Goal: Book appointment/travel/reservation

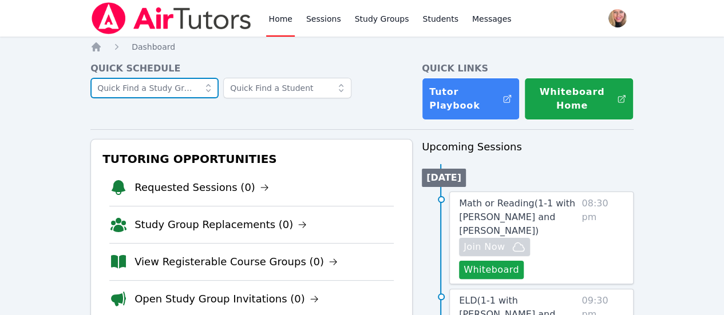
click at [192, 89] on input "text" at bounding box center [154, 88] width 128 height 21
click at [214, 93] on icon at bounding box center [208, 87] width 11 height 11
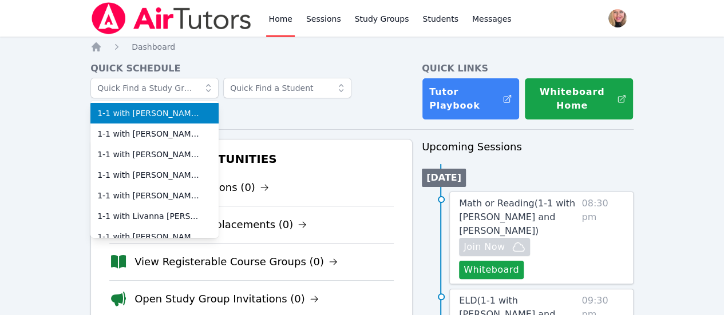
click at [202, 118] on span "1-1 with [PERSON_NAME] and [PERSON_NAME]" at bounding box center [154, 113] width 114 height 11
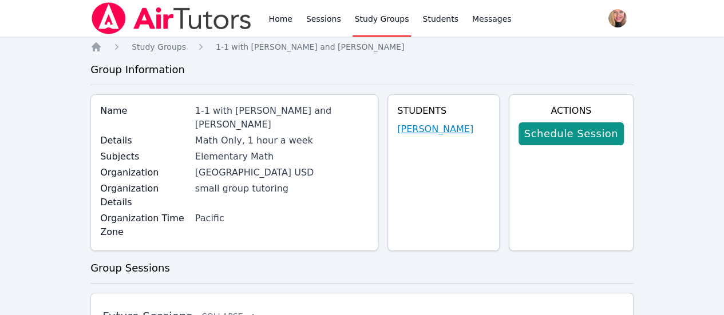
click at [445, 130] on link "[PERSON_NAME]" at bounding box center [435, 130] width 76 height 14
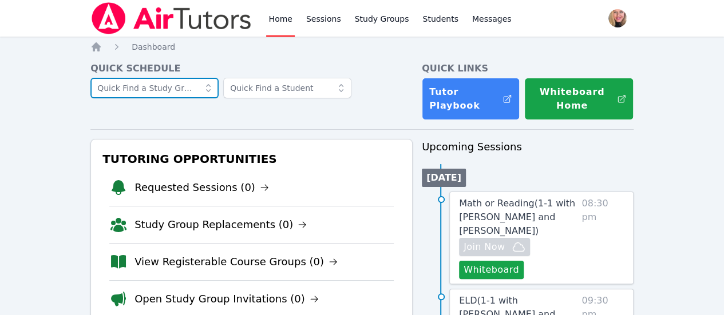
click at [200, 86] on input "text" at bounding box center [154, 88] width 128 height 21
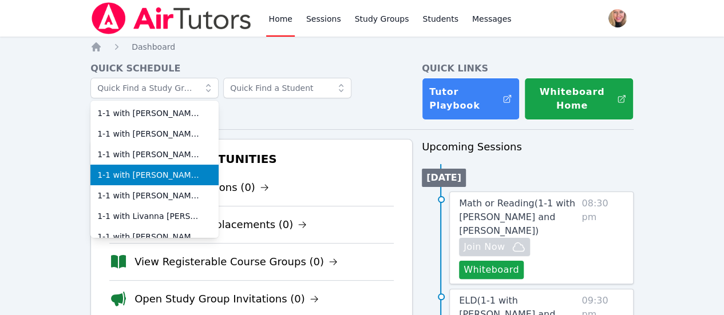
click at [192, 175] on span "1-1 with [PERSON_NAME] and [PERSON_NAME]" at bounding box center [154, 174] width 114 height 11
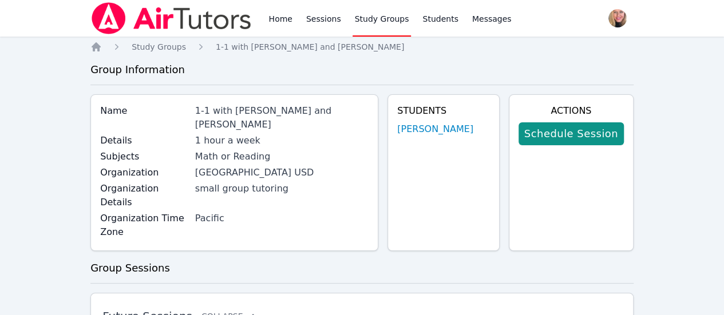
click at [449, 141] on div "Students [PERSON_NAME]" at bounding box center [444, 172] width 112 height 157
click at [449, 121] on div "Students [PERSON_NAME]" at bounding box center [444, 172] width 112 height 157
click at [451, 131] on link "[PERSON_NAME]" at bounding box center [435, 130] width 76 height 14
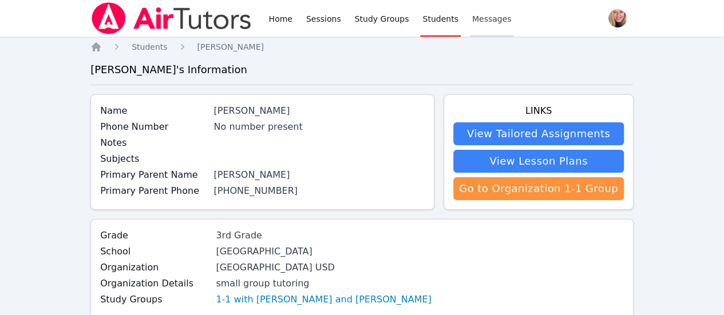
click at [481, 13] on span "Messages" at bounding box center [491, 18] width 39 height 11
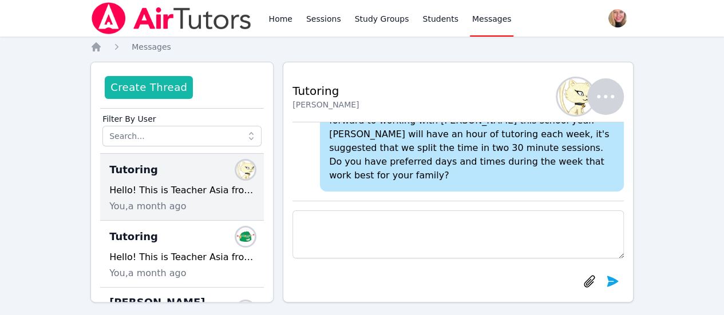
click at [167, 80] on button "Create Thread" at bounding box center [149, 87] width 88 height 23
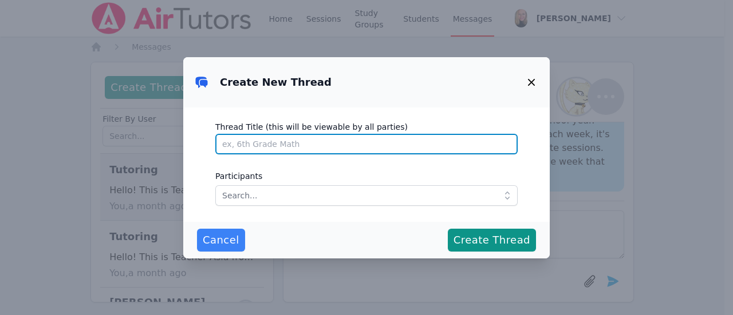
click at [294, 145] on input "Thread Title (this will be viewable by all parties)" at bounding box center [366, 144] width 302 height 21
type input "T"
type input "Math Tutoring"
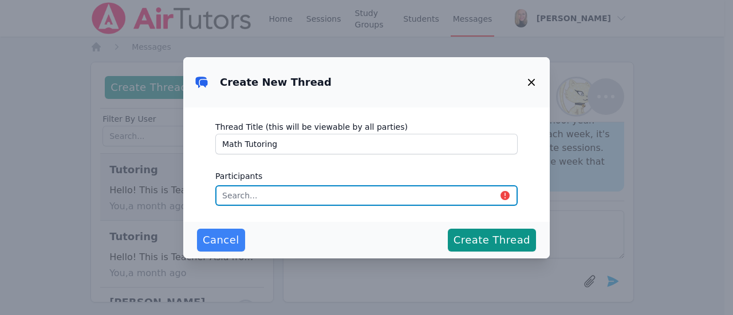
click at [294, 193] on input "text" at bounding box center [366, 195] width 302 height 21
type input "s"
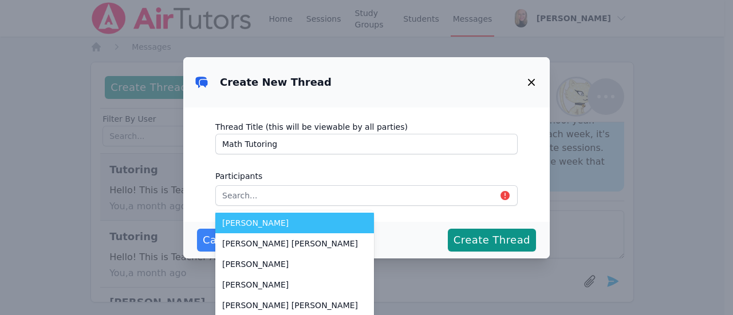
click at [535, 80] on icon "button" at bounding box center [531, 83] width 14 height 14
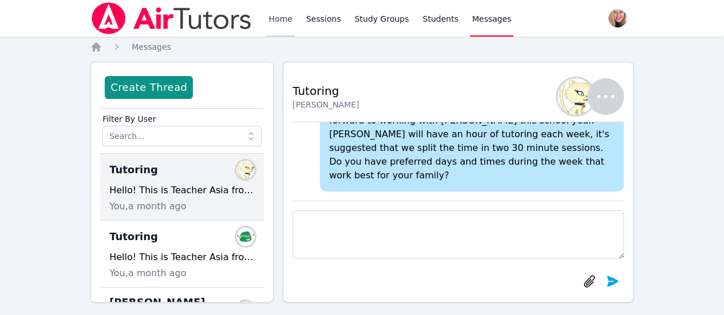
click at [283, 17] on link "Home" at bounding box center [280, 18] width 28 height 37
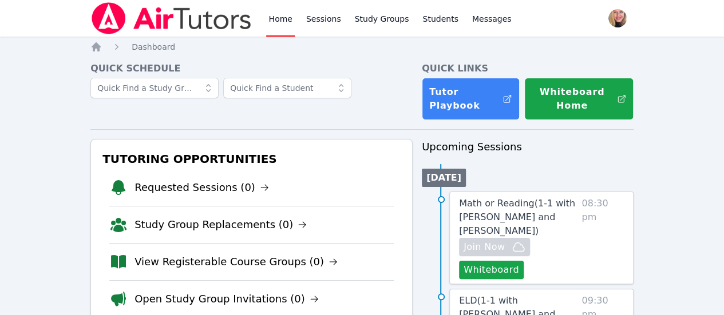
click at [218, 90] on span at bounding box center [208, 88] width 21 height 21
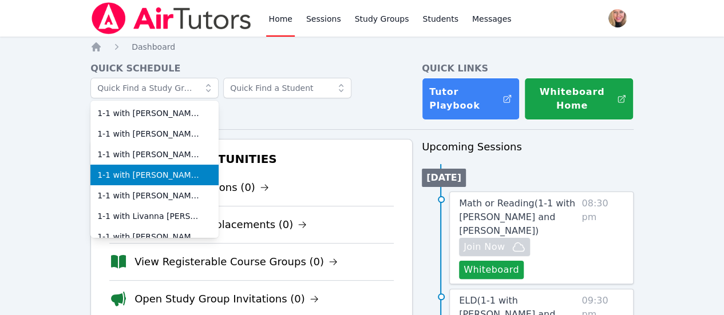
click at [185, 173] on span "1-1 with [PERSON_NAME] and [PERSON_NAME]" at bounding box center [154, 174] width 114 height 11
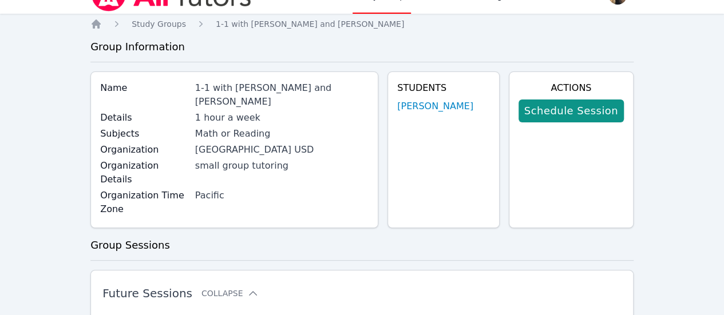
scroll to position [46, 0]
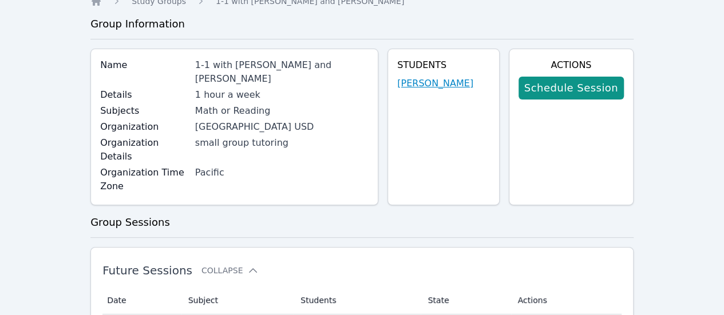
click at [432, 84] on link "[PERSON_NAME]" at bounding box center [435, 84] width 76 height 14
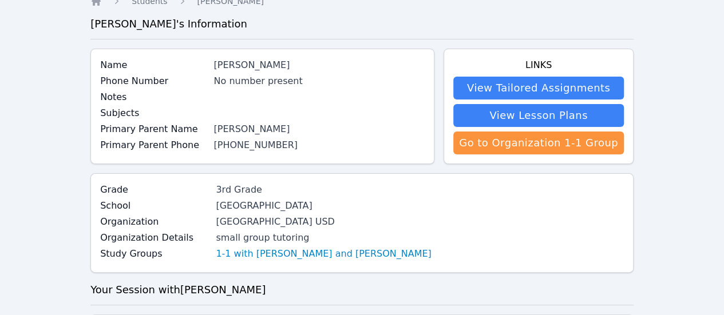
click at [97, 9] on div "Home Students [PERSON_NAME] [PERSON_NAME] 's Information Name [PERSON_NAME] Pho…" at bounding box center [361, 310] width 543 height 630
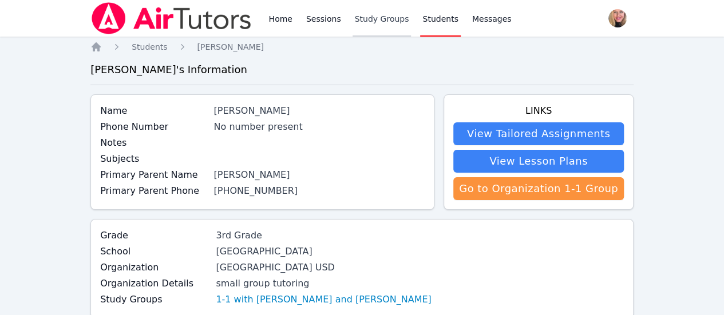
click at [359, 22] on link "Study Groups" at bounding box center [382, 18] width 59 height 37
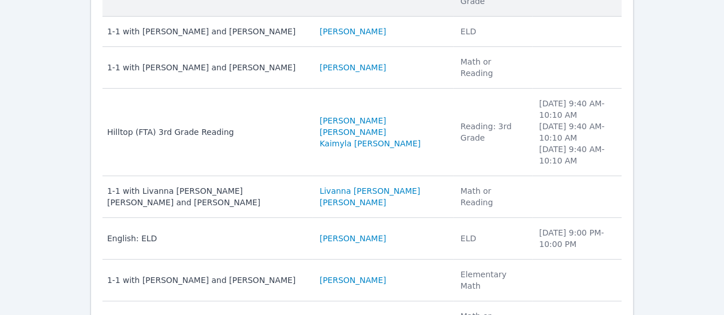
scroll to position [215, 0]
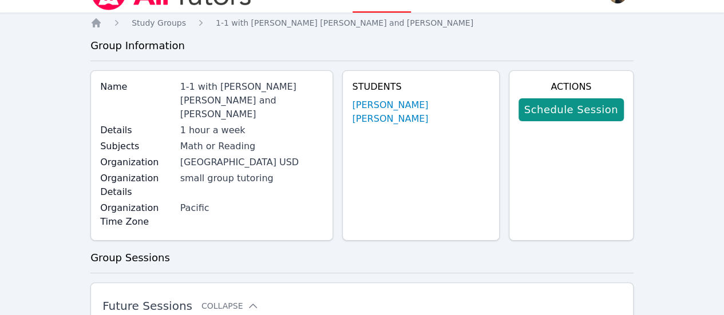
scroll to position [30, 0]
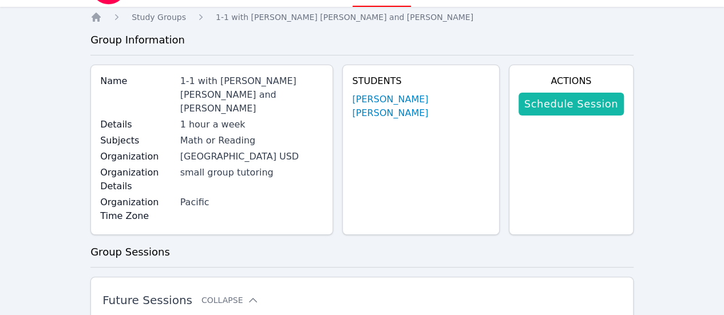
click at [591, 97] on link "Schedule Session" at bounding box center [571, 104] width 105 height 23
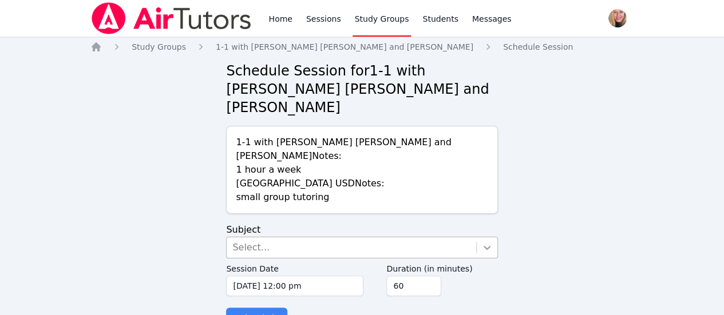
click at [483, 242] on icon at bounding box center [486, 247] width 11 height 11
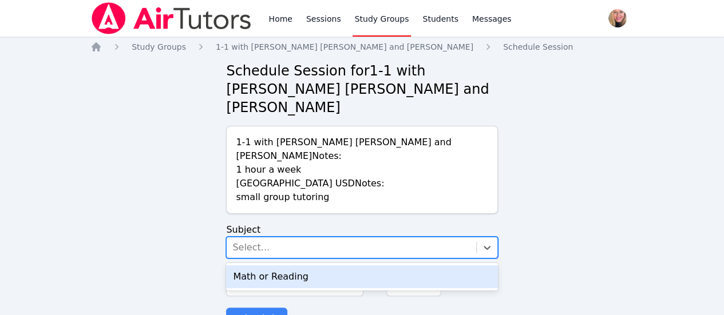
click at [444, 266] on div "Math or Reading" at bounding box center [361, 277] width 271 height 23
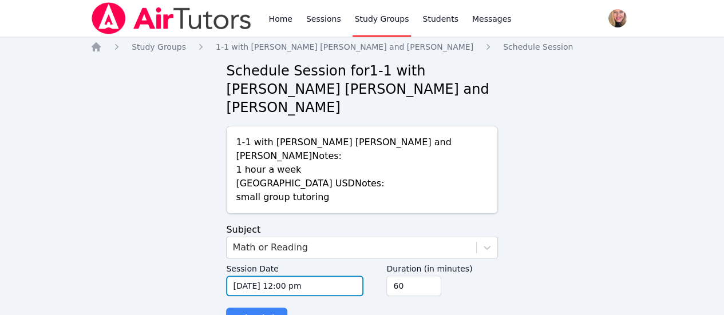
click at [337, 276] on input "[DATE] 12:00 pm" at bounding box center [294, 286] width 137 height 21
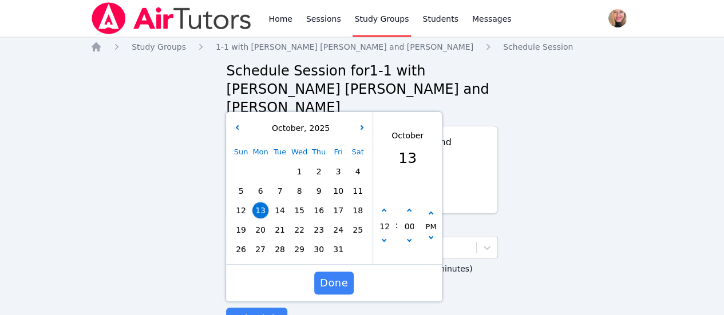
click at [306, 242] on span "29" at bounding box center [299, 250] width 16 height 16
click at [382, 206] on button "button" at bounding box center [383, 211] width 11 height 11
type input "[DATE] 01:00 pm"
type input "01"
click at [382, 206] on button "button" at bounding box center [383, 211] width 11 height 11
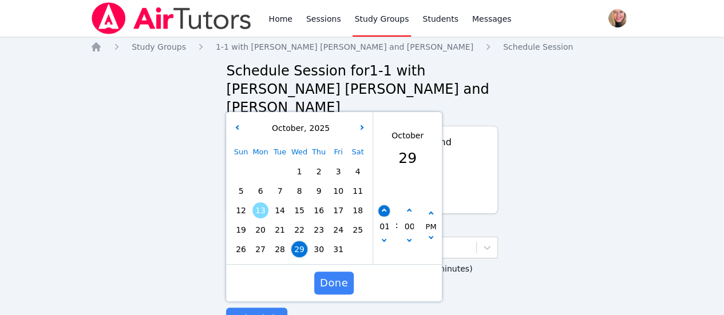
type input "[DATE] 02:00 pm"
type input "02"
click at [382, 206] on button "button" at bounding box center [383, 211] width 11 height 11
type input "[DATE] 03:00 pm"
type input "03"
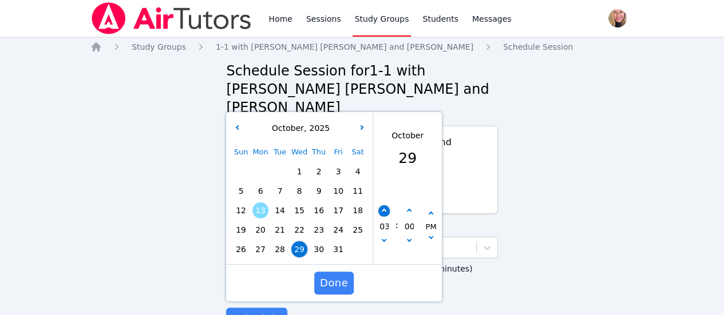
click at [382, 206] on button "button" at bounding box center [383, 211] width 11 height 11
type input "[DATE] 04:00 pm"
type input "04"
click at [382, 206] on button "button" at bounding box center [383, 211] width 11 height 11
type input "[DATE] 05:00 pm"
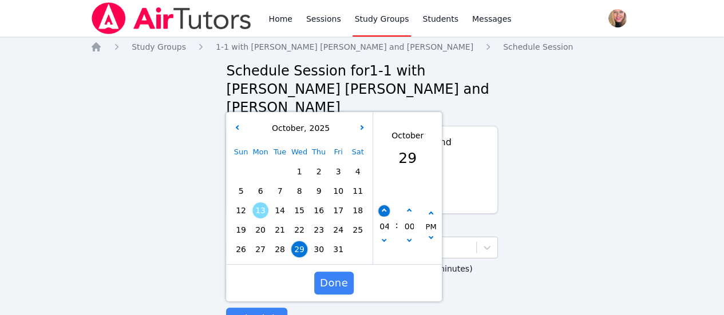
type input "05"
click at [382, 206] on button "button" at bounding box center [383, 211] width 11 height 11
type input "[DATE] 06:00 pm"
type input "06"
click at [382, 206] on button "button" at bounding box center [383, 211] width 11 height 11
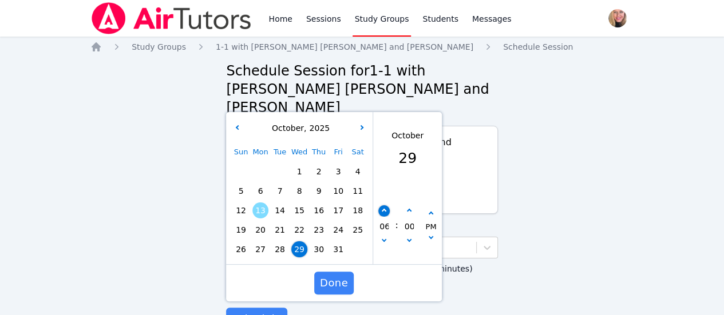
type input "[DATE] 07:00 pm"
type input "07"
click at [342, 275] on span "Done" at bounding box center [334, 283] width 28 height 16
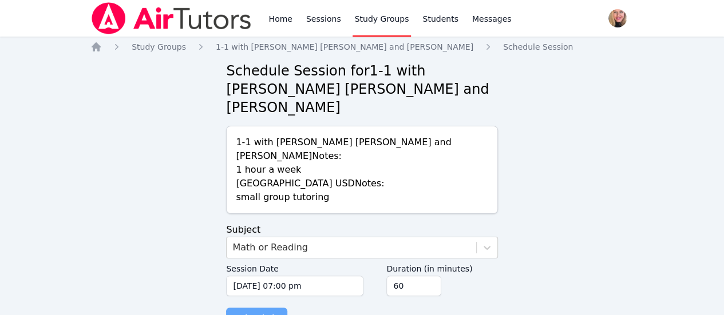
click at [267, 311] on span "Schedule" at bounding box center [256, 319] width 49 height 16
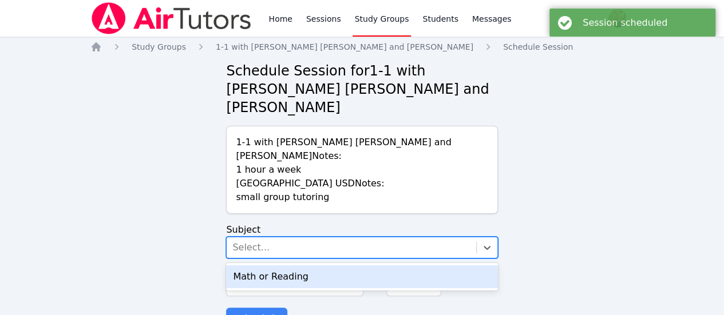
click at [347, 238] on div "Select..." at bounding box center [351, 248] width 249 height 21
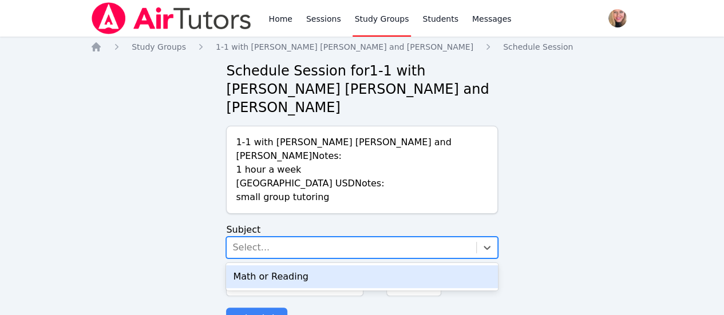
click at [343, 266] on div "Math or Reading" at bounding box center [361, 277] width 271 height 23
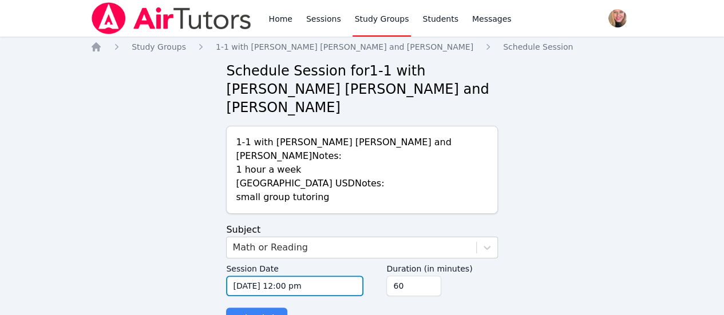
click at [343, 276] on input "[DATE] 12:00 pm" at bounding box center [294, 286] width 137 height 21
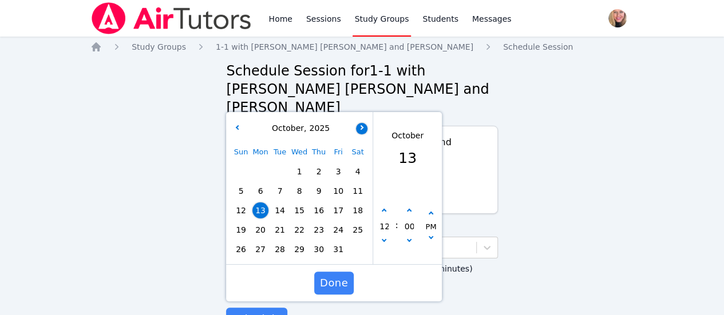
click at [359, 123] on button "button" at bounding box center [361, 128] width 11 height 11
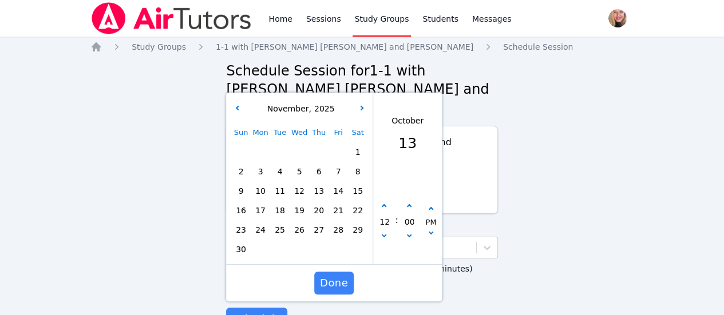
click at [298, 164] on span "5" at bounding box center [299, 172] width 16 height 16
click at [385, 233] on icon "button" at bounding box center [384, 235] width 5 height 5
type input "[DATE] 11:00 am"
type input "11"
click at [385, 233] on icon "button" at bounding box center [384, 235] width 5 height 5
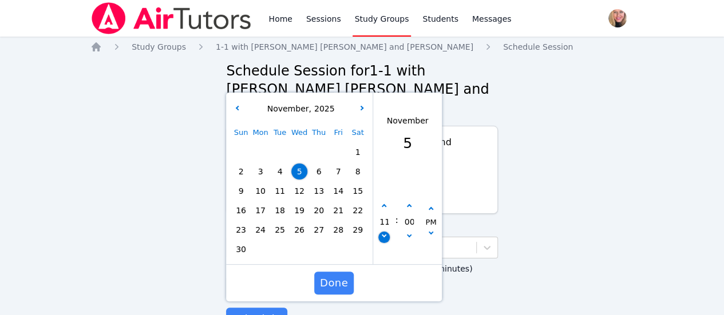
type input "[DATE] 10:00 am"
type input "10"
click at [385, 233] on icon "button" at bounding box center [384, 235] width 5 height 5
type input "[DATE] 09:00 am"
type input "09"
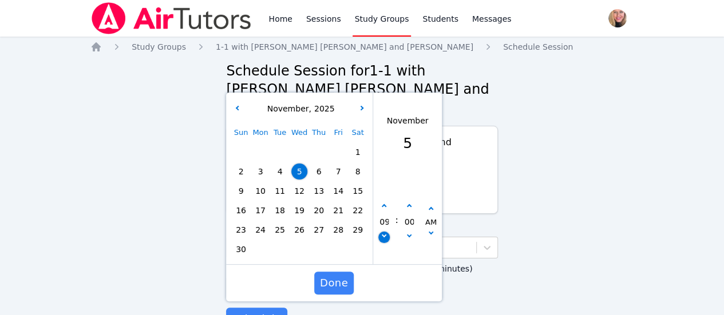
click at [385, 233] on icon "button" at bounding box center [384, 235] width 5 height 5
type input "[DATE] 08:00 am"
type input "08"
click at [385, 233] on icon "button" at bounding box center [384, 235] width 5 height 5
type input "[DATE] 07:00 am"
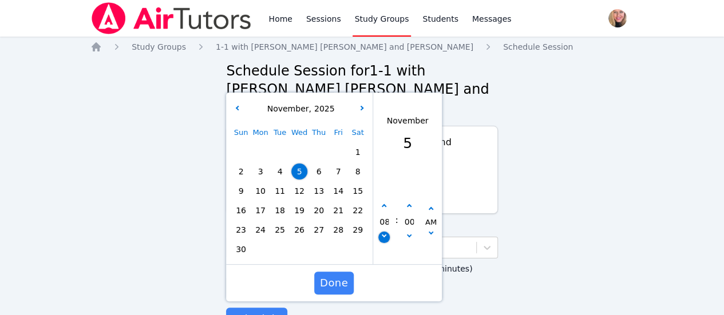
type input "07"
click at [385, 233] on icon "button" at bounding box center [384, 235] width 5 height 5
type input "[DATE] 06:00 am"
type input "06"
click at [384, 201] on button "button" at bounding box center [383, 206] width 11 height 11
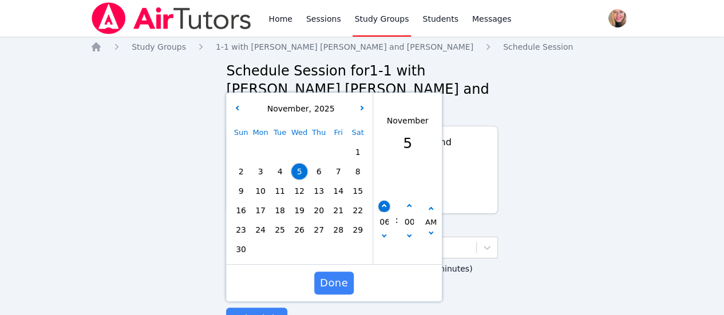
type input "[DATE] 07:00 am"
type input "07"
click at [434, 204] on button "button" at bounding box center [430, 209] width 11 height 11
type input "[DATE] 07:00 pm"
click at [331, 275] on span "Done" at bounding box center [334, 283] width 28 height 16
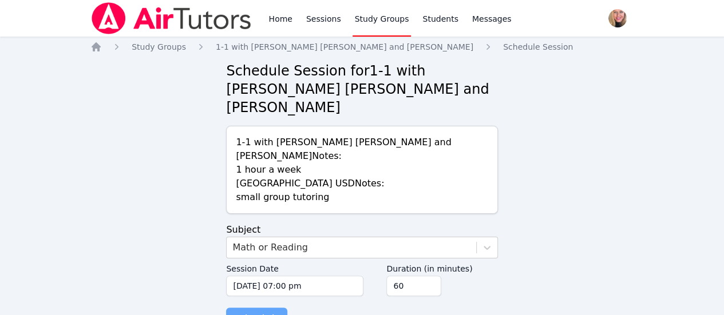
click at [261, 311] on span "Schedule" at bounding box center [256, 319] width 49 height 16
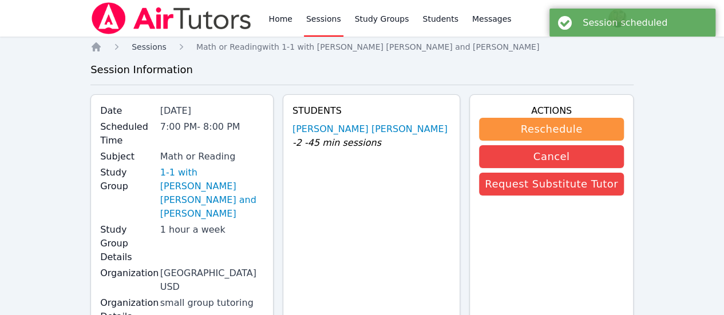
click at [149, 52] on span "Sessions" at bounding box center [149, 46] width 35 height 9
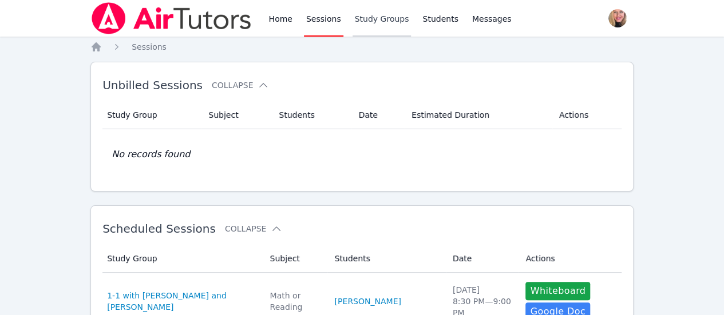
click at [380, 21] on link "Study Groups" at bounding box center [382, 18] width 59 height 37
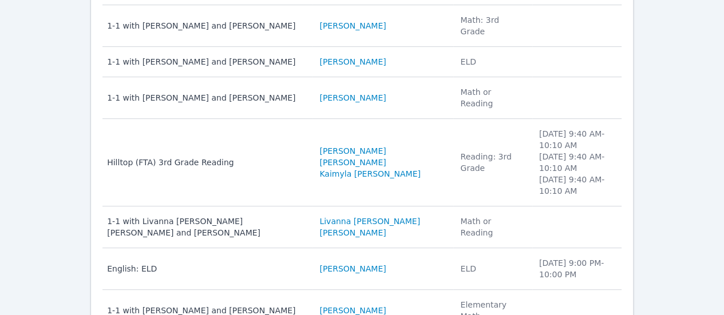
scroll to position [215, 0]
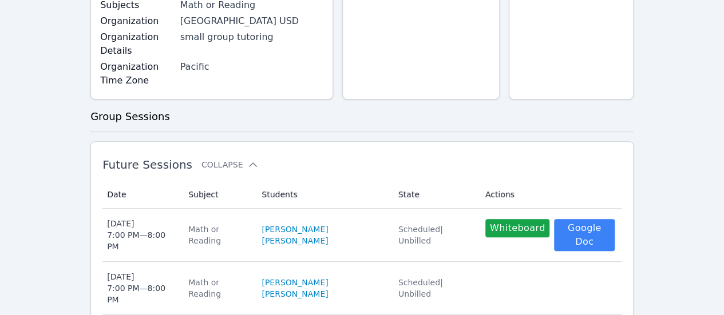
scroll to position [215, 0]
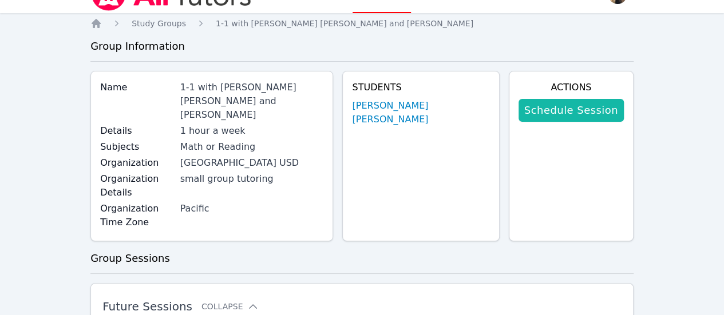
click at [595, 119] on link "Schedule Session" at bounding box center [571, 110] width 105 height 23
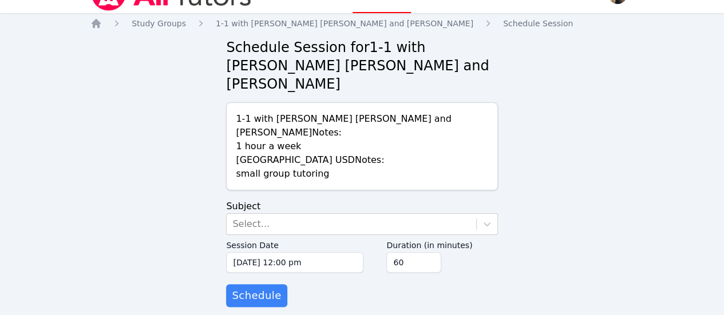
scroll to position [6, 0]
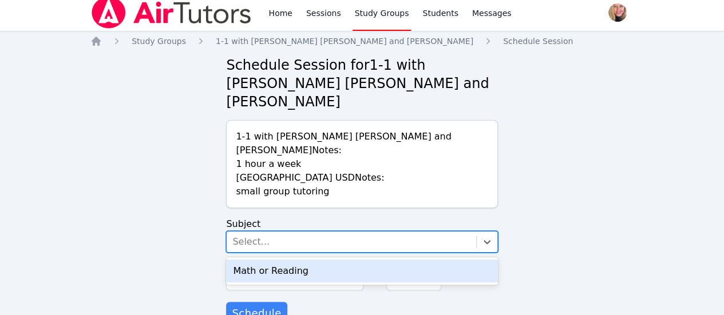
click at [393, 232] on div "Select..." at bounding box center [351, 242] width 249 height 21
click at [371, 260] on div "Math or Reading" at bounding box center [361, 271] width 271 height 23
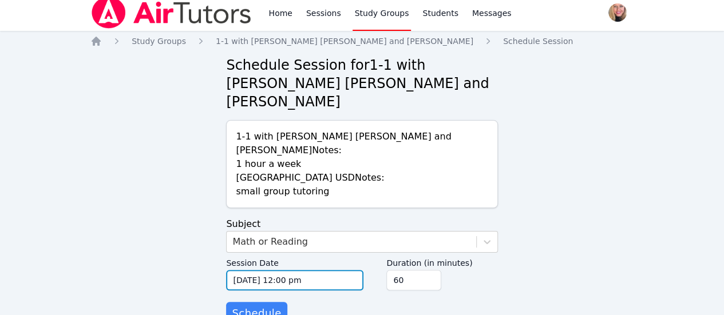
click at [352, 270] on input "[DATE] 12:00 pm" at bounding box center [294, 280] width 137 height 21
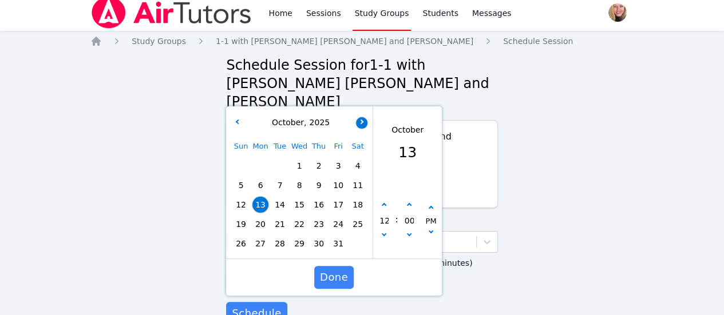
click at [361, 119] on icon "button" at bounding box center [361, 121] width 5 height 5
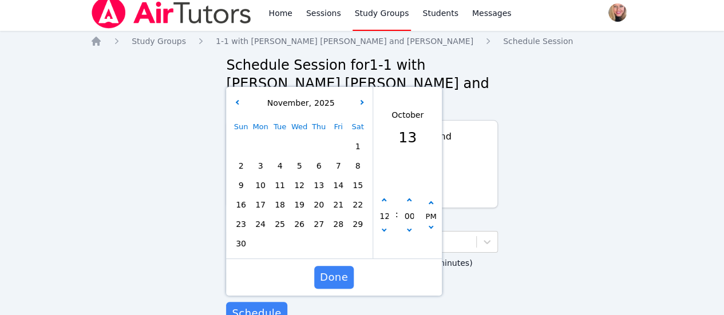
click at [303, 177] on span "12" at bounding box center [299, 185] width 16 height 16
click at [388, 226] on button "button" at bounding box center [383, 231] width 11 height 11
type input "[DATE] 11:00 am"
type input "11"
click at [385, 195] on button "button" at bounding box center [383, 200] width 11 height 11
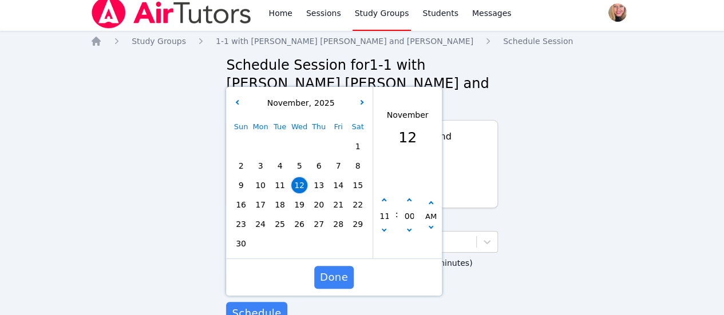
type input "[DATE] 12:00 pm"
type input "12"
click at [385, 195] on button "button" at bounding box center [383, 200] width 11 height 11
type input "[DATE] 01:00 pm"
type input "01"
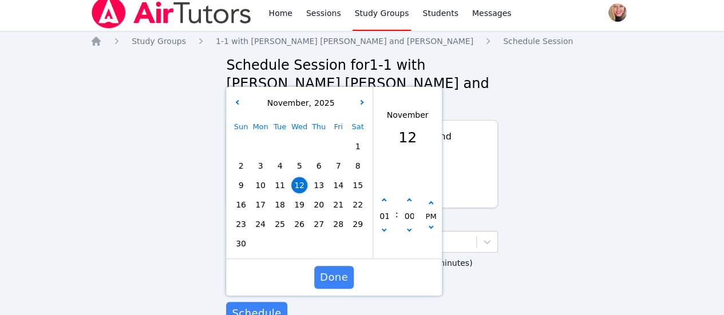
click at [385, 195] on button "button" at bounding box center [383, 200] width 11 height 11
type input "[DATE] 02:00 pm"
type input "02"
click at [385, 195] on button "button" at bounding box center [383, 200] width 11 height 11
type input "[DATE] 03:00 pm"
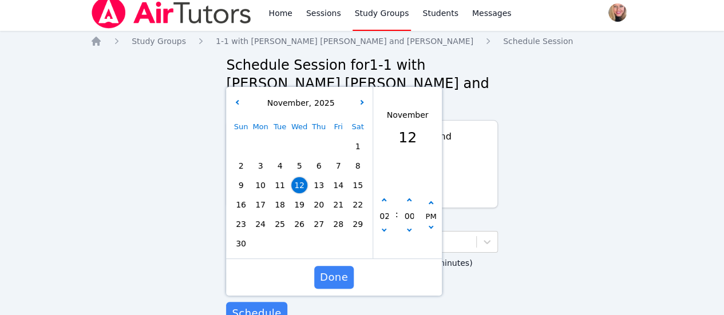
type input "03"
click at [385, 195] on button "button" at bounding box center [383, 200] width 11 height 11
type input "[DATE] 04:00 pm"
type input "04"
click at [385, 195] on button "button" at bounding box center [383, 200] width 11 height 11
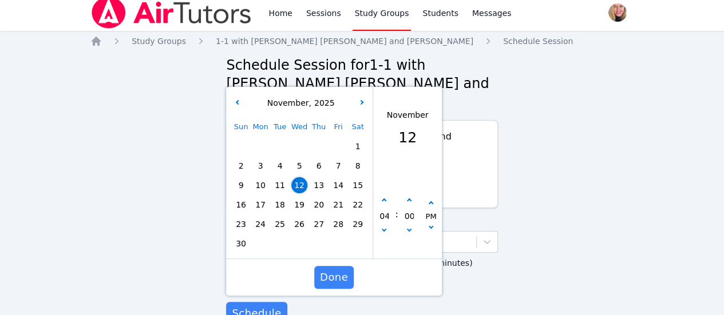
type input "[DATE] 05:00 pm"
type input "05"
click at [385, 195] on button "button" at bounding box center [383, 200] width 11 height 11
type input "[DATE] 06:00 pm"
type input "06"
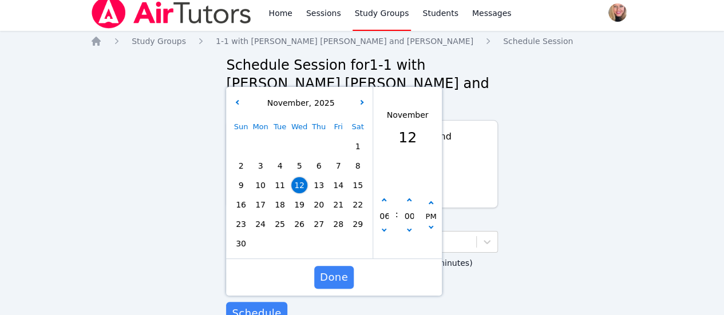
click at [385, 195] on button "button" at bounding box center [383, 200] width 11 height 11
type input "[DATE] 07:00 pm"
type input "07"
click at [333, 270] on span "Done" at bounding box center [334, 278] width 28 height 16
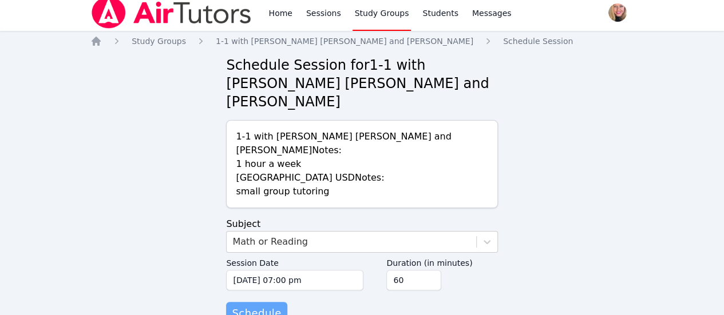
click at [257, 306] on span "Schedule" at bounding box center [256, 314] width 49 height 16
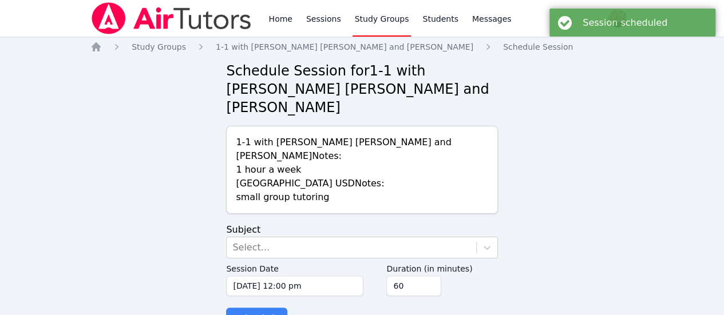
scroll to position [6, 0]
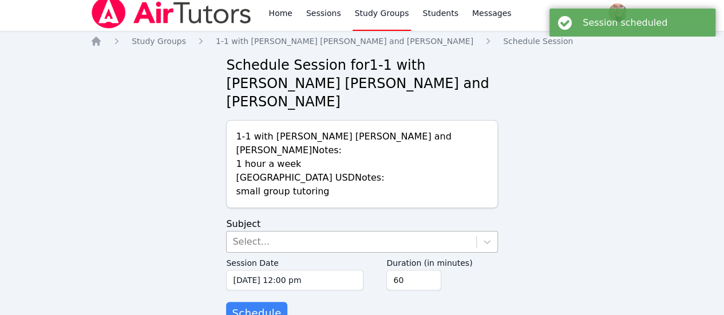
click at [289, 232] on div "Select..." at bounding box center [351, 242] width 249 height 21
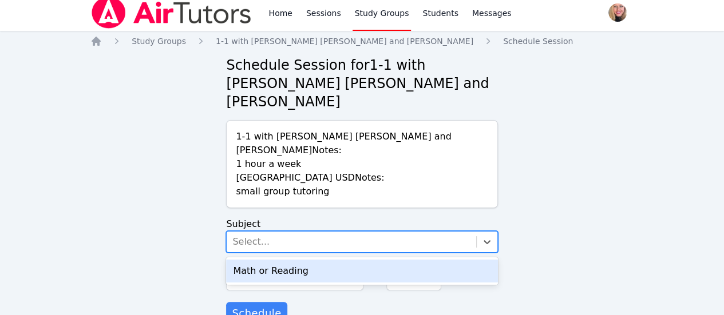
click at [300, 260] on div "Math or Reading" at bounding box center [361, 271] width 271 height 23
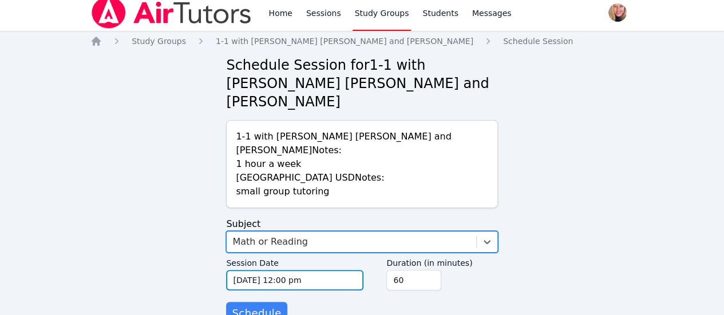
click at [312, 270] on input "[DATE] 12:00 pm" at bounding box center [294, 280] width 137 height 21
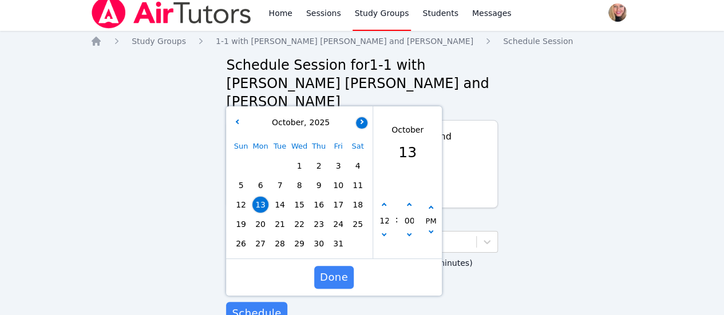
click at [359, 119] on icon "button" at bounding box center [361, 121] width 5 height 5
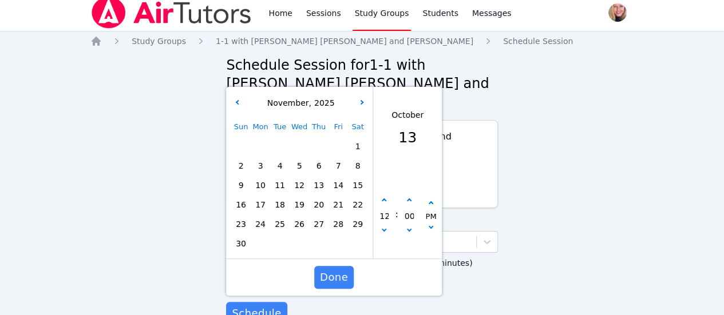
click at [302, 197] on span "19" at bounding box center [299, 205] width 16 height 16
click at [384, 195] on button "button" at bounding box center [383, 200] width 11 height 11
type input "[DATE] 01:00 pm"
type input "01"
click at [384, 195] on button "button" at bounding box center [383, 200] width 11 height 11
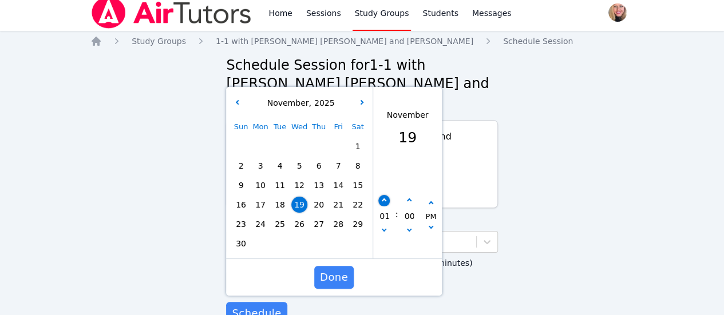
type input "[DATE] 02:00 pm"
type input "02"
click at [384, 195] on button "button" at bounding box center [383, 200] width 11 height 11
type input "[DATE] 03:00 pm"
type input "03"
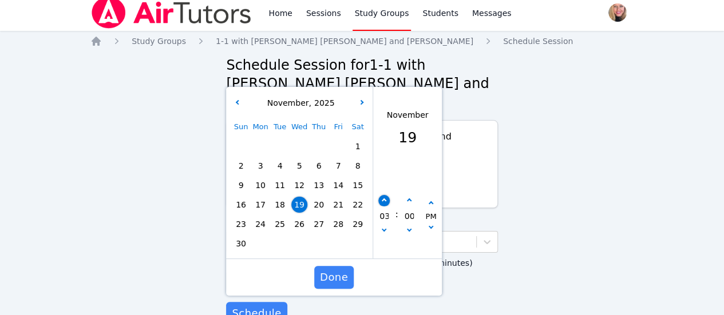
click at [384, 195] on button "button" at bounding box center [383, 200] width 11 height 11
type input "[DATE] 04:00 pm"
type input "04"
click at [384, 195] on button "button" at bounding box center [383, 200] width 11 height 11
type input "[DATE] 05:00 pm"
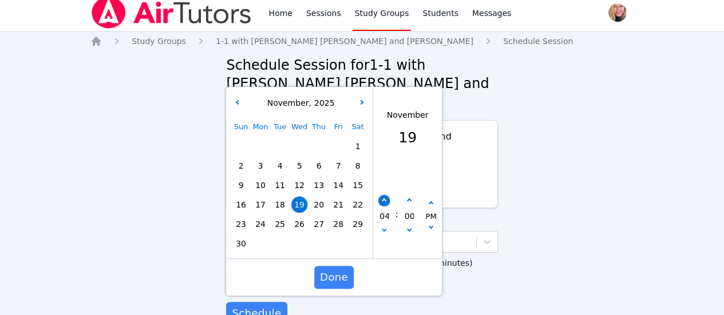
type input "05"
click at [384, 195] on button "button" at bounding box center [383, 200] width 11 height 11
type input "[DATE] 06:00 pm"
type input "06"
click at [384, 195] on button "button" at bounding box center [383, 200] width 11 height 11
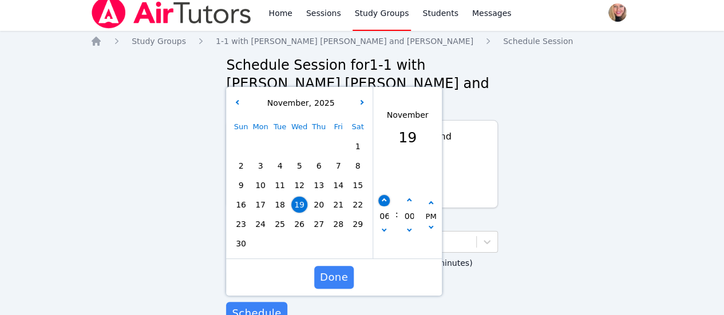
type input "[DATE] 07:00 pm"
type input "07"
click at [343, 270] on span "Done" at bounding box center [334, 278] width 28 height 16
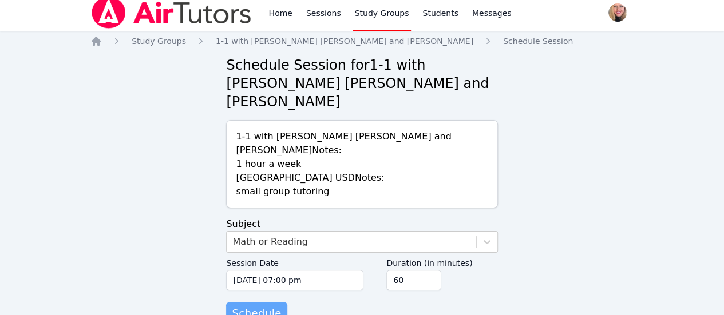
click at [268, 306] on span "Schedule" at bounding box center [256, 314] width 49 height 16
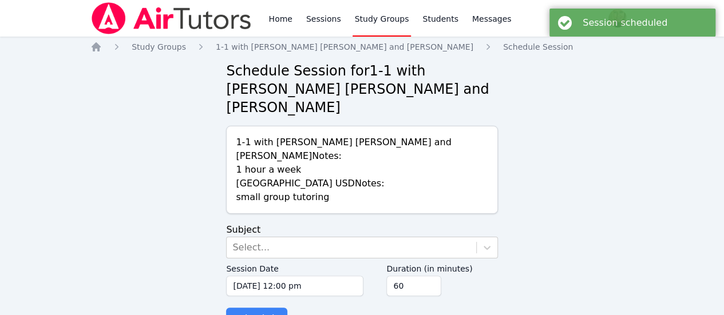
scroll to position [6, 0]
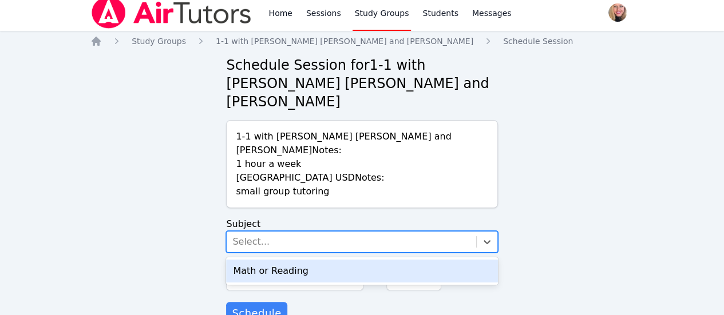
click at [288, 232] on div "Select..." at bounding box center [351, 242] width 249 height 21
click at [298, 260] on div "Math or Reading" at bounding box center [361, 271] width 271 height 23
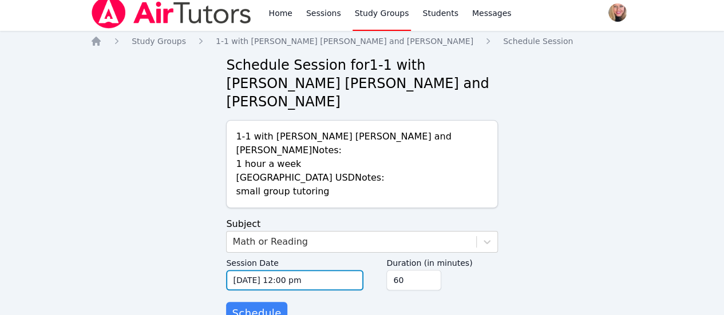
click at [332, 270] on input "[DATE] 12:00 pm" at bounding box center [294, 280] width 137 height 21
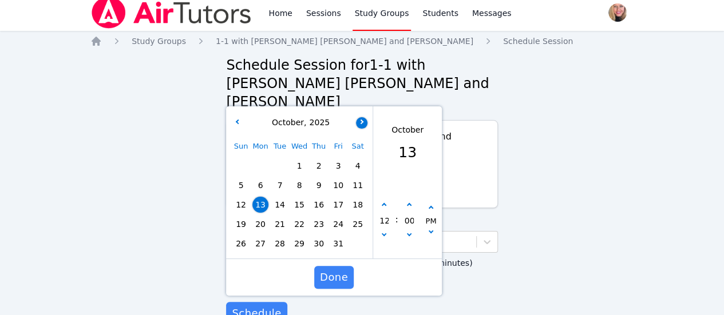
click at [363, 117] on button "button" at bounding box center [361, 122] width 11 height 11
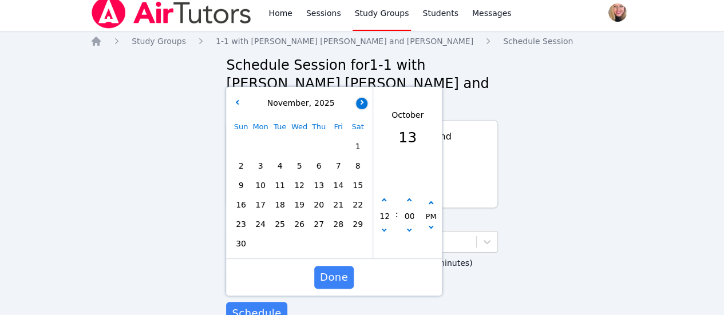
click at [362, 100] on icon "button" at bounding box center [361, 102] width 5 height 5
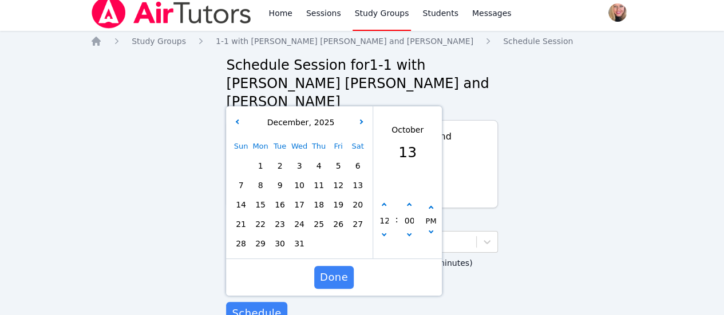
click at [295, 158] on span "3" at bounding box center [299, 166] width 16 height 16
click at [389, 200] on button "button" at bounding box center [383, 205] width 11 height 11
type input "[DATE] 01:00 pm"
type input "01"
click at [389, 200] on button "button" at bounding box center [383, 205] width 11 height 11
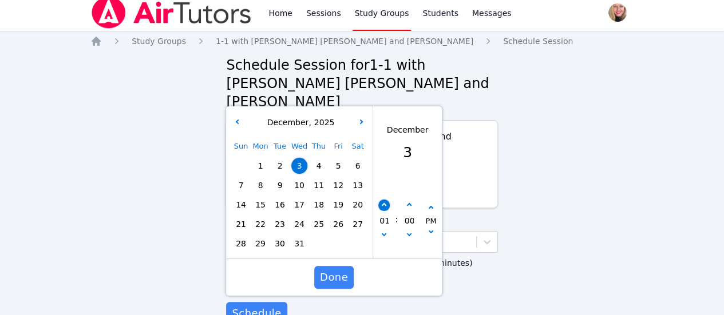
type input "[DATE] 02:00 pm"
type input "02"
click at [389, 200] on button "button" at bounding box center [383, 205] width 11 height 11
type input "[DATE] 03:00 pm"
type input "03"
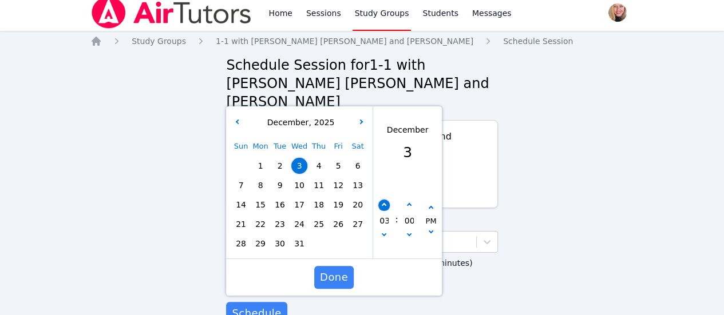
click at [389, 200] on button "button" at bounding box center [383, 205] width 11 height 11
type input "[DATE] 04:00 pm"
type input "04"
click at [389, 200] on button "button" at bounding box center [383, 205] width 11 height 11
type input "[DATE] 05:00 pm"
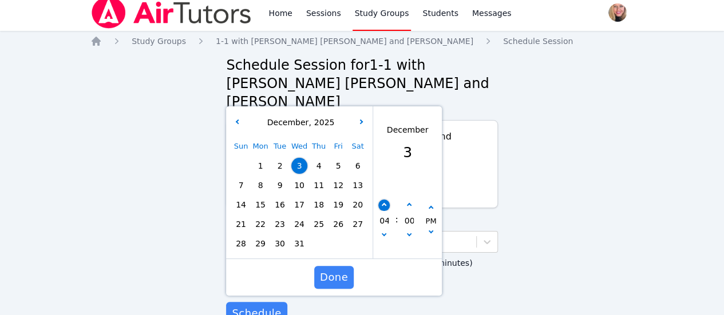
type input "05"
click at [389, 200] on button "button" at bounding box center [383, 205] width 11 height 11
type input "[DATE] 06:00 pm"
type input "06"
click at [389, 200] on button "button" at bounding box center [383, 205] width 11 height 11
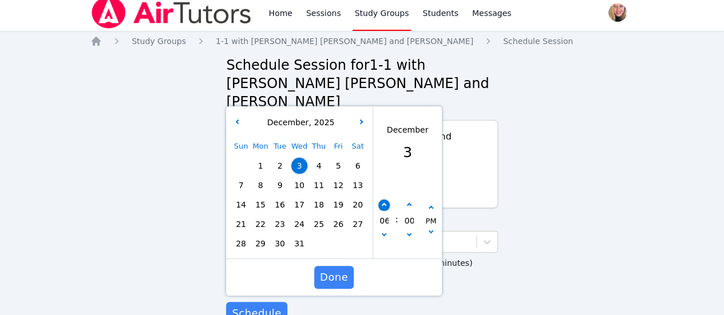
type input "[DATE] 07:00 pm"
type input "07"
click at [340, 270] on span "Done" at bounding box center [334, 278] width 28 height 16
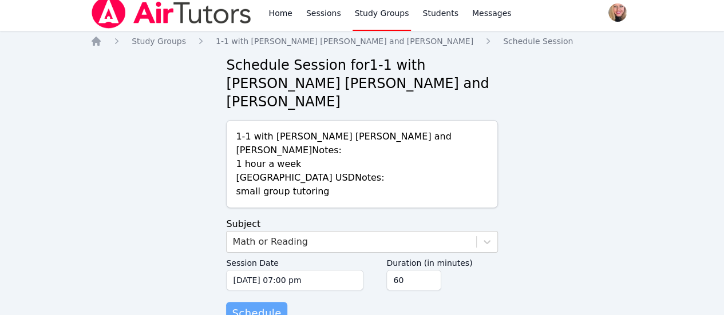
click at [260, 306] on span "Schedule" at bounding box center [256, 314] width 49 height 16
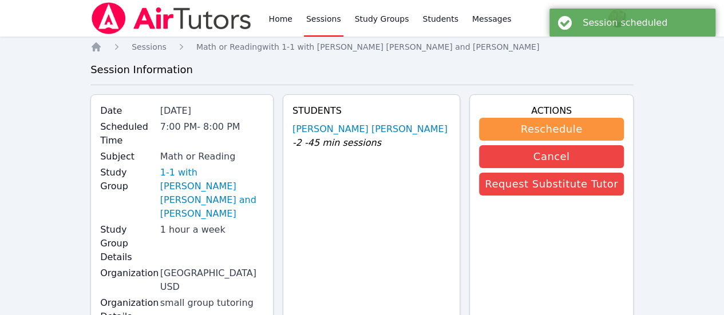
scroll to position [6, 0]
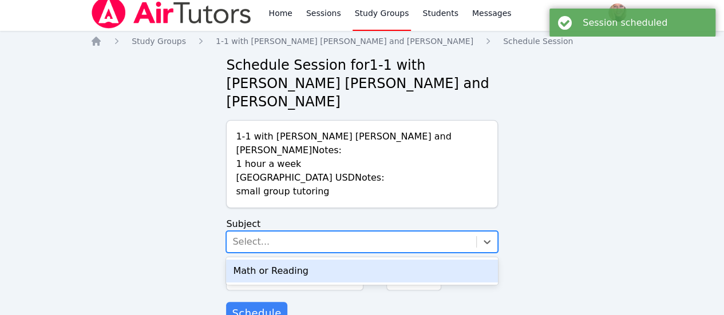
click at [355, 232] on div "Select..." at bounding box center [351, 242] width 249 height 21
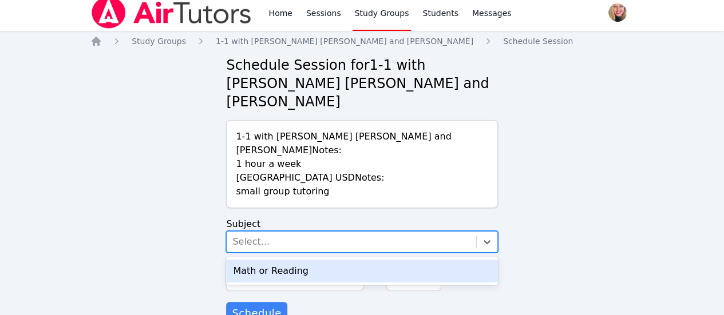
click at [337, 260] on div "Math or Reading" at bounding box center [361, 271] width 271 height 23
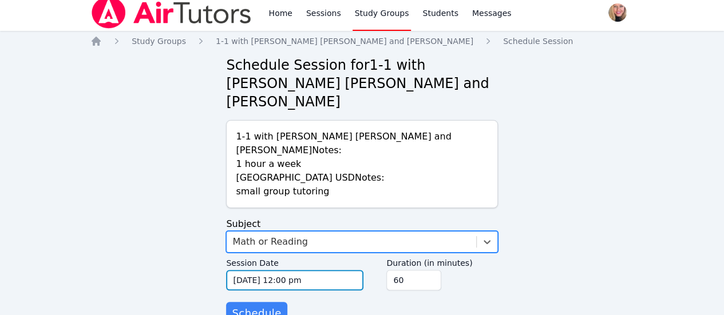
click at [334, 270] on input "[DATE] 12:00 pm" at bounding box center [294, 280] width 137 height 21
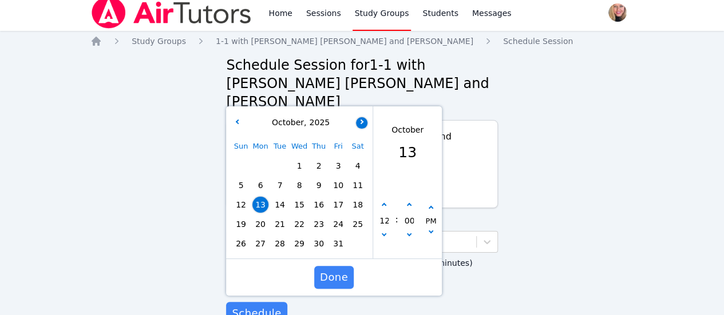
click at [358, 117] on button "button" at bounding box center [361, 122] width 11 height 11
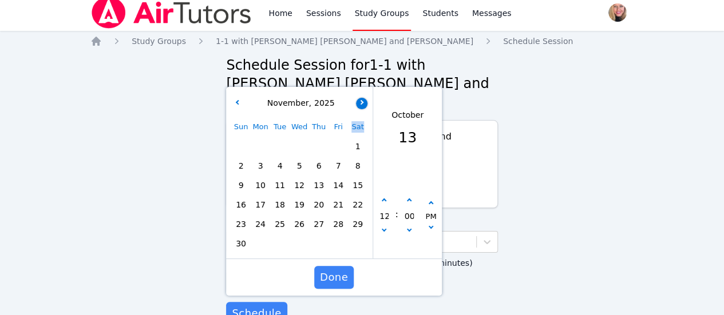
click at [358, 117] on div "Sat" at bounding box center [357, 126] width 19 height 19
click at [363, 98] on button "button" at bounding box center [361, 103] width 11 height 11
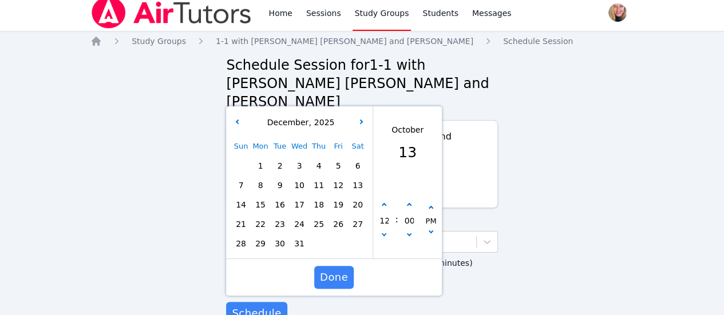
click at [303, 177] on span "10" at bounding box center [299, 185] width 16 height 16
click at [386, 203] on icon "button" at bounding box center [384, 205] width 5 height 5
type input "[DATE] 01:00 pm"
type input "01"
click at [386, 203] on icon "button" at bounding box center [384, 205] width 5 height 5
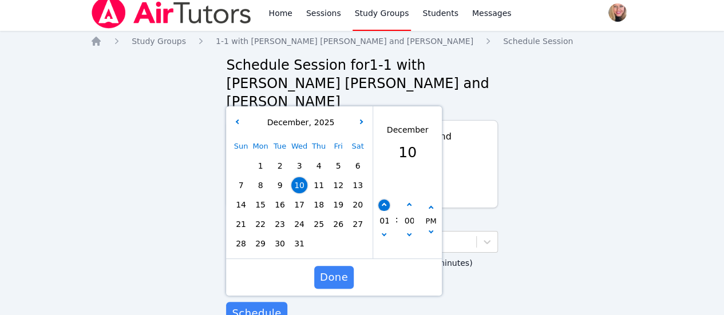
type input "[DATE] 02:00 pm"
type input "02"
click at [386, 203] on icon "button" at bounding box center [384, 205] width 5 height 5
type input "[DATE] 03:00 pm"
type input "03"
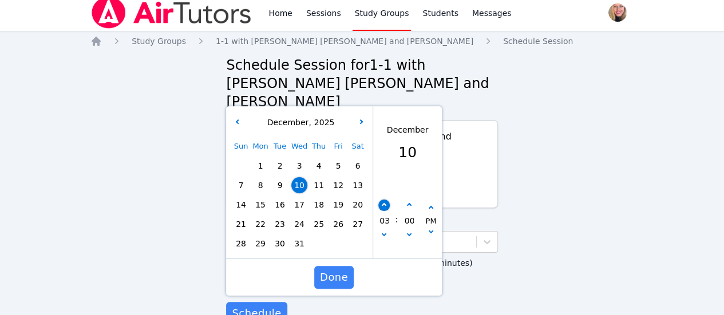
click at [386, 203] on icon "button" at bounding box center [384, 205] width 5 height 5
type input "[DATE] 04:00 pm"
type input "04"
click at [386, 203] on icon "button" at bounding box center [384, 205] width 5 height 5
type input "[DATE] 05:00 pm"
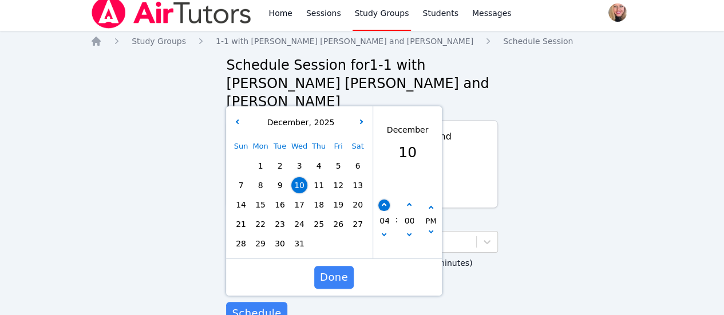
type input "05"
click at [386, 203] on icon "button" at bounding box center [384, 205] width 5 height 5
type input "[DATE] 06:00 pm"
type input "06"
click at [386, 203] on icon "button" at bounding box center [384, 205] width 5 height 5
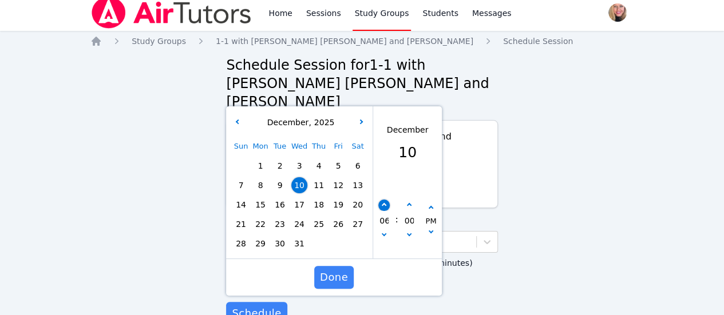
type input "[DATE] 07:00 pm"
type input "07"
click at [339, 270] on span "Done" at bounding box center [334, 278] width 28 height 16
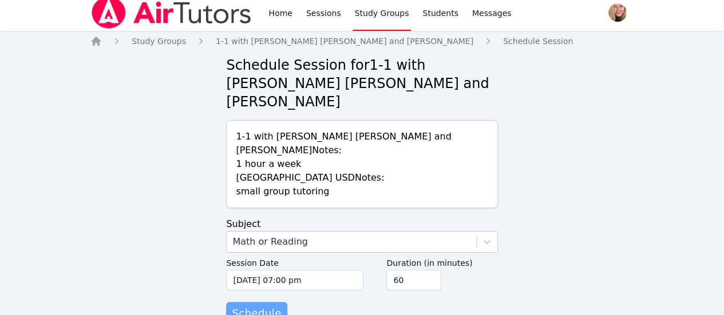
click at [263, 306] on span "Schedule" at bounding box center [256, 314] width 49 height 16
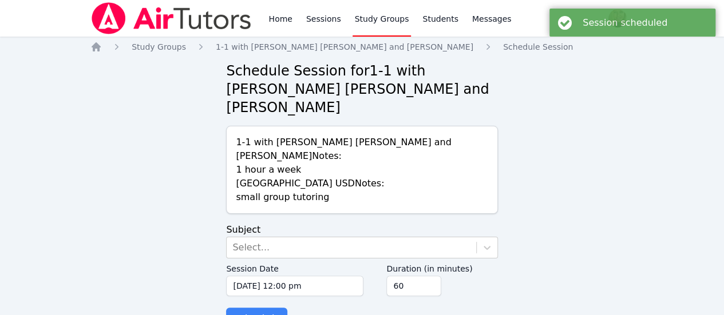
scroll to position [6, 0]
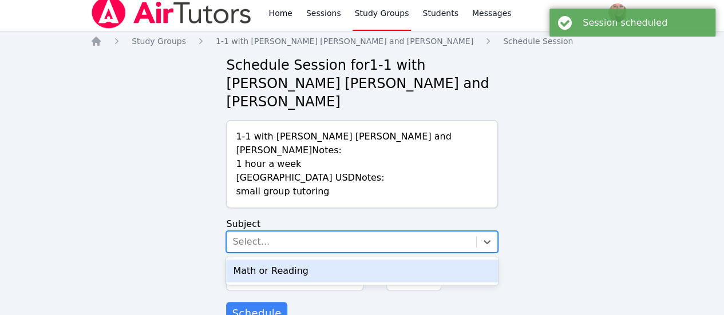
click at [283, 232] on div "Select..." at bounding box center [351, 242] width 249 height 21
click at [296, 260] on div "Math or Reading" at bounding box center [361, 271] width 271 height 23
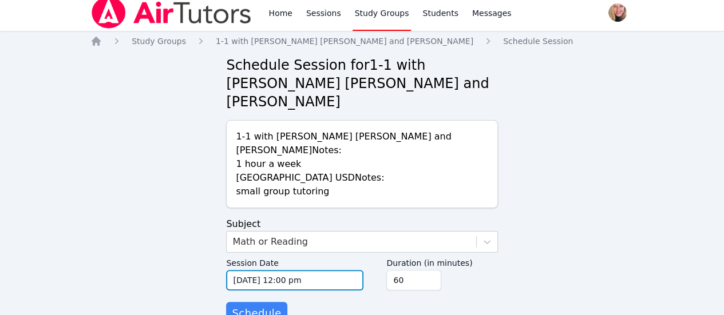
click at [321, 270] on input "[DATE] 12:00 pm" at bounding box center [294, 280] width 137 height 21
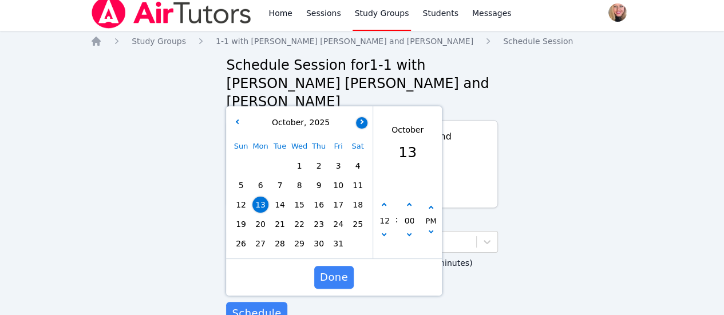
click at [360, 117] on button "button" at bounding box center [361, 122] width 11 height 11
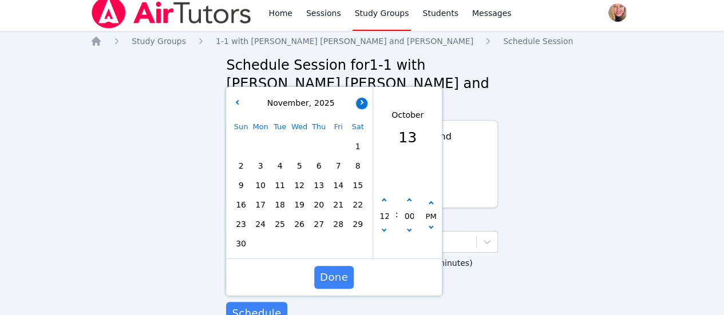
click at [360, 117] on div "Sat" at bounding box center [357, 126] width 19 height 19
click at [362, 98] on button "button" at bounding box center [361, 103] width 11 height 11
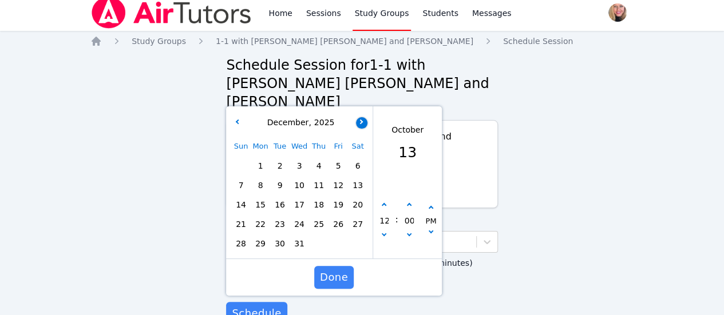
click at [362, 119] on icon "button" at bounding box center [361, 121] width 5 height 5
click at [294, 177] on span "7" at bounding box center [299, 185] width 16 height 16
click at [386, 200] on button "button" at bounding box center [383, 205] width 11 height 11
type input "[DATE] 01:00 pm"
type input "01"
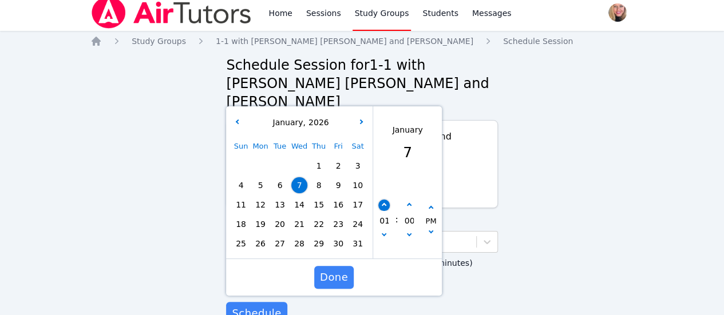
click at [386, 200] on button "button" at bounding box center [383, 205] width 11 height 11
type input "[DATE] 02:00 pm"
type input "02"
click at [386, 200] on button "button" at bounding box center [383, 205] width 11 height 11
type input "[DATE] 03:00 pm"
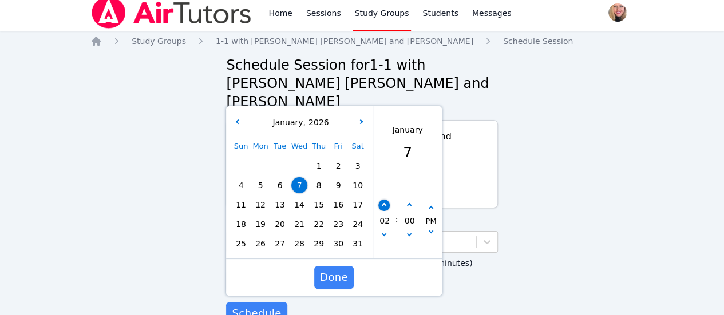
type input "03"
click at [386, 200] on button "button" at bounding box center [383, 205] width 11 height 11
type input "[DATE] 04:00 pm"
type input "04"
click at [386, 200] on button "button" at bounding box center [383, 205] width 11 height 11
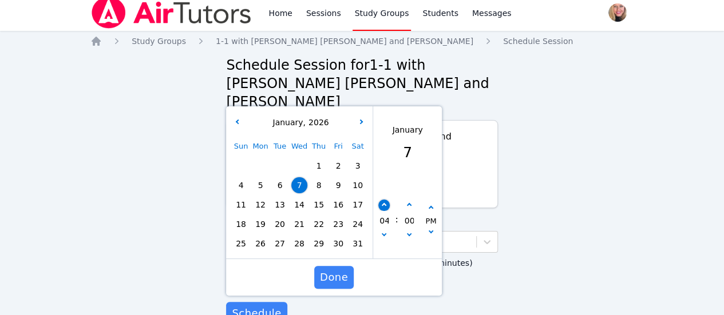
type input "[DATE] 05:00 pm"
type input "05"
click at [386, 200] on button "button" at bounding box center [383, 205] width 11 height 11
type input "[DATE] 06:00 pm"
type input "06"
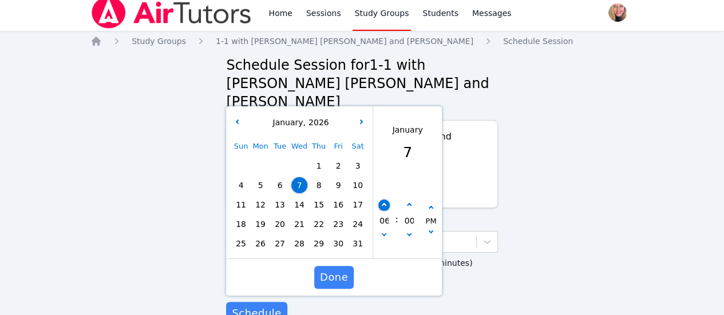
click at [386, 200] on button "button" at bounding box center [383, 205] width 11 height 11
type input "[DATE] 07:00 pm"
type input "07"
click at [337, 270] on span "Done" at bounding box center [334, 278] width 28 height 16
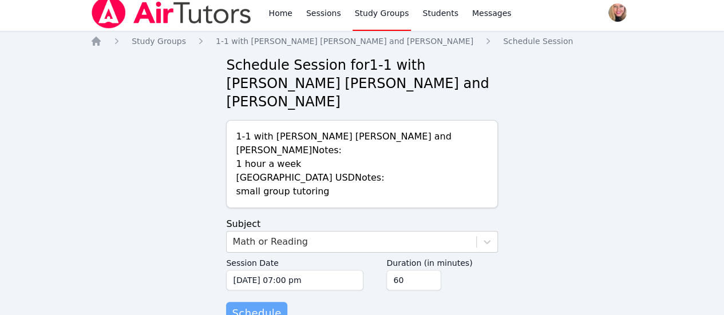
click at [251, 306] on span "Schedule" at bounding box center [256, 314] width 49 height 16
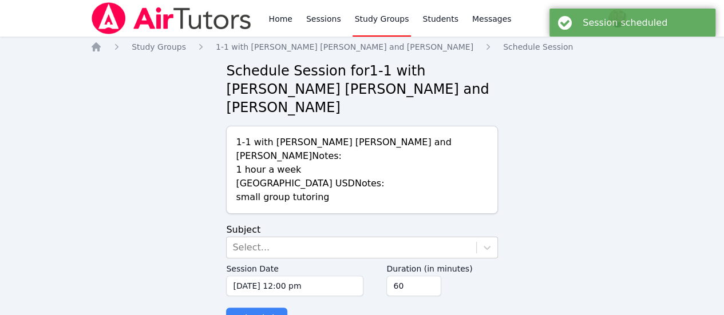
scroll to position [6, 0]
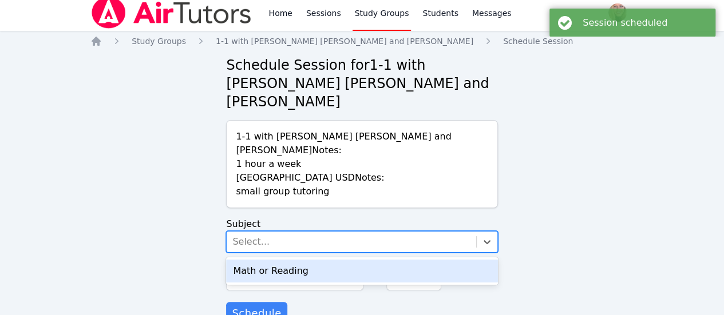
click at [284, 232] on div "Select..." at bounding box center [351, 242] width 249 height 21
click at [294, 260] on div "Math or Reading" at bounding box center [361, 271] width 271 height 23
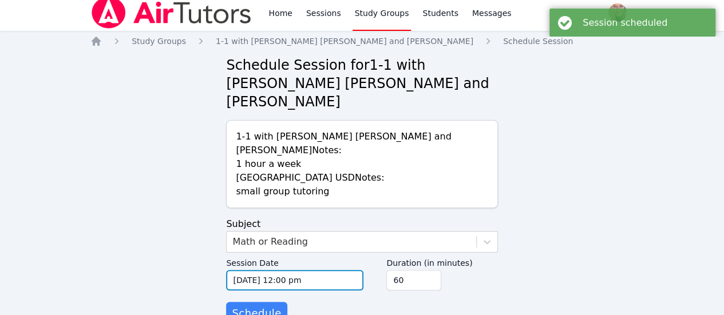
click at [310, 270] on input "[DATE] 12:00 pm" at bounding box center [294, 280] width 137 height 21
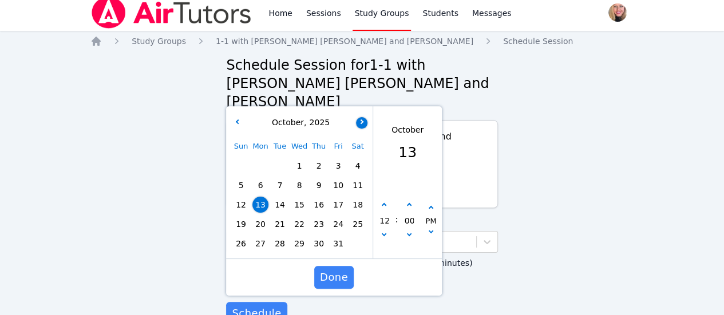
click at [362, 117] on button "button" at bounding box center [361, 122] width 11 height 11
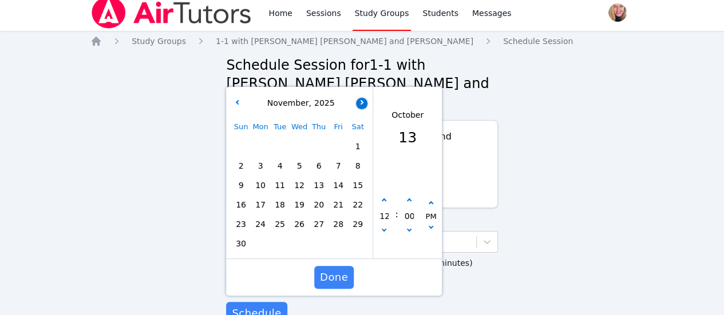
click at [362, 98] on button "button" at bounding box center [361, 103] width 11 height 11
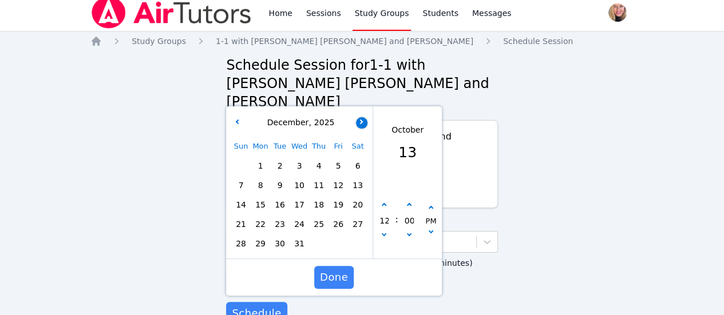
click at [363, 117] on button "button" at bounding box center [361, 122] width 11 height 11
click at [295, 197] on span "14" at bounding box center [299, 205] width 16 height 16
click at [386, 200] on button "button" at bounding box center [383, 205] width 11 height 11
type input "[DATE] 01:00 pm"
type input "01"
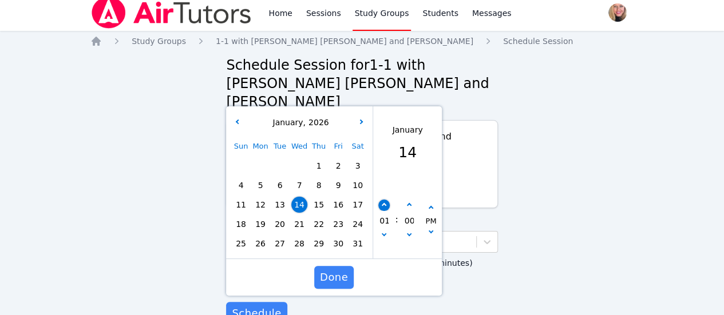
click at [386, 200] on button "button" at bounding box center [383, 205] width 11 height 11
type input "[DATE] 02:00 pm"
type input "02"
click at [386, 200] on button "button" at bounding box center [383, 205] width 11 height 11
type input "[DATE] 03:00 pm"
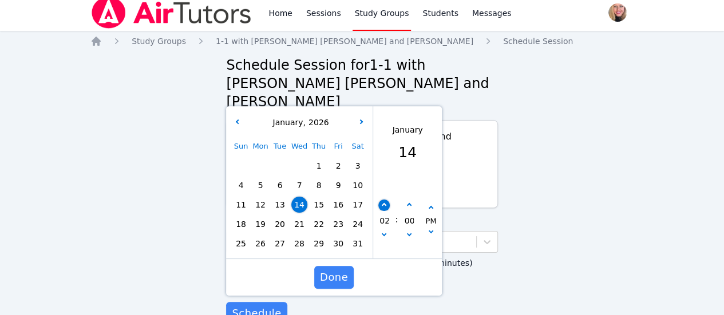
type input "03"
click at [386, 200] on button "button" at bounding box center [383, 205] width 11 height 11
type input "[DATE] 04:00 pm"
type input "04"
click at [386, 200] on button "button" at bounding box center [383, 205] width 11 height 11
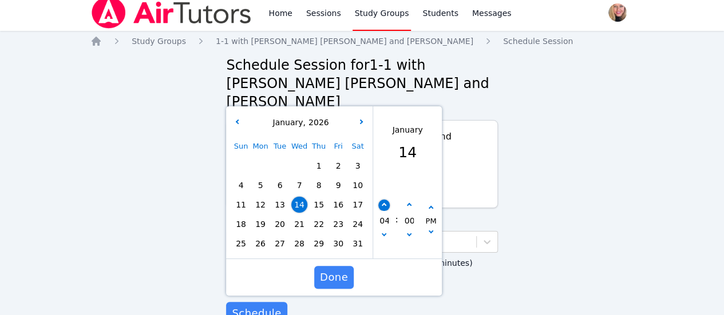
type input "[DATE] 05:00 pm"
type input "05"
click at [386, 200] on button "button" at bounding box center [383, 205] width 11 height 11
type input "[DATE] 06:00 pm"
type input "06"
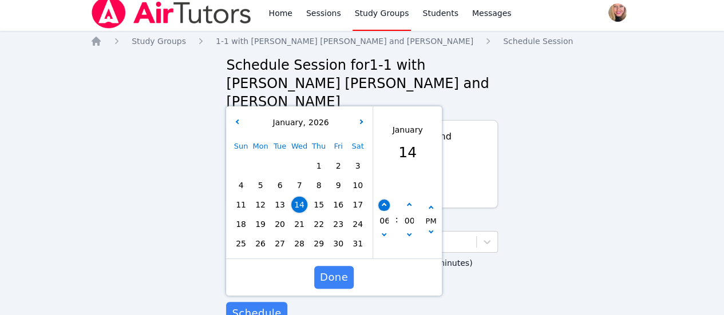
click at [386, 200] on button "button" at bounding box center [383, 205] width 11 height 11
type input "[DATE] 07:00 pm"
type input "07"
click at [333, 270] on span "Done" at bounding box center [334, 278] width 28 height 16
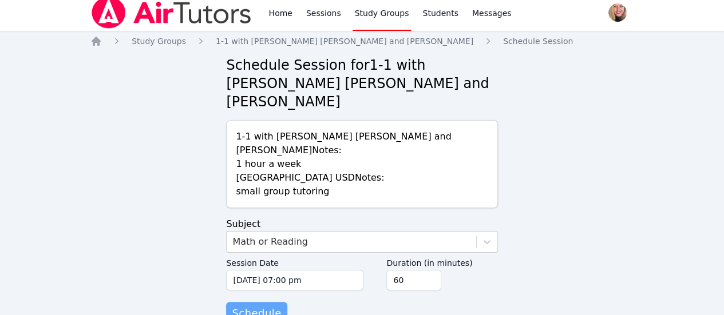
click at [270, 306] on span "Schedule" at bounding box center [256, 314] width 49 height 16
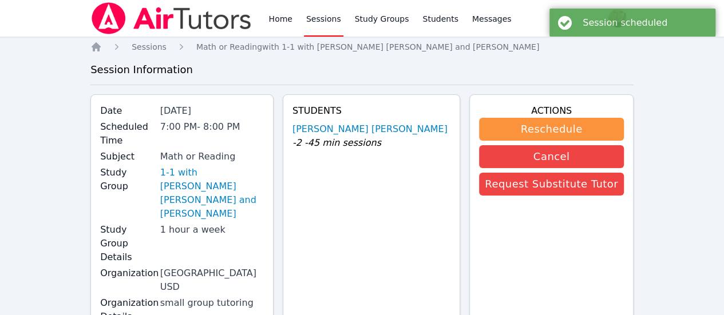
scroll to position [6, 0]
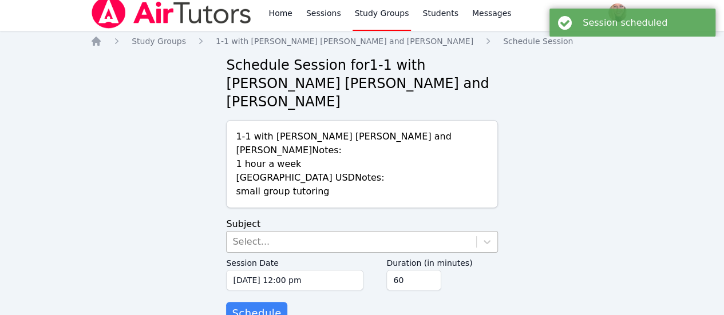
click at [296, 232] on div "Select..." at bounding box center [351, 242] width 249 height 21
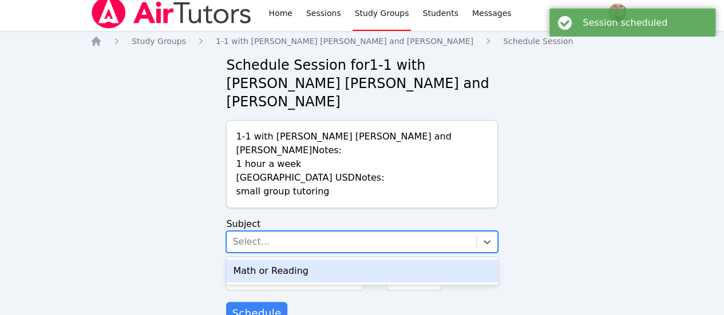
click at [327, 260] on div "Math or Reading" at bounding box center [361, 271] width 271 height 23
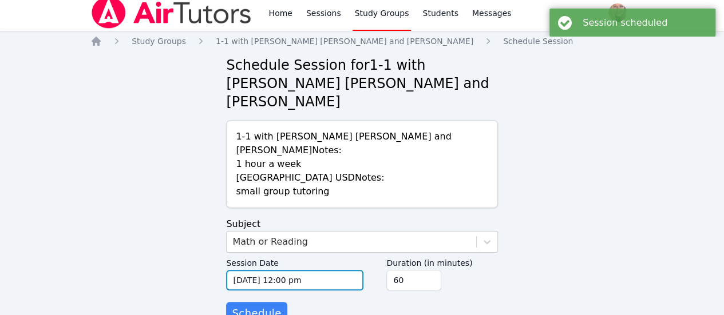
click at [328, 270] on input "[DATE] 12:00 pm" at bounding box center [294, 280] width 137 height 21
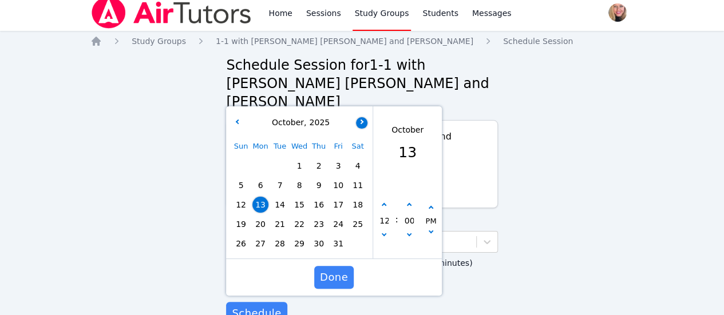
click at [362, 119] on icon "button" at bounding box center [361, 121] width 5 height 5
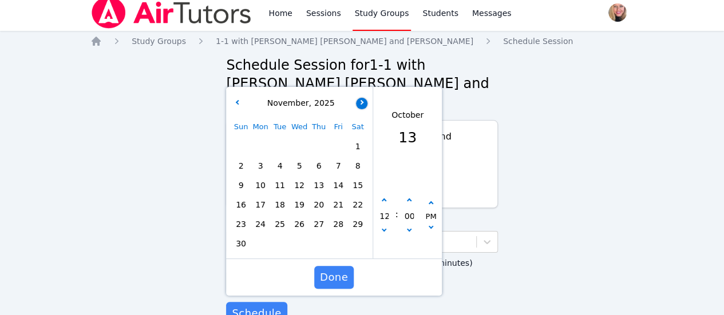
click at [362, 117] on div "Sat" at bounding box center [357, 126] width 19 height 19
click at [363, 98] on button "button" at bounding box center [361, 103] width 11 height 11
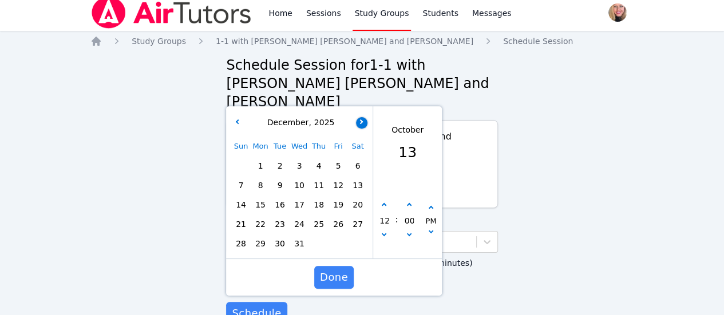
click at [363, 117] on button "button" at bounding box center [361, 122] width 11 height 11
click at [301, 216] on span "21" at bounding box center [299, 224] width 16 height 16
click at [385, 200] on button "button" at bounding box center [383, 205] width 11 height 11
type input "[DATE] 01:00 pm"
type input "01"
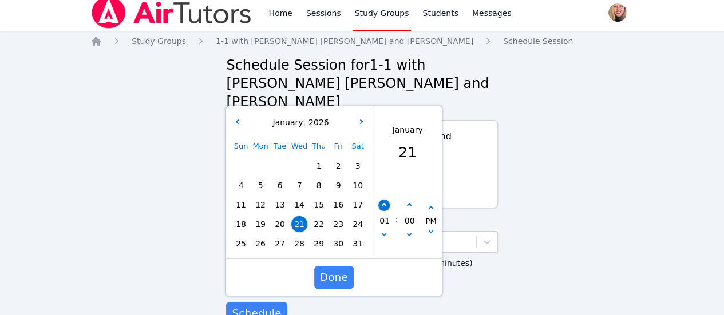
click at [385, 200] on button "button" at bounding box center [383, 205] width 11 height 11
type input "[DATE] 02:00 pm"
type input "02"
click at [385, 200] on button "button" at bounding box center [383, 205] width 11 height 11
type input "[DATE] 03:00 pm"
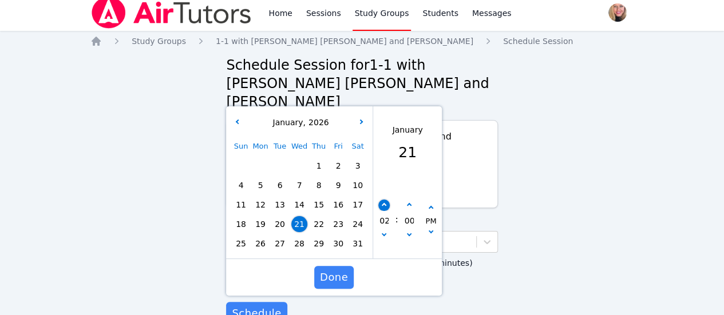
type input "03"
click at [385, 200] on button "button" at bounding box center [383, 205] width 11 height 11
type input "[DATE] 04:00 pm"
type input "04"
click at [385, 200] on button "button" at bounding box center [383, 205] width 11 height 11
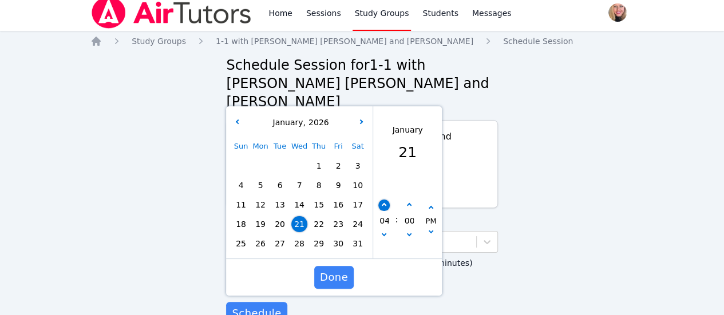
type input "[DATE] 05:00 pm"
type input "05"
click at [385, 200] on button "button" at bounding box center [383, 205] width 11 height 11
type input "[DATE] 06:00 pm"
type input "06"
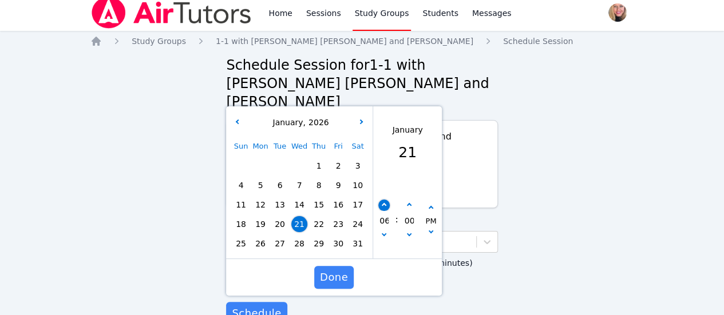
click at [385, 200] on button "button" at bounding box center [383, 205] width 11 height 11
type input "[DATE] 07:00 pm"
type input "07"
click at [343, 270] on span "Done" at bounding box center [334, 278] width 28 height 16
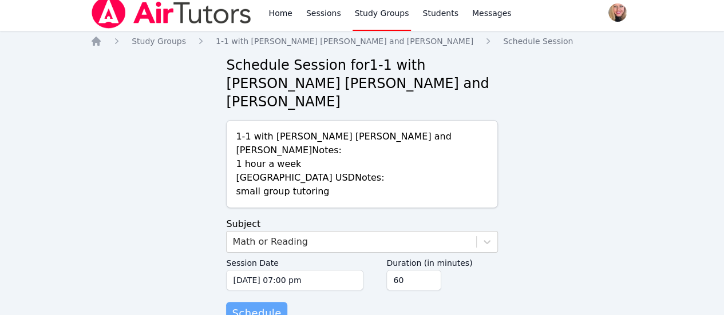
click at [264, 306] on span "Schedule" at bounding box center [256, 314] width 49 height 16
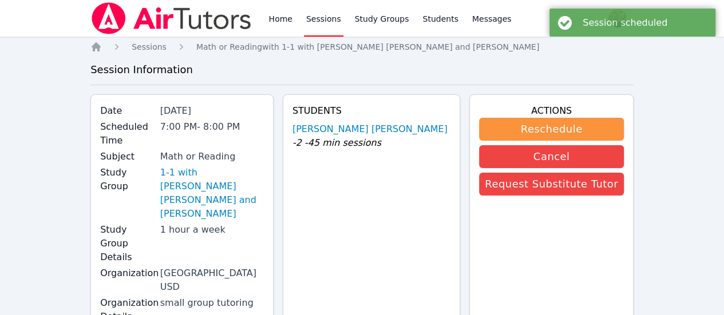
scroll to position [6, 0]
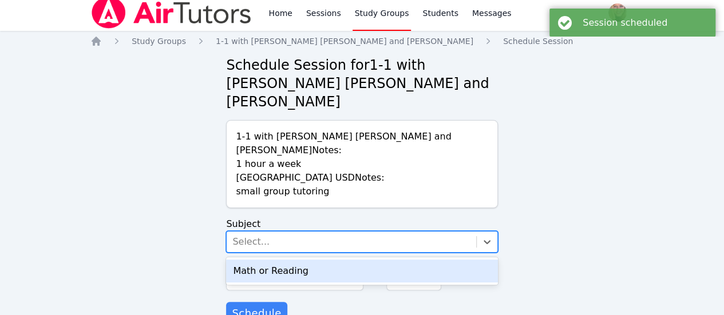
click at [327, 232] on div "Select..." at bounding box center [351, 242] width 249 height 21
click at [327, 260] on div "Math or Reading" at bounding box center [361, 271] width 271 height 23
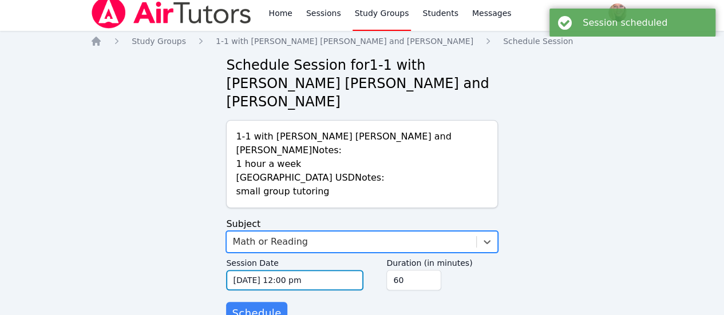
click at [330, 270] on input "[DATE] 12:00 pm" at bounding box center [294, 280] width 137 height 21
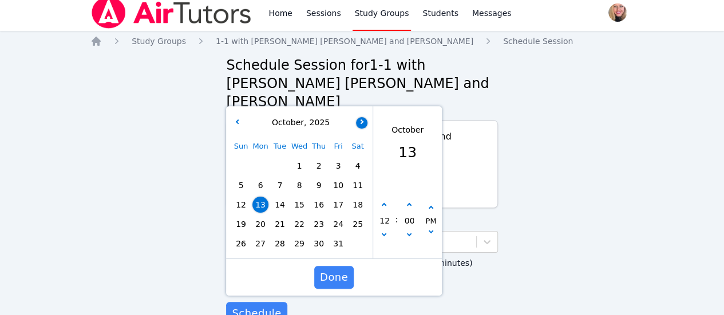
click at [361, 119] on icon "button" at bounding box center [361, 121] width 5 height 5
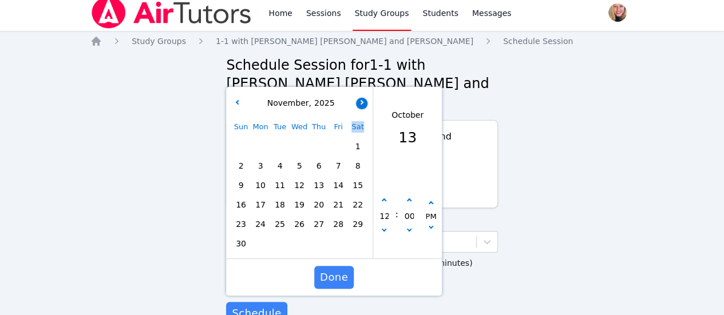
click at [361, 117] on div "Sat" at bounding box center [357, 126] width 19 height 19
click at [362, 100] on icon "button" at bounding box center [361, 102] width 5 height 5
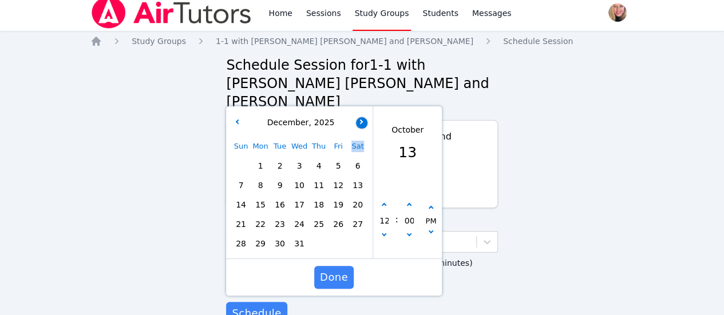
click at [362, 119] on icon "button" at bounding box center [361, 121] width 5 height 5
click at [297, 216] on span "21" at bounding box center [299, 224] width 16 height 16
click at [381, 200] on button "button" at bounding box center [383, 205] width 11 height 11
type input "[DATE] 01:00 pm"
type input "01"
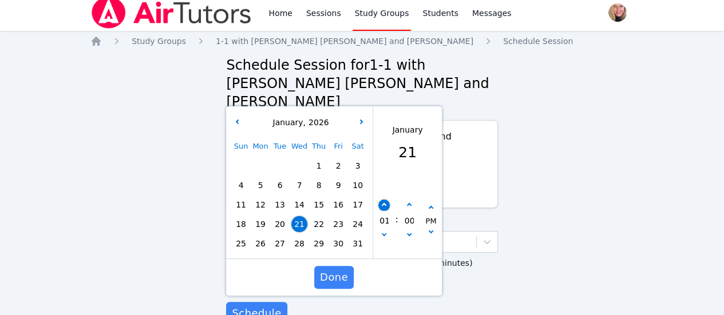
click at [381, 200] on button "button" at bounding box center [383, 205] width 11 height 11
type input "[DATE] 02:00 pm"
type input "02"
click at [381, 200] on button "button" at bounding box center [383, 205] width 11 height 11
type input "[DATE] 03:00 pm"
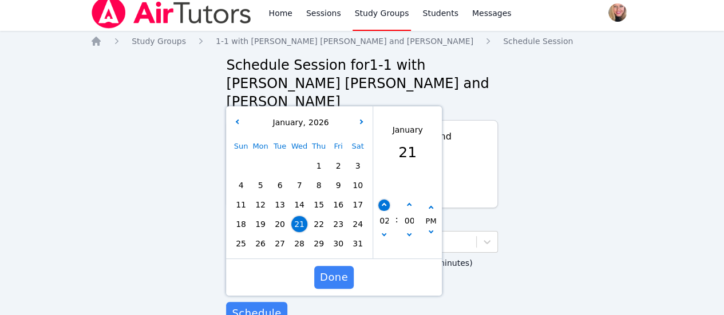
type input "03"
click at [381, 200] on button "button" at bounding box center [383, 205] width 11 height 11
type input "[DATE] 04:00 pm"
type input "04"
click at [381, 200] on button "button" at bounding box center [383, 205] width 11 height 11
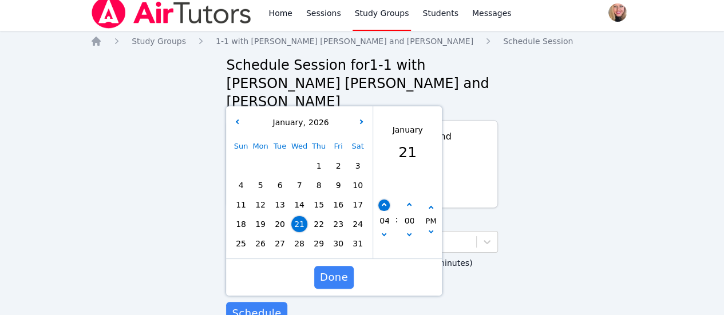
type input "[DATE] 05:00 pm"
type input "05"
click at [381, 200] on button "button" at bounding box center [383, 205] width 11 height 11
type input "[DATE] 06:00 pm"
type input "06"
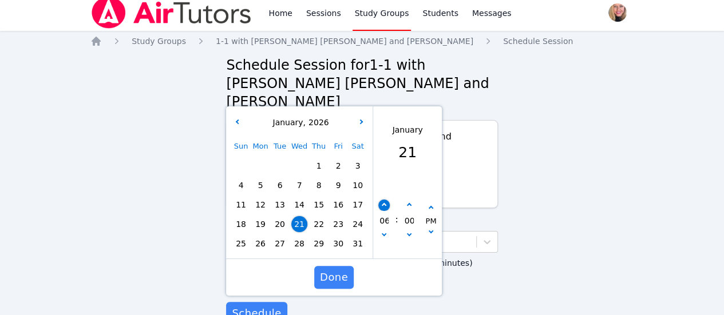
click at [380, 200] on button "button" at bounding box center [383, 205] width 11 height 11
type input "[DATE] 07:00 pm"
type input "07"
click at [346, 270] on span "Done" at bounding box center [334, 278] width 28 height 16
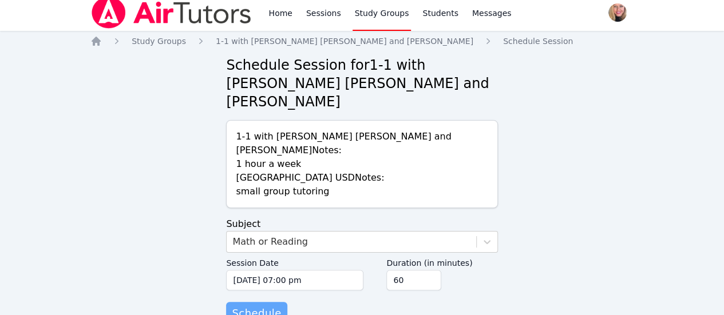
click at [266, 306] on span "Schedule" at bounding box center [256, 314] width 49 height 16
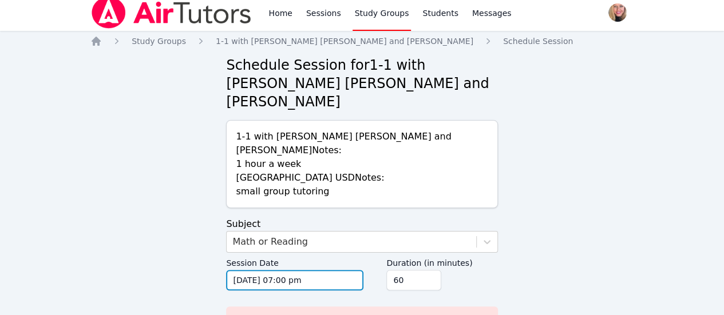
click at [339, 270] on input "[DATE] 07:00 pm" at bounding box center [294, 280] width 137 height 21
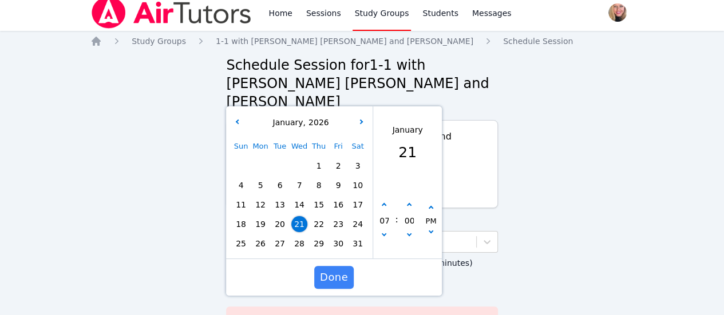
click at [299, 236] on span "28" at bounding box center [299, 244] width 16 height 16
type input "[DATE] 07:00 pm"
click at [346, 270] on span "Done" at bounding box center [334, 278] width 28 height 16
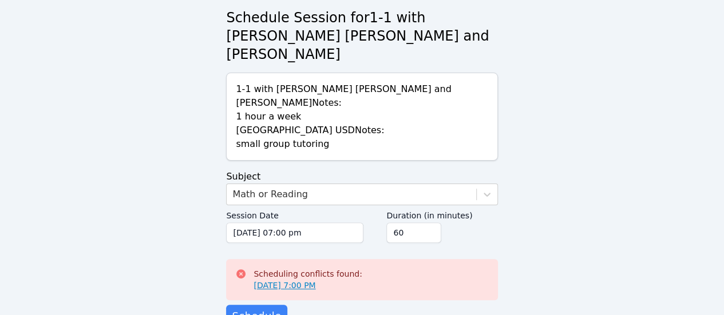
scroll to position [56, 0]
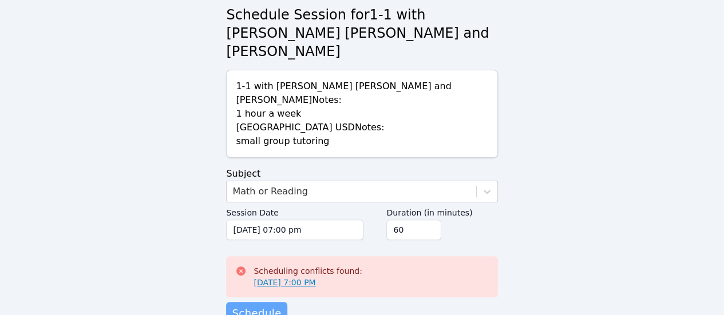
click at [259, 306] on span "Schedule" at bounding box center [256, 314] width 49 height 16
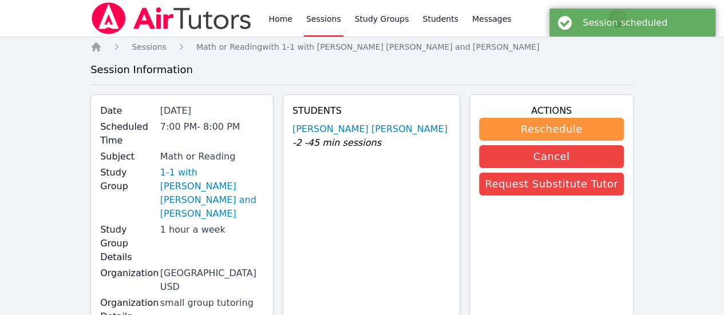
scroll to position [6, 0]
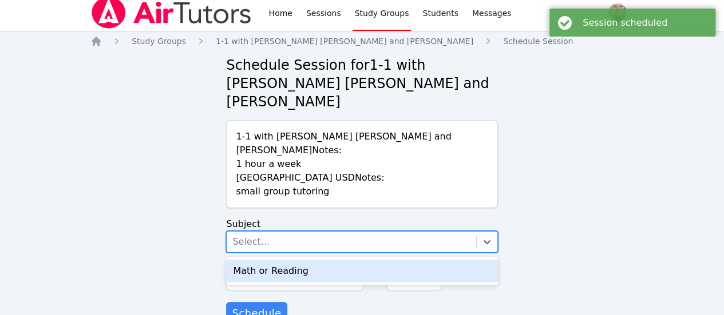
click at [282, 232] on div "Select..." at bounding box center [351, 242] width 249 height 21
click at [288, 260] on div "Math or Reading" at bounding box center [361, 271] width 271 height 23
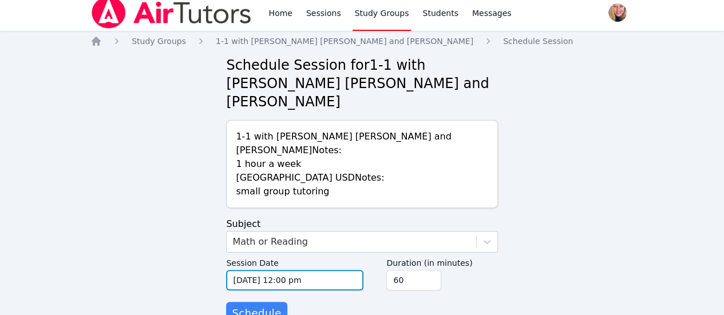
click at [301, 270] on input "[DATE] 12:00 pm" at bounding box center [294, 280] width 137 height 21
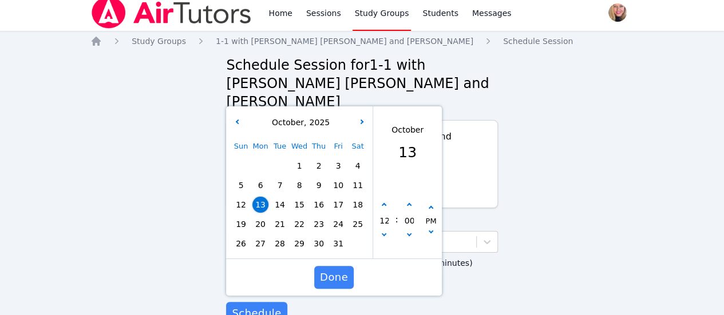
click at [365, 117] on div "[DATE]" at bounding box center [299, 123] width 142 height 12
click at [364, 117] on button "button" at bounding box center [361, 122] width 11 height 11
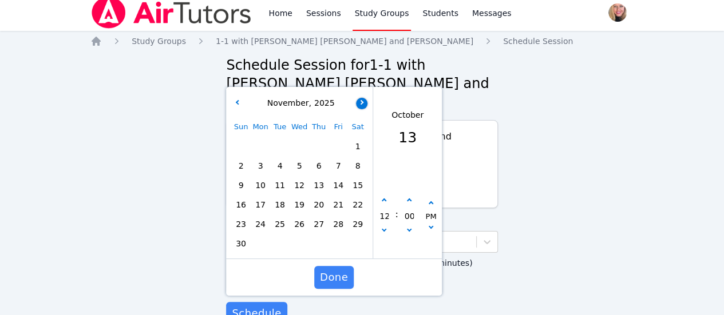
click at [363, 98] on button "button" at bounding box center [361, 103] width 11 height 11
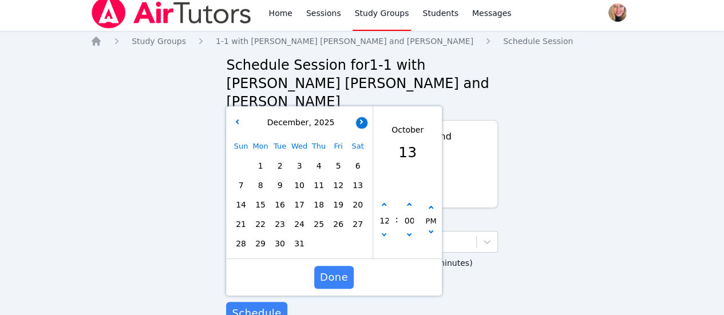
click at [362, 119] on icon "button" at bounding box center [361, 121] width 5 height 5
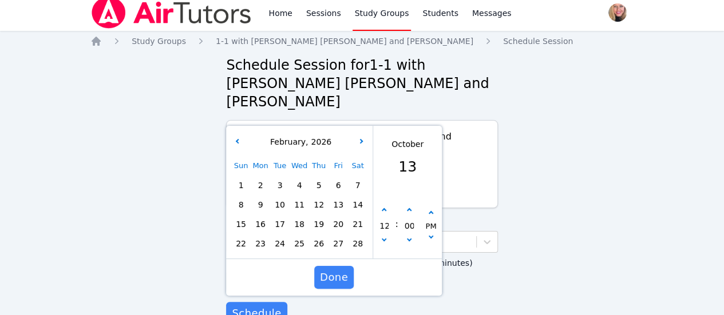
click at [300, 177] on span "4" at bounding box center [299, 185] width 16 height 16
click at [381, 205] on button "button" at bounding box center [383, 210] width 11 height 11
type input "[DATE] 01:00 pm"
type input "01"
click at [381, 205] on button "button" at bounding box center [383, 210] width 11 height 11
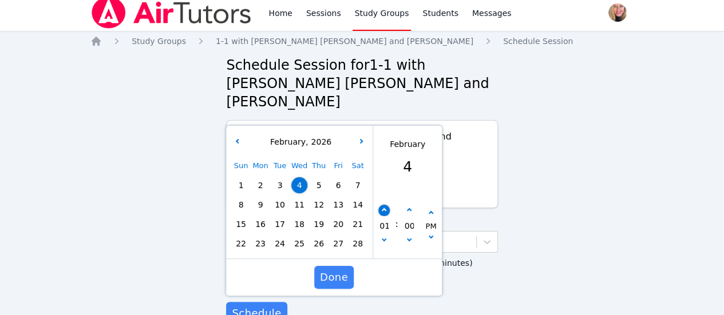
type input "[DATE] 02:00 pm"
type input "02"
click at [381, 205] on button "button" at bounding box center [383, 210] width 11 height 11
type input "[DATE] 03:00 pm"
type input "03"
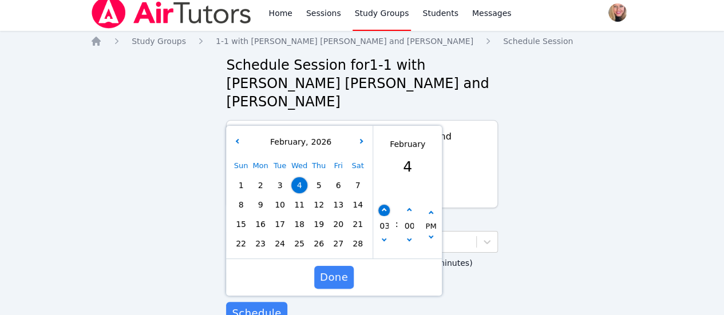
click at [381, 205] on button "button" at bounding box center [383, 210] width 11 height 11
type input "[DATE] 04:00 pm"
type input "04"
click at [381, 205] on button "button" at bounding box center [383, 210] width 11 height 11
type input "[DATE] 05:00 pm"
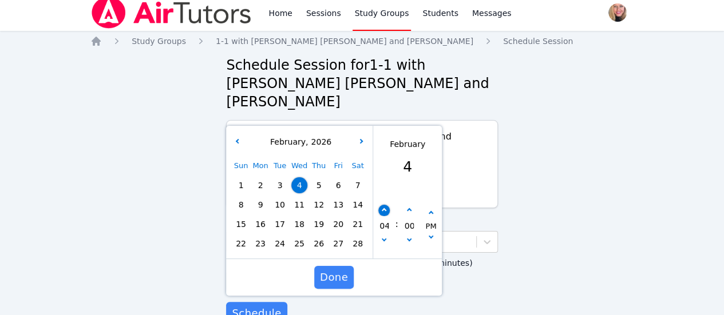
type input "05"
click at [381, 205] on button "button" at bounding box center [383, 210] width 11 height 11
type input "[DATE] 06:00 pm"
type input "06"
click at [381, 205] on button "button" at bounding box center [383, 210] width 11 height 11
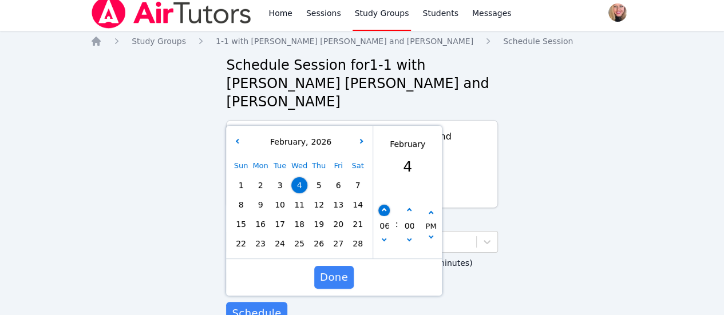
type input "[DATE] 07:00 pm"
type input "07"
click at [347, 266] on button "Done" at bounding box center [333, 277] width 39 height 23
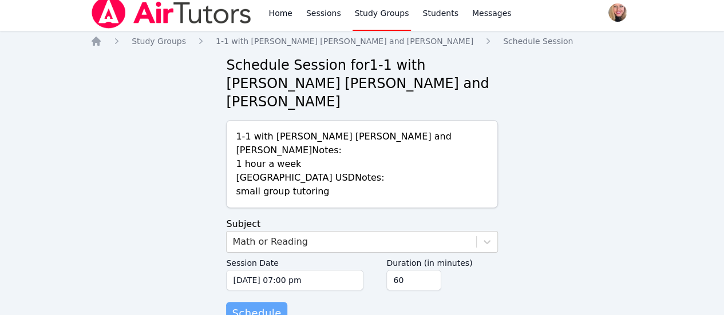
click at [264, 306] on span "Schedule" at bounding box center [256, 314] width 49 height 16
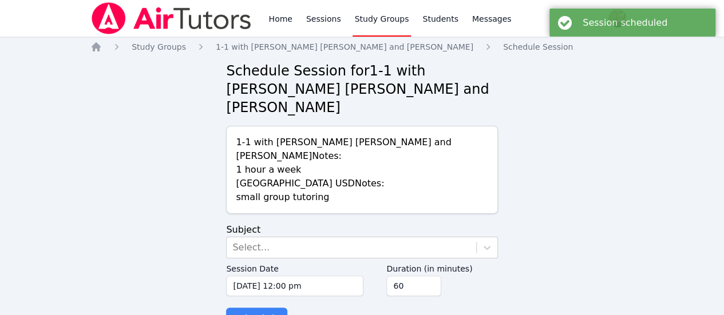
scroll to position [6, 0]
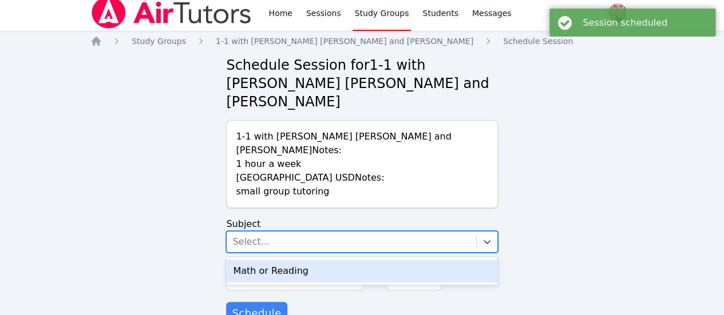
click at [314, 232] on div "Select..." at bounding box center [351, 242] width 249 height 21
click at [317, 260] on div "Math or Reading" at bounding box center [361, 271] width 271 height 23
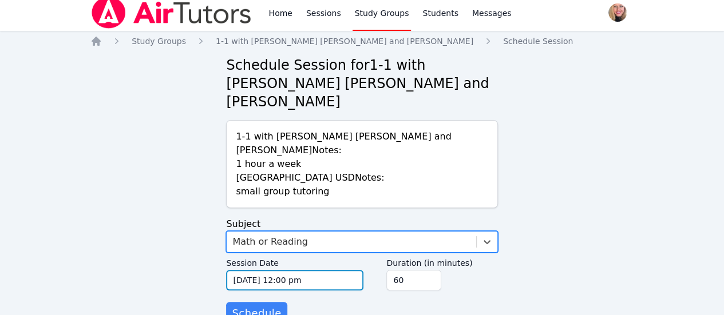
click at [326, 270] on input "[DATE] 12:00 pm" at bounding box center [294, 280] width 137 height 21
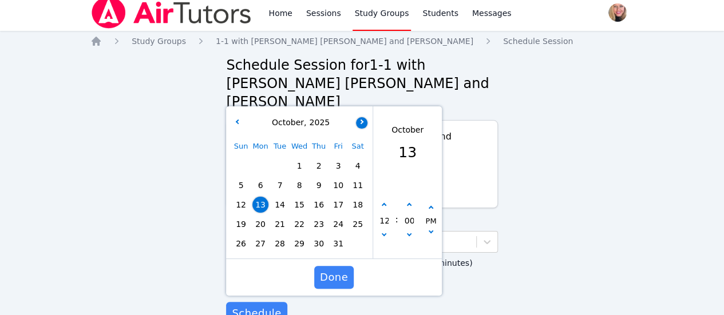
click at [364, 117] on button "button" at bounding box center [361, 122] width 11 height 11
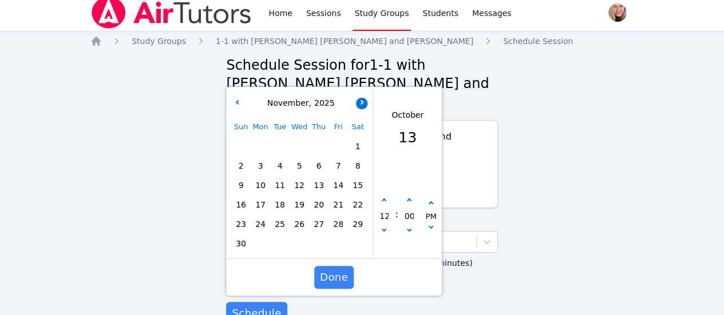
click at [364, 117] on div "Sat" at bounding box center [357, 126] width 19 height 19
click at [364, 98] on button "button" at bounding box center [361, 103] width 11 height 11
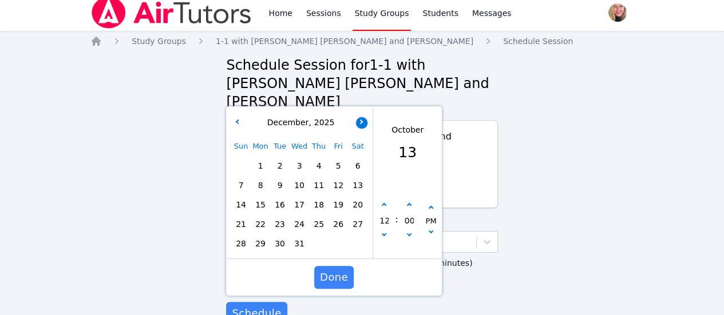
click at [363, 117] on button "button" at bounding box center [361, 122] width 11 height 11
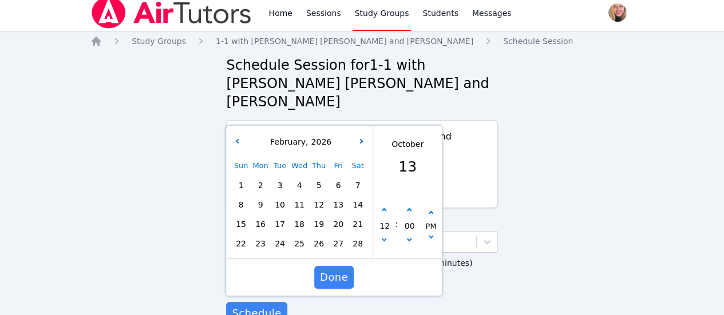
click at [300, 197] on span "11" at bounding box center [299, 205] width 16 height 16
click at [388, 205] on button "button" at bounding box center [383, 210] width 11 height 11
type input "[DATE] 01:00 pm"
type input "01"
click at [388, 205] on button "button" at bounding box center [383, 210] width 11 height 11
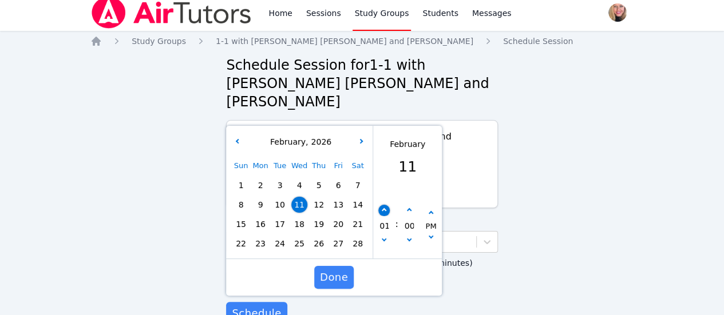
type input "[DATE] 02:00 pm"
type input "02"
click at [388, 205] on button "button" at bounding box center [383, 210] width 11 height 11
type input "[DATE] 03:00 pm"
type input "03"
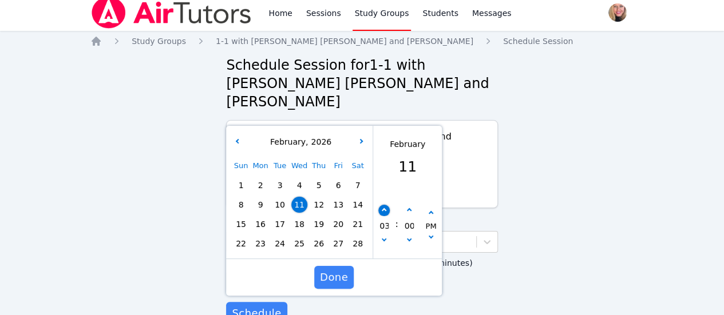
click at [388, 205] on button "button" at bounding box center [383, 210] width 11 height 11
type input "[DATE] 04:00 pm"
type input "04"
click at [388, 205] on button "button" at bounding box center [383, 210] width 11 height 11
type input "[DATE] 05:00 pm"
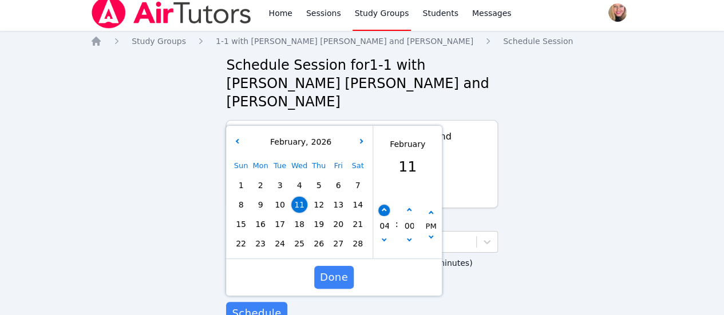
type input "05"
click at [388, 205] on button "button" at bounding box center [383, 210] width 11 height 11
type input "[DATE] 06:00 pm"
type input "06"
click at [388, 205] on button "button" at bounding box center [383, 210] width 11 height 11
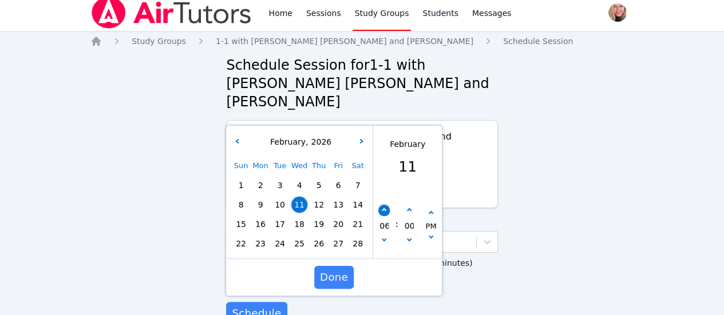
type input "[DATE] 07:00 pm"
type input "07"
click at [342, 270] on span "Done" at bounding box center [334, 278] width 28 height 16
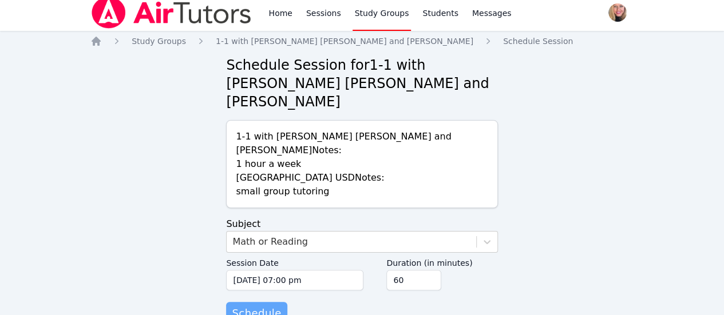
click at [260, 306] on span "Schedule" at bounding box center [256, 314] width 49 height 16
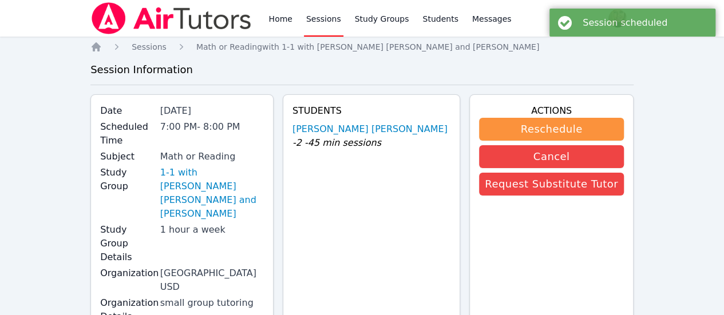
scroll to position [6, 0]
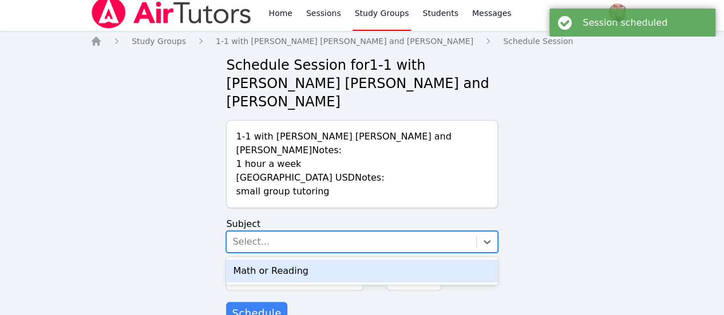
click at [313, 232] on div "Select..." at bounding box center [351, 242] width 249 height 21
click at [326, 260] on div "Math or Reading" at bounding box center [361, 271] width 271 height 23
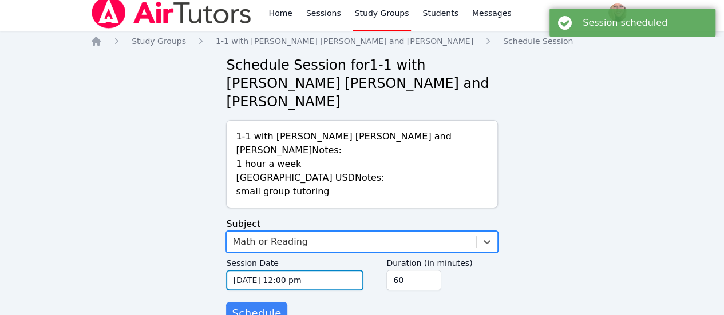
click at [326, 270] on input "[DATE] 12:00 pm" at bounding box center [294, 280] width 137 height 21
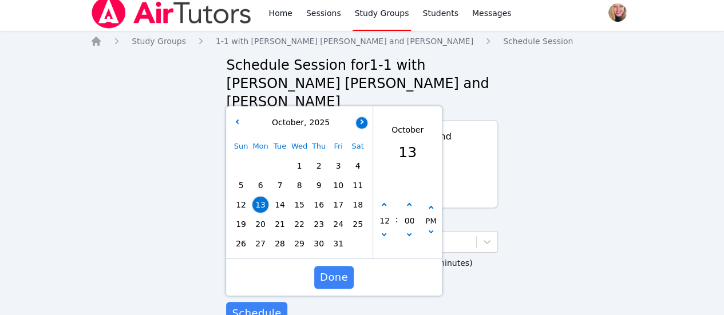
click at [364, 117] on button "button" at bounding box center [361, 122] width 11 height 11
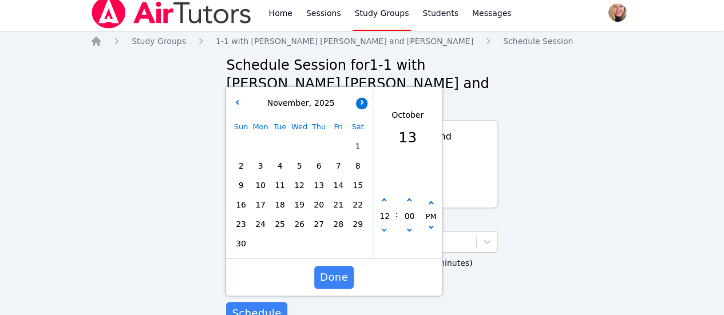
click at [364, 98] on button "button" at bounding box center [361, 103] width 11 height 11
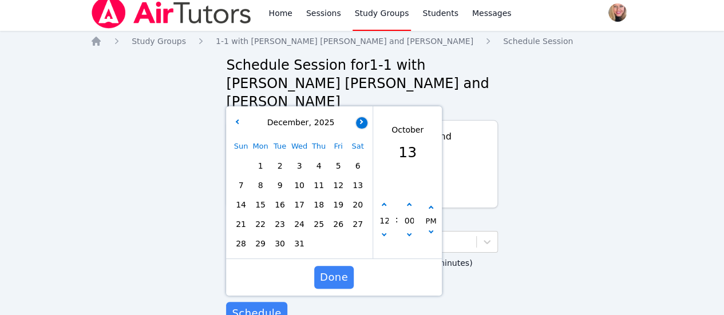
click at [363, 117] on button "button" at bounding box center [361, 122] width 11 height 11
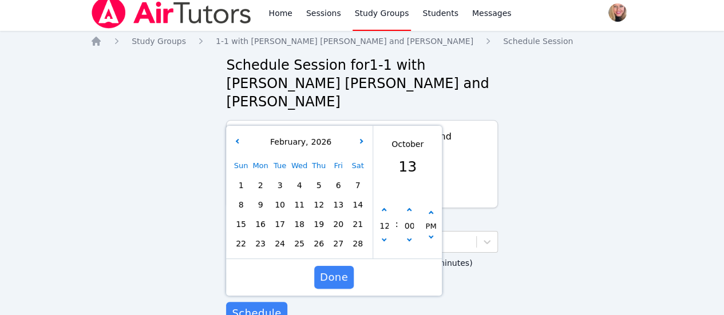
click at [298, 216] on span "18" at bounding box center [299, 224] width 16 height 16
click at [386, 205] on button "button" at bounding box center [383, 210] width 11 height 11
type input "[DATE] 01:00 pm"
type input "01"
click at [386, 205] on button "button" at bounding box center [383, 210] width 11 height 11
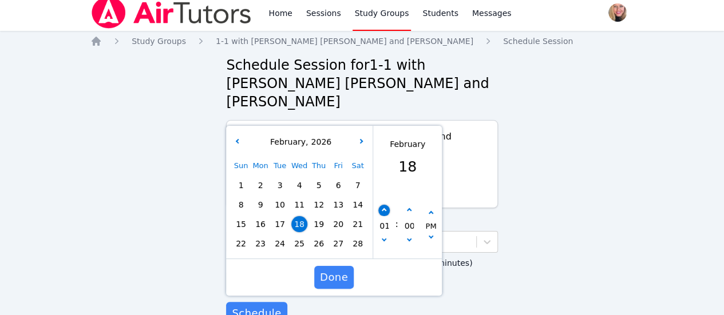
type input "[DATE] 02:00 pm"
type input "02"
click at [386, 205] on button "button" at bounding box center [383, 210] width 11 height 11
type input "[DATE] 03:00 pm"
type input "03"
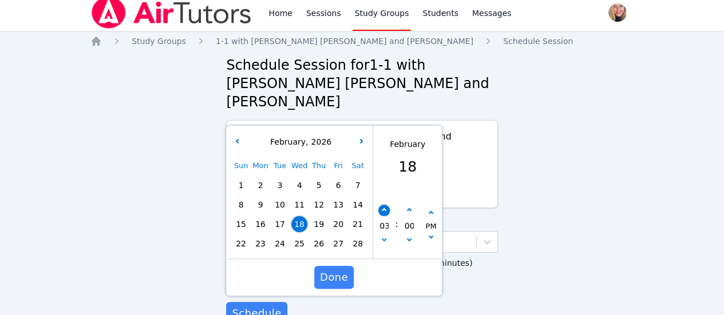
click at [386, 205] on button "button" at bounding box center [383, 210] width 11 height 11
type input "[DATE] 04:00 pm"
type input "04"
click at [386, 205] on button "button" at bounding box center [383, 210] width 11 height 11
type input "[DATE] 05:00 pm"
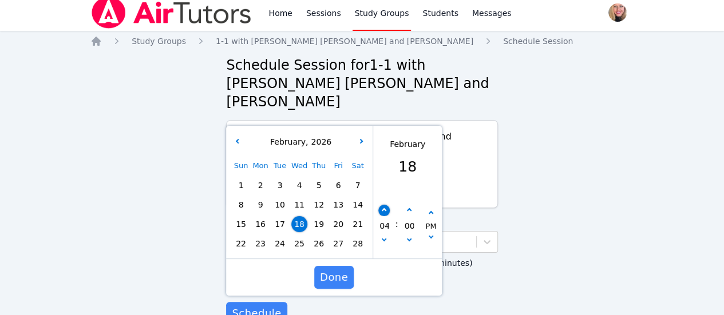
type input "05"
click at [386, 205] on button "button" at bounding box center [383, 210] width 11 height 11
type input "[DATE] 06:00 pm"
type input "06"
click at [386, 205] on button "button" at bounding box center [383, 210] width 11 height 11
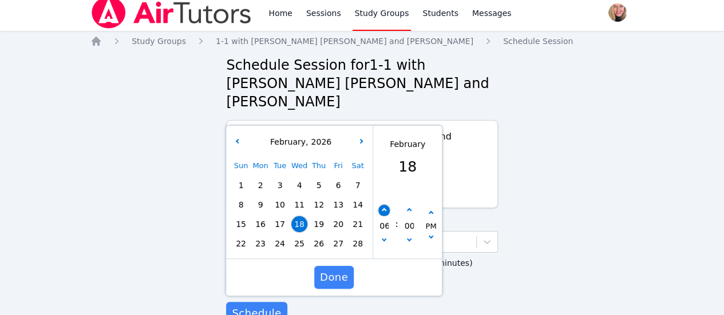
type input "[DATE] 07:00 pm"
type input "07"
click at [346, 270] on span "Done" at bounding box center [334, 278] width 28 height 16
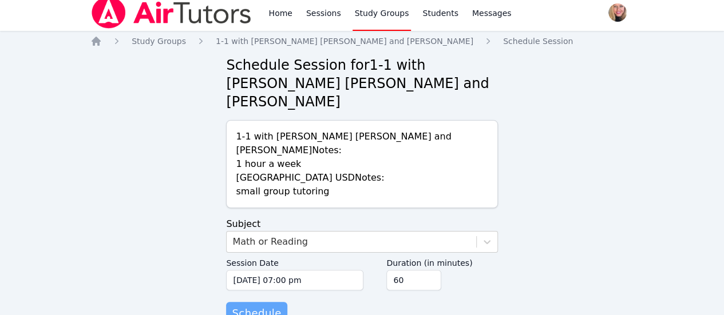
click at [264, 306] on span "Schedule" at bounding box center [256, 314] width 49 height 16
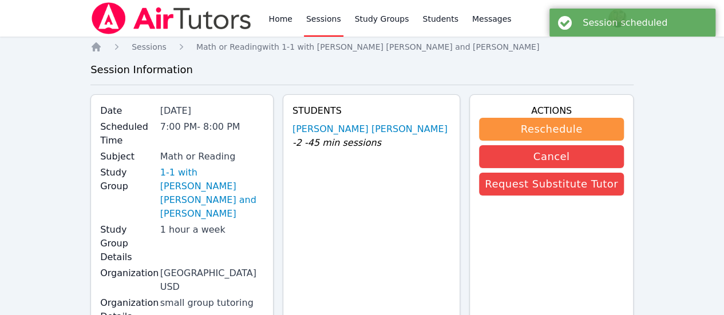
scroll to position [6, 0]
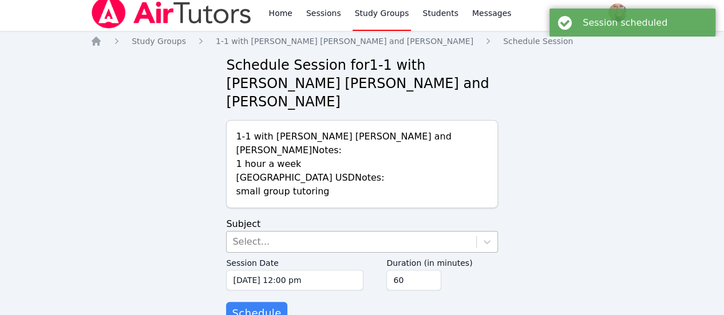
click at [280, 232] on div "Select..." at bounding box center [351, 242] width 249 height 21
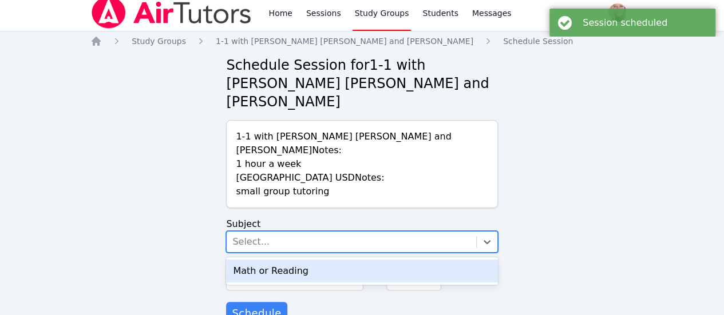
click at [285, 260] on div "Math or Reading" at bounding box center [361, 271] width 271 height 23
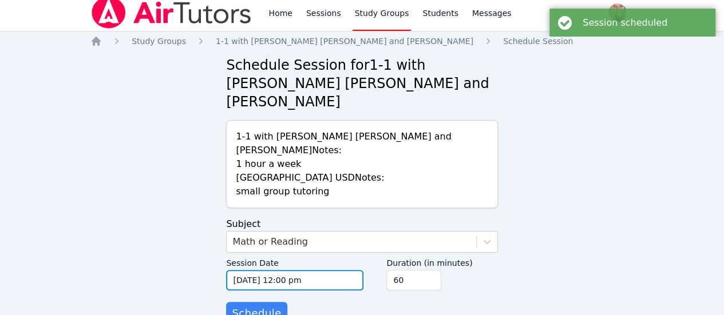
click at [317, 270] on input "[DATE] 12:00 pm" at bounding box center [294, 280] width 137 height 21
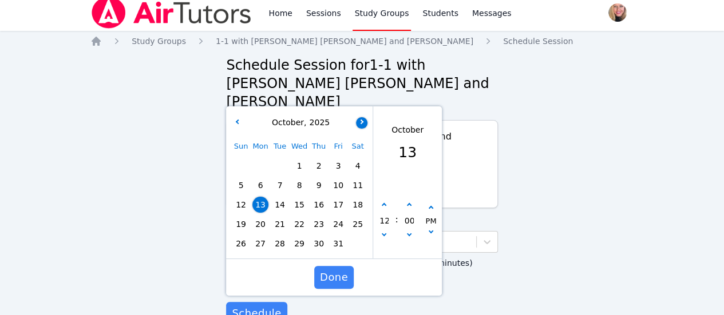
click at [363, 117] on button "button" at bounding box center [361, 122] width 11 height 11
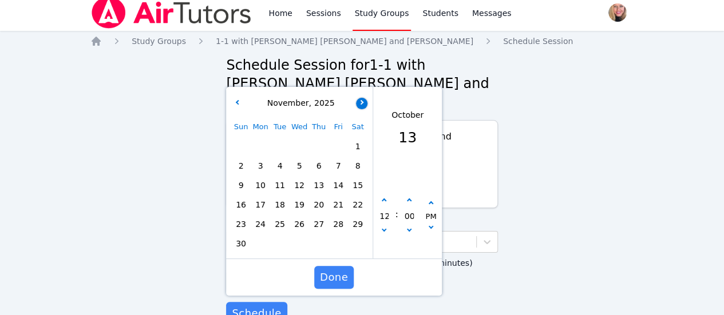
click at [362, 98] on button "button" at bounding box center [361, 103] width 11 height 11
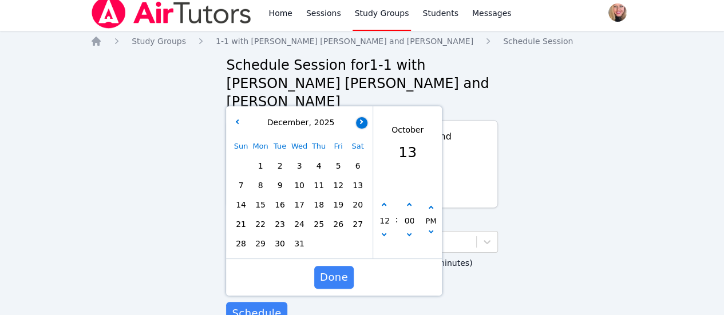
click at [362, 117] on button "button" at bounding box center [361, 122] width 11 height 11
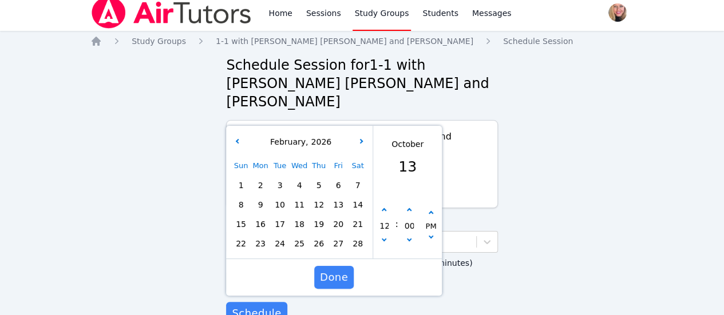
click at [303, 216] on span "18" at bounding box center [299, 224] width 16 height 16
click at [384, 208] on icon "button" at bounding box center [384, 210] width 5 height 5
type input "[DATE] 01:00 pm"
type input "01"
click at [384, 208] on icon "button" at bounding box center [384, 210] width 5 height 5
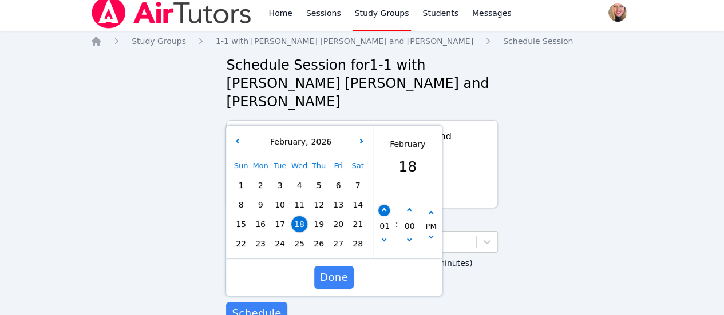
type input "[DATE] 02:00 pm"
type input "02"
click at [384, 208] on icon "button" at bounding box center [384, 210] width 5 height 5
type input "[DATE] 03:00 pm"
type input "03"
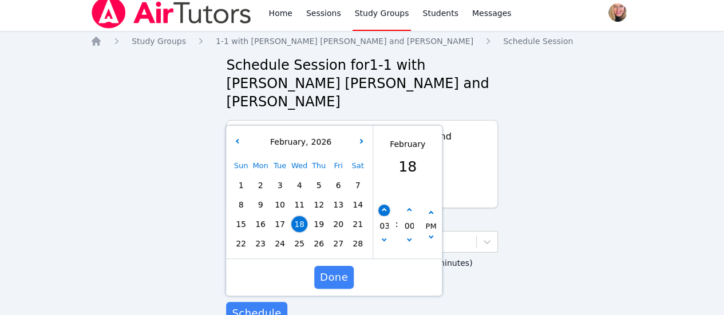
click at [384, 208] on icon "button" at bounding box center [384, 210] width 5 height 5
type input "[DATE] 04:00 pm"
type input "04"
click at [384, 208] on icon "button" at bounding box center [384, 210] width 5 height 5
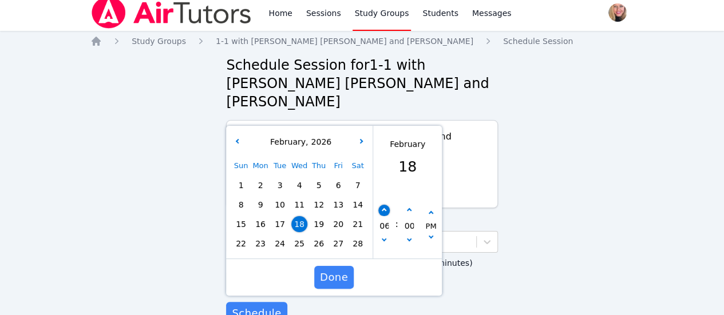
click at [384, 208] on icon "button" at bounding box center [384, 210] width 5 height 5
click at [344, 270] on span "Done" at bounding box center [334, 278] width 28 height 16
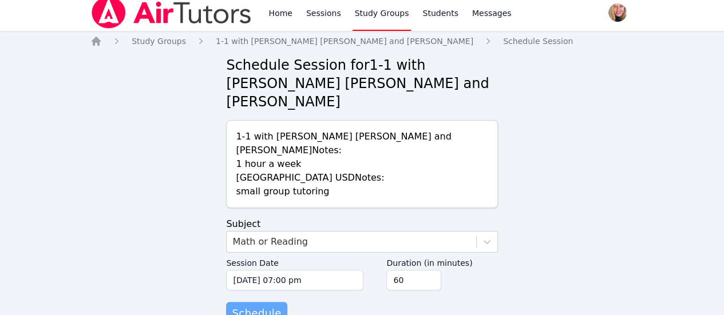
click at [262, 306] on span "Schedule" at bounding box center [256, 314] width 49 height 16
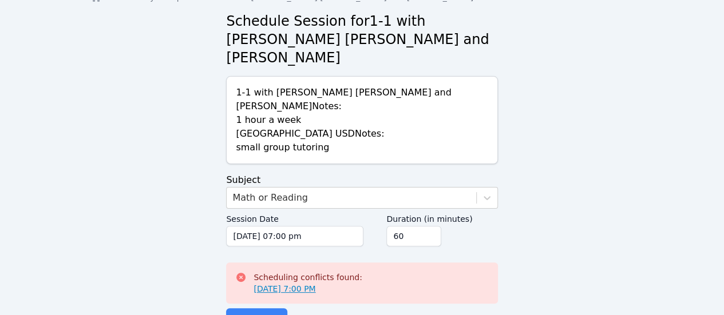
scroll to position [56, 0]
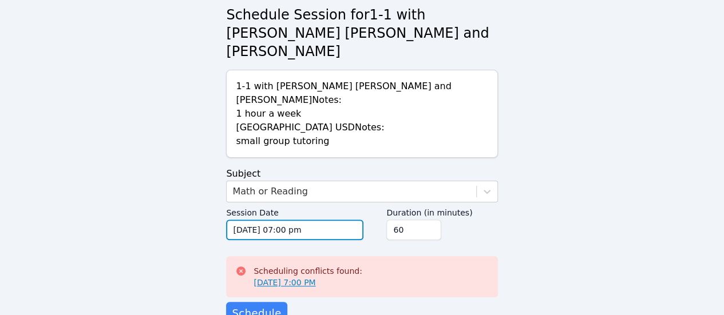
click at [326, 220] on input "[DATE] 07:00 pm" at bounding box center [294, 230] width 137 height 21
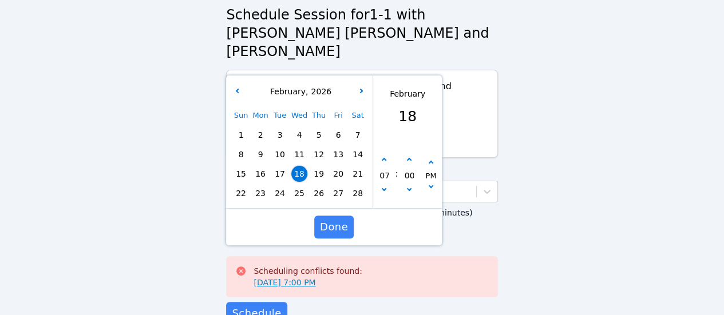
click at [301, 185] on span "25" at bounding box center [299, 193] width 16 height 16
click at [345, 219] on span "Done" at bounding box center [334, 227] width 28 height 16
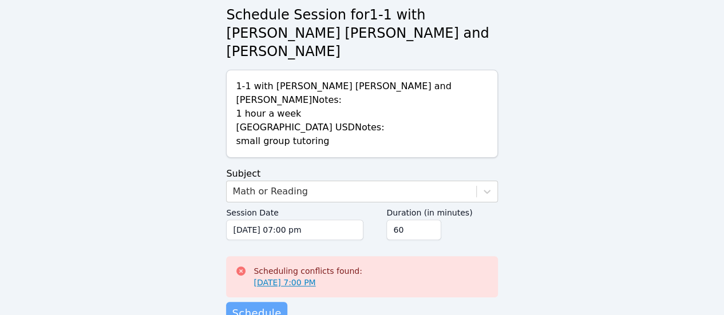
click at [269, 306] on span "Schedule" at bounding box center [256, 314] width 49 height 16
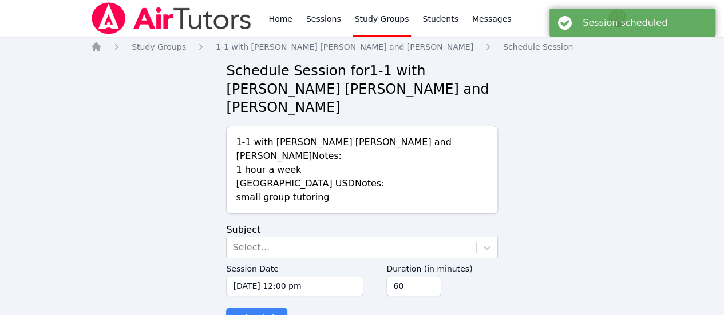
scroll to position [6, 0]
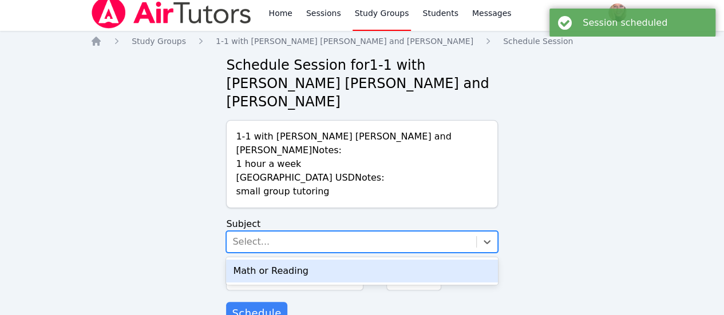
click at [337, 232] on div "Select..." at bounding box center [351, 242] width 249 height 21
click at [335, 260] on div "Math or Reading" at bounding box center [361, 271] width 271 height 23
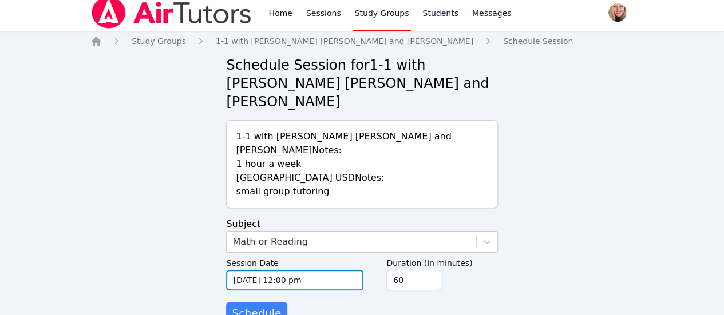
click at [336, 270] on input "[DATE] 12:00 pm" at bounding box center [294, 280] width 137 height 21
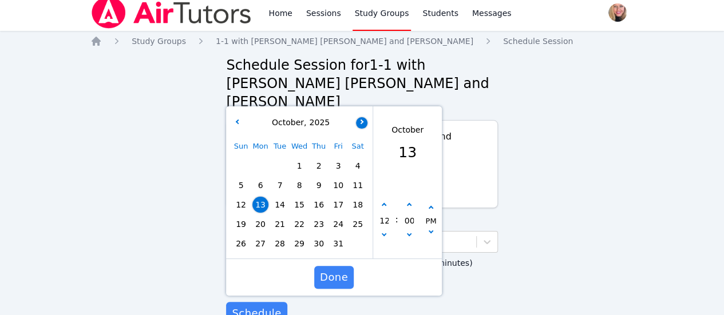
click at [362, 119] on icon "button" at bounding box center [361, 121] width 5 height 5
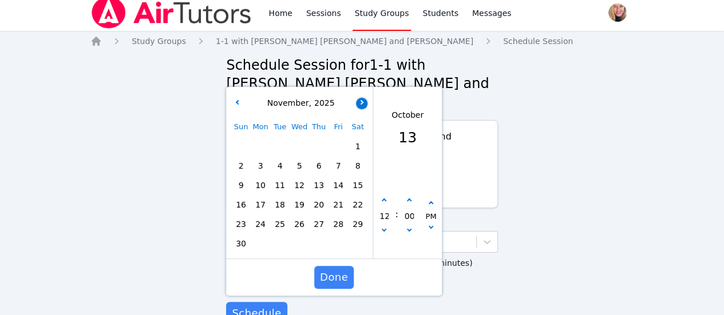
click at [364, 98] on button "button" at bounding box center [361, 103] width 11 height 11
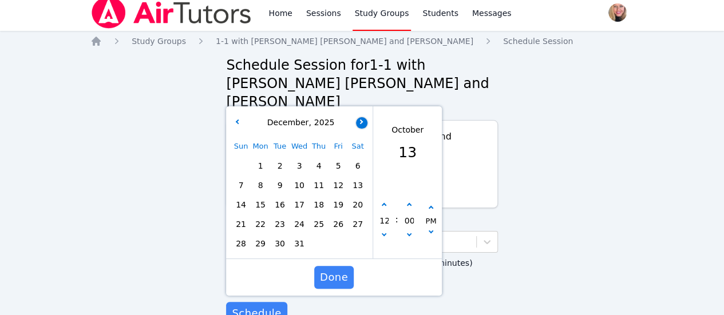
click at [363, 117] on button "button" at bounding box center [361, 122] width 11 height 11
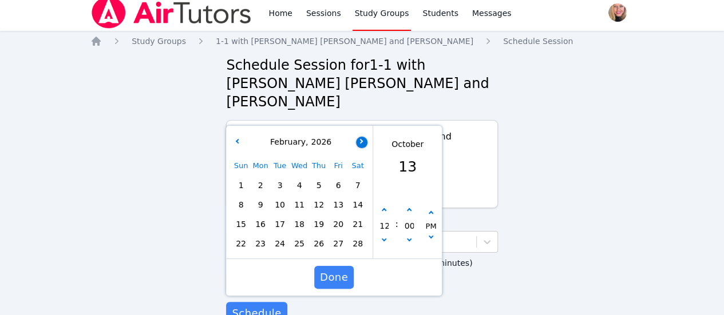
click at [363, 137] on button "button" at bounding box center [361, 142] width 11 height 11
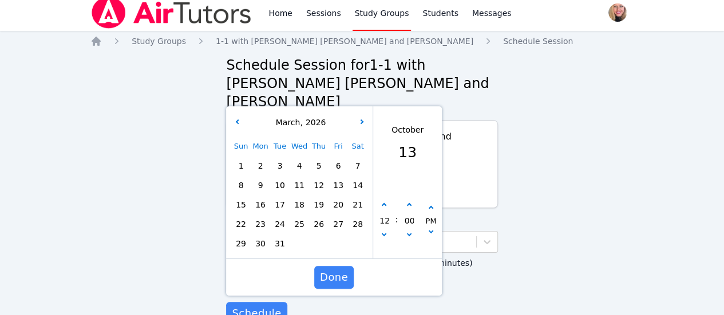
click at [300, 158] on span "4" at bounding box center [299, 166] width 16 height 16
click at [384, 211] on input "12" at bounding box center [383, 220] width 11 height 19
click at [382, 203] on icon "button" at bounding box center [384, 205] width 5 height 5
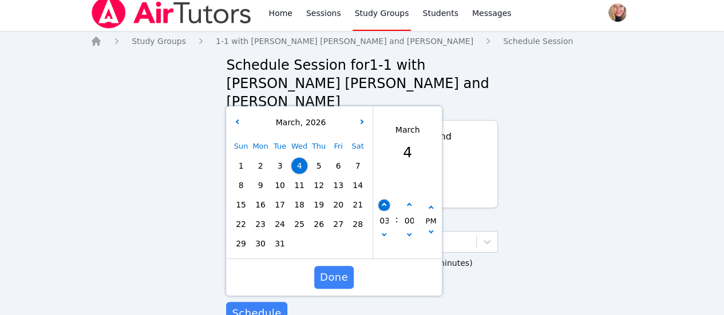
click at [382, 203] on icon "button" at bounding box center [384, 205] width 5 height 5
click at [337, 270] on span "Done" at bounding box center [334, 278] width 28 height 16
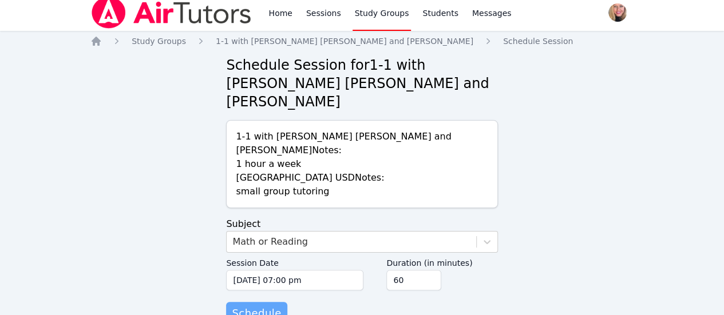
click at [259, 306] on span "Schedule" at bounding box center [256, 314] width 49 height 16
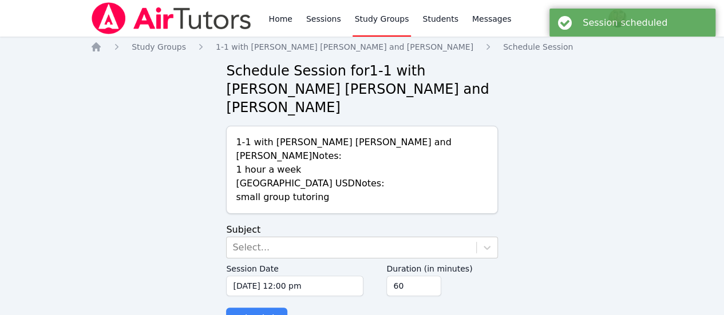
scroll to position [6, 0]
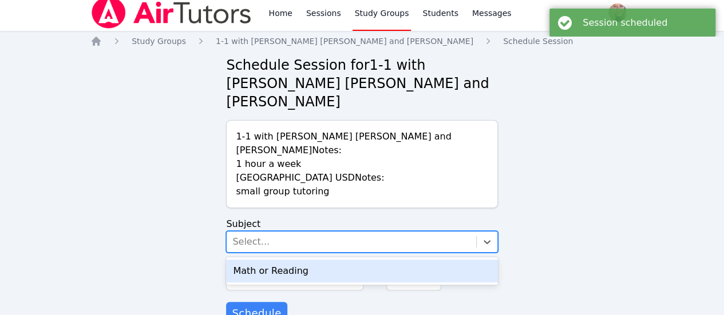
click at [363, 232] on div "Select..." at bounding box center [351, 242] width 249 height 21
click at [357, 260] on div "Math or Reading" at bounding box center [361, 271] width 271 height 23
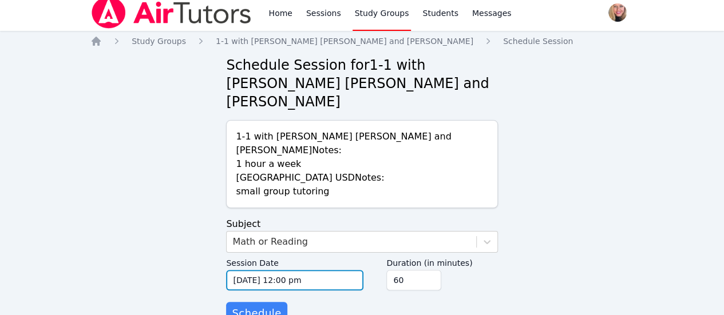
click at [334, 270] on input "[DATE] 12:00 pm" at bounding box center [294, 280] width 137 height 21
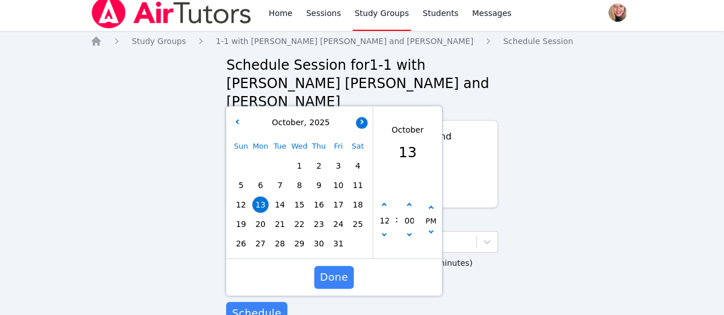
click at [358, 117] on button "button" at bounding box center [361, 122] width 11 height 11
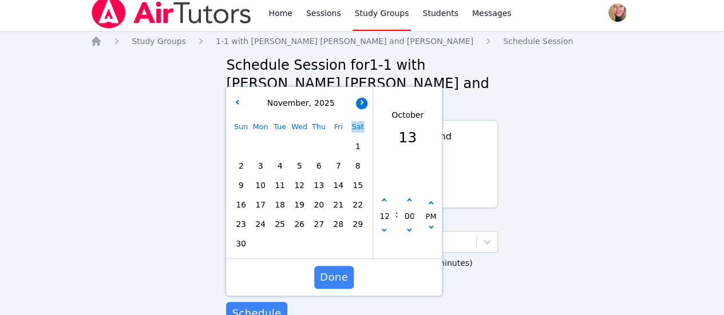
click at [358, 117] on div "Sat" at bounding box center [357, 126] width 19 height 19
click at [365, 98] on button "button" at bounding box center [361, 103] width 11 height 11
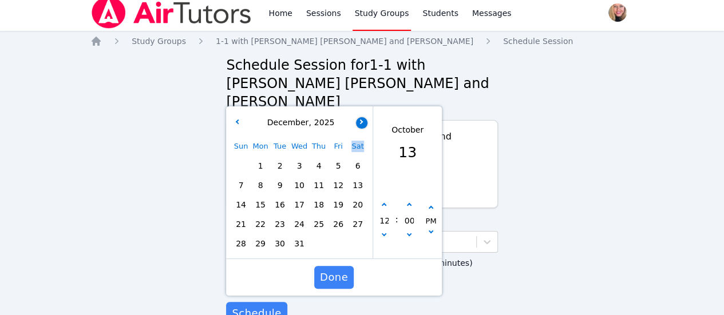
click at [364, 117] on button "button" at bounding box center [361, 122] width 11 height 11
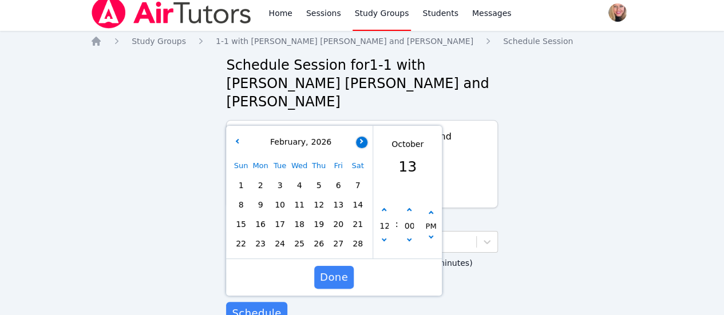
click at [364, 86] on h2 "Schedule Session for 1-1 with [PERSON_NAME] [PERSON_NAME] and [GEOGRAPHIC_DATA]…" at bounding box center [361, 83] width 271 height 55
click at [362, 139] on icon "button" at bounding box center [361, 141] width 5 height 5
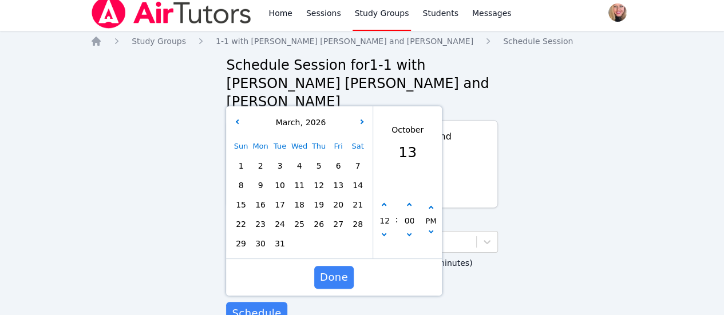
click at [300, 177] on span "11" at bounding box center [299, 185] width 16 height 16
click at [387, 200] on button "button" at bounding box center [383, 205] width 11 height 11
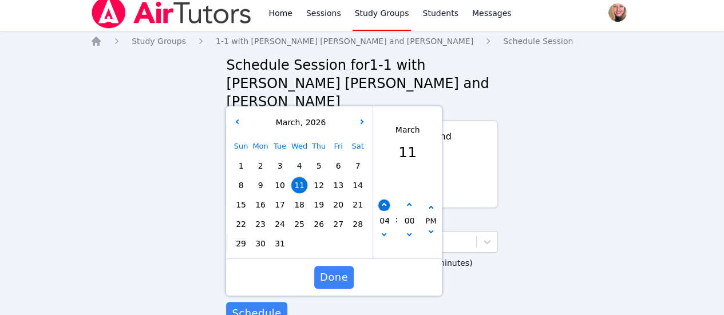
click at [387, 200] on button "button" at bounding box center [383, 205] width 11 height 11
click at [336, 270] on span "Done" at bounding box center [334, 278] width 28 height 16
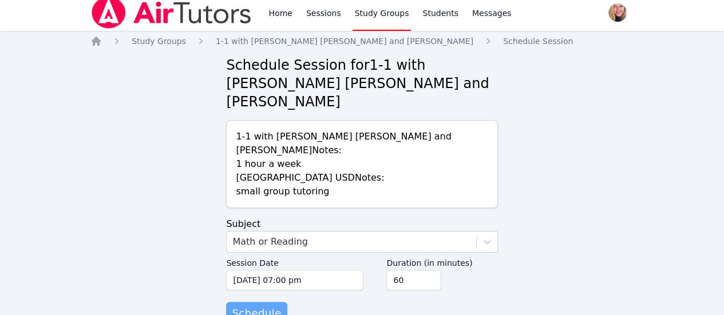
click at [262, 306] on span "Schedule" at bounding box center [256, 314] width 49 height 16
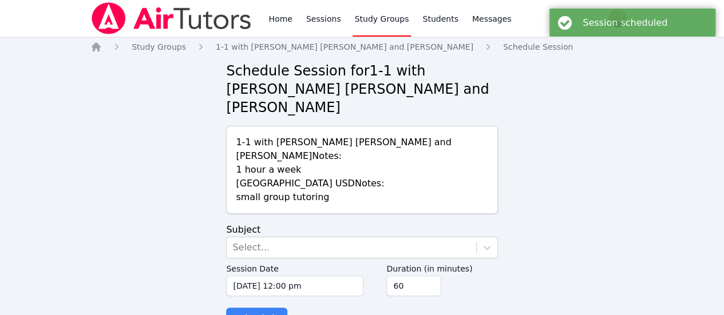
scroll to position [6, 0]
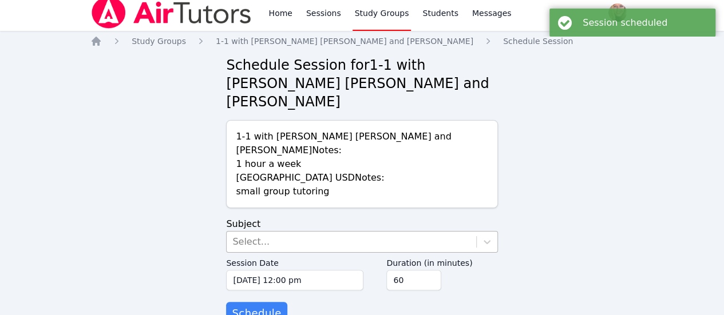
click at [317, 232] on div "Select..." at bounding box center [351, 242] width 249 height 21
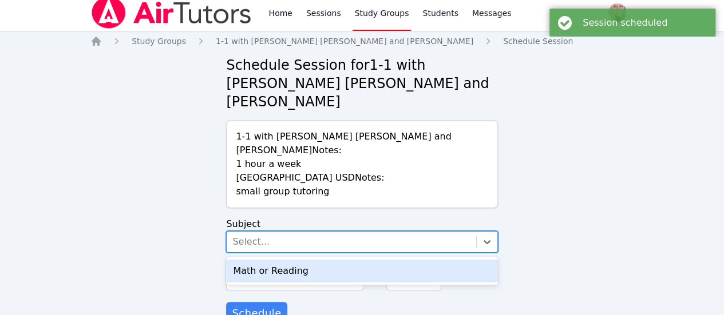
click at [318, 260] on div "Math or Reading" at bounding box center [361, 271] width 271 height 23
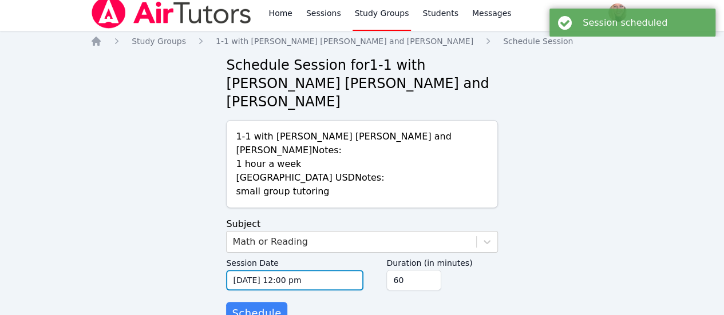
click at [327, 270] on input "[DATE] 12:00 pm" at bounding box center [294, 280] width 137 height 21
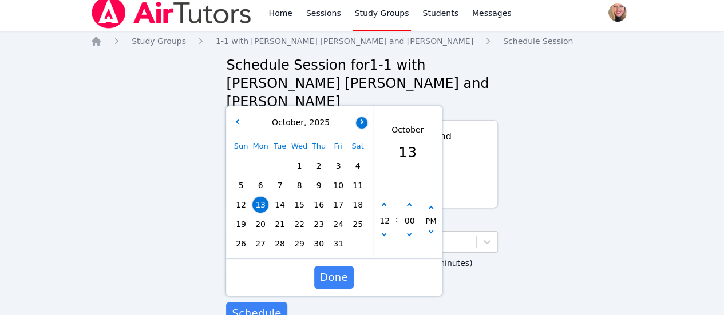
click at [361, 119] on icon "button" at bounding box center [361, 121] width 5 height 5
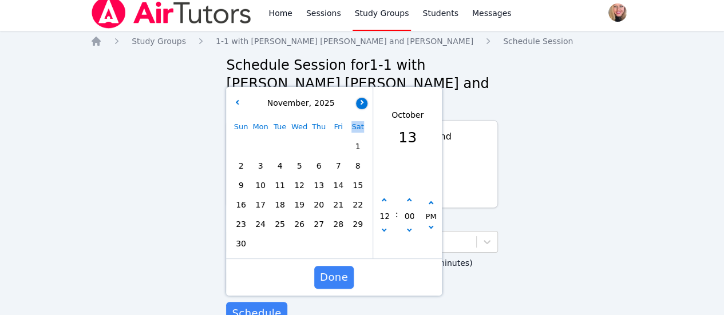
click at [361, 117] on div "Sat" at bounding box center [357, 126] width 19 height 19
click at [365, 98] on button "button" at bounding box center [361, 103] width 11 height 11
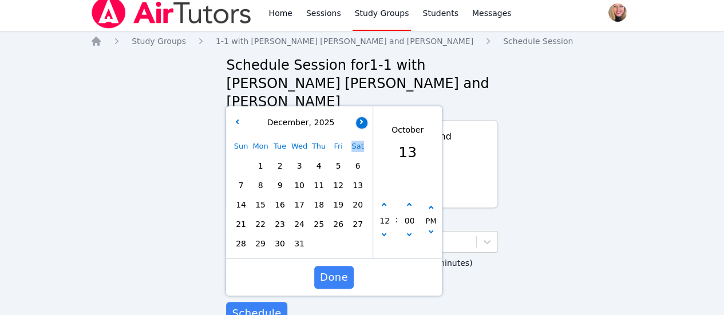
click at [364, 117] on button "button" at bounding box center [361, 122] width 11 height 11
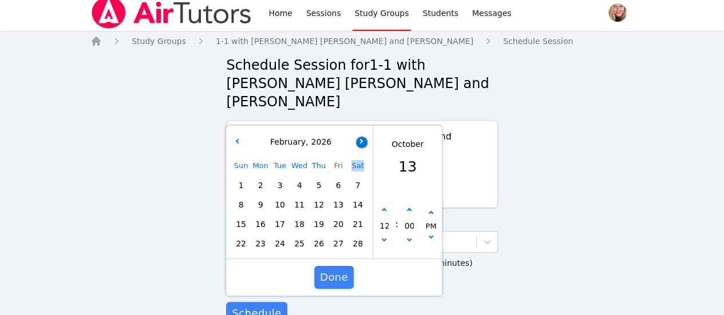
click at [362, 137] on button "button" at bounding box center [361, 142] width 11 height 11
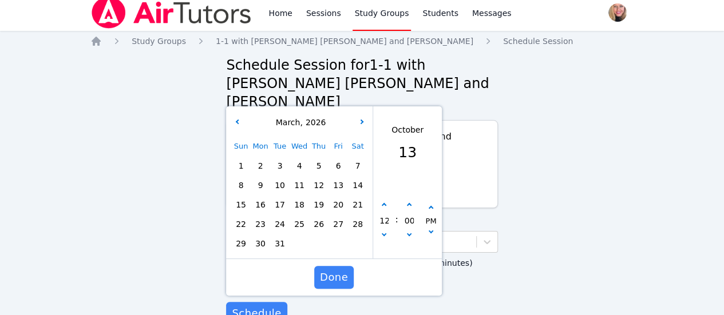
click at [305, 177] on span "11" at bounding box center [299, 185] width 16 height 16
click at [384, 200] on button "button" at bounding box center [383, 205] width 11 height 11
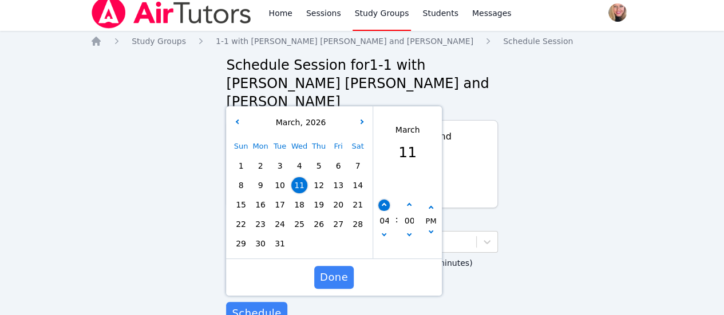
click at [384, 200] on button "button" at bounding box center [383, 205] width 11 height 11
click at [343, 270] on span "Done" at bounding box center [334, 278] width 28 height 16
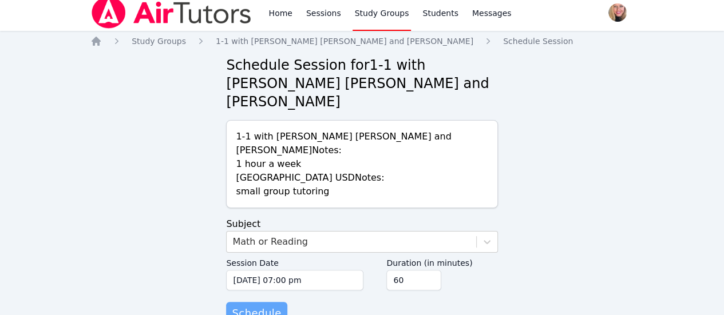
click at [268, 306] on span "Schedule" at bounding box center [256, 314] width 49 height 16
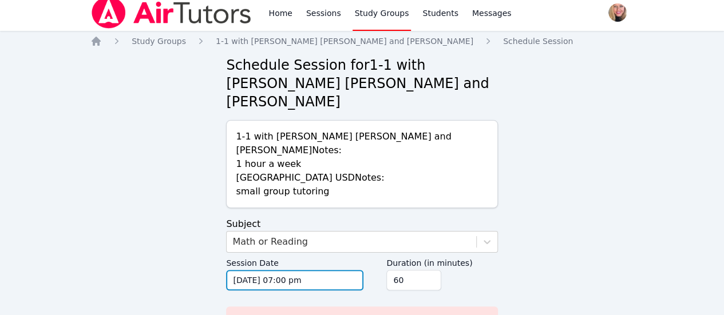
click at [323, 270] on input "[DATE] 07:00 pm" at bounding box center [294, 280] width 137 height 21
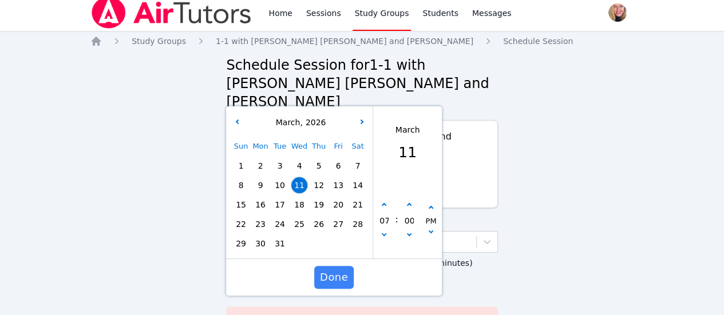
click at [303, 197] on span "18" at bounding box center [299, 205] width 16 height 16
click at [342, 270] on span "Done" at bounding box center [334, 278] width 28 height 16
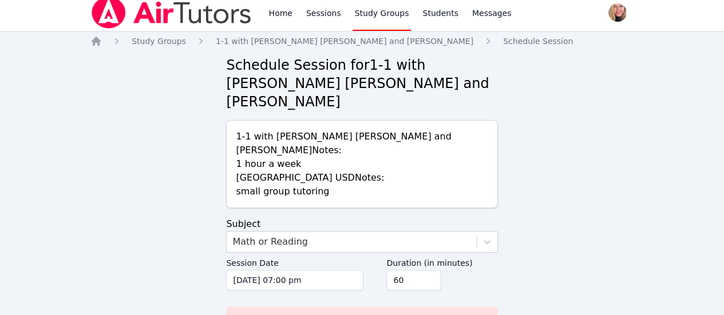
scroll to position [56, 0]
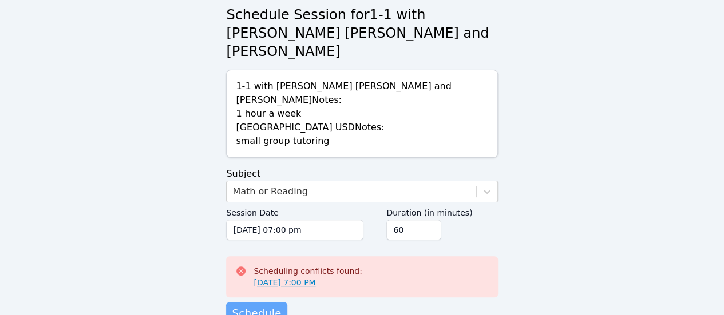
click at [266, 306] on span "Schedule" at bounding box center [256, 314] width 49 height 16
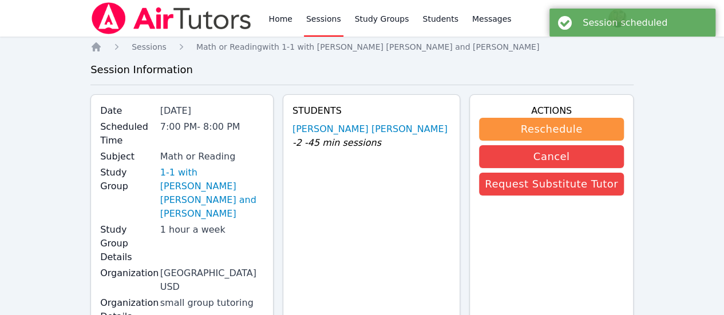
scroll to position [6, 0]
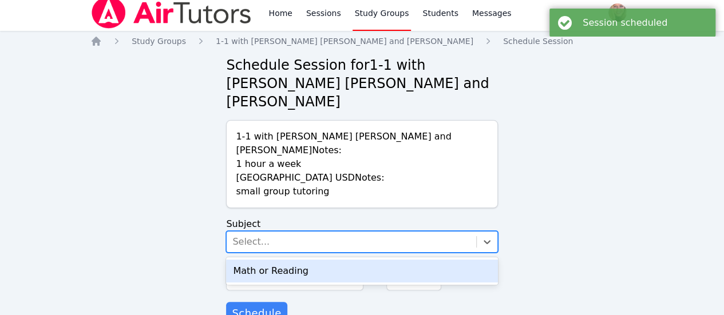
click at [363, 232] on div "Select..." at bounding box center [351, 242] width 249 height 21
click at [354, 260] on div "Math or Reading" at bounding box center [361, 271] width 271 height 23
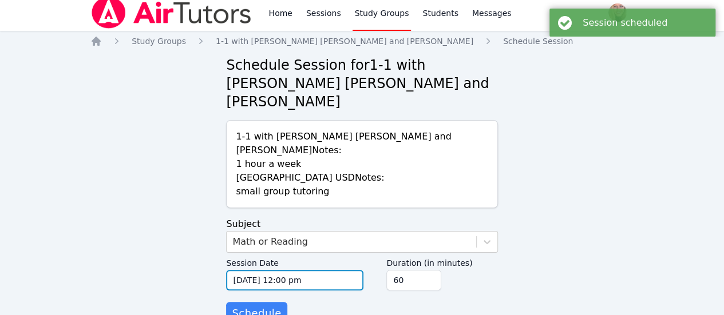
click at [355, 270] on input "[DATE] 12:00 pm" at bounding box center [294, 280] width 137 height 21
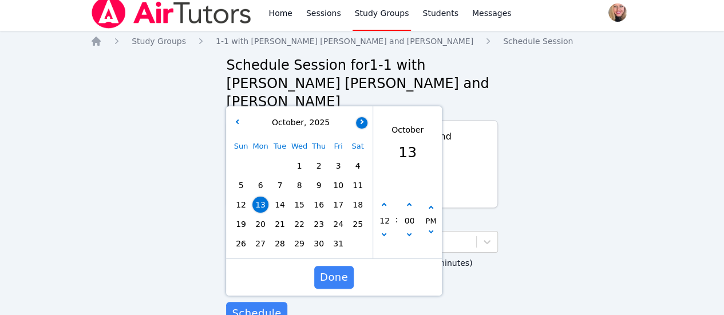
click at [362, 117] on button "button" at bounding box center [361, 122] width 11 height 11
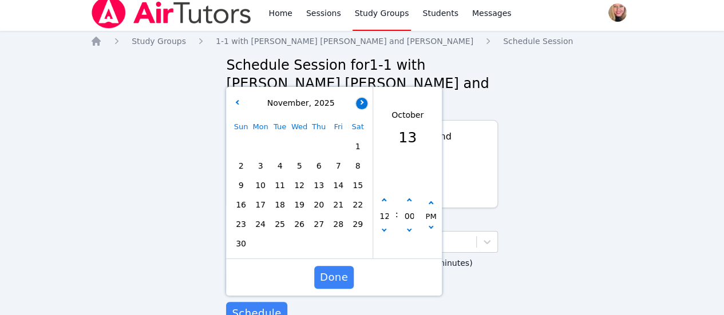
click at [362, 98] on button "button" at bounding box center [361, 103] width 11 height 11
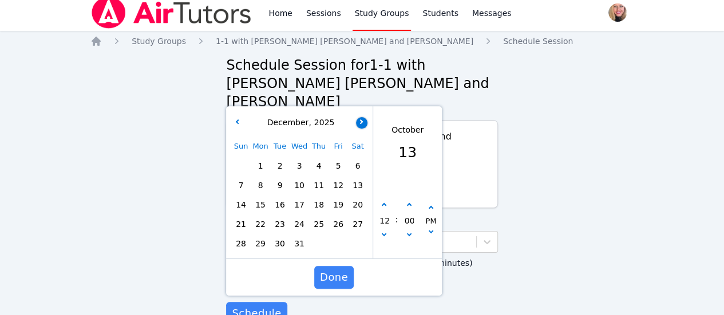
click at [363, 117] on button "button" at bounding box center [361, 122] width 11 height 11
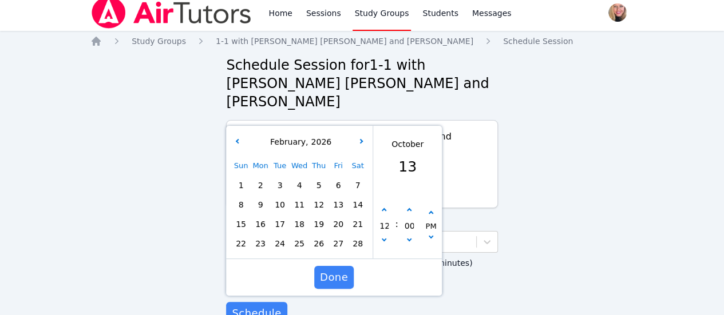
click at [362, 136] on div "[DATE]" at bounding box center [299, 142] width 142 height 12
click at [361, 139] on icon "button" at bounding box center [361, 141] width 5 height 5
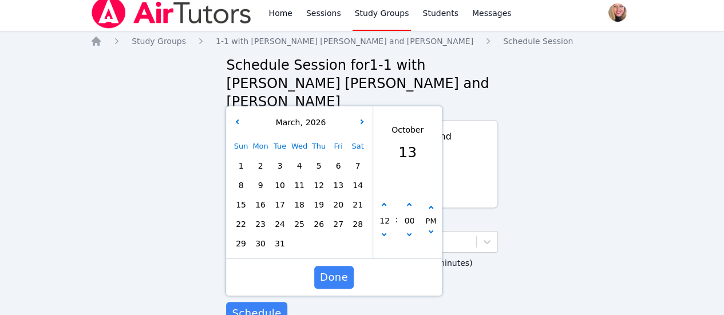
click at [302, 216] on span "25" at bounding box center [299, 224] width 16 height 16
click at [385, 203] on icon "button" at bounding box center [384, 205] width 5 height 5
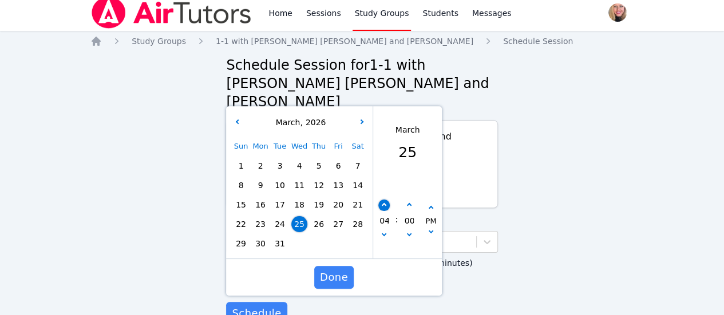
click at [385, 203] on icon "button" at bounding box center [384, 205] width 5 height 5
click at [341, 270] on span "Done" at bounding box center [334, 278] width 28 height 16
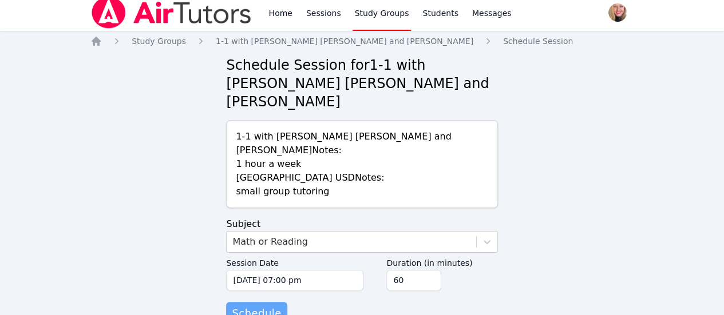
click at [267, 306] on span "Schedule" at bounding box center [256, 314] width 49 height 16
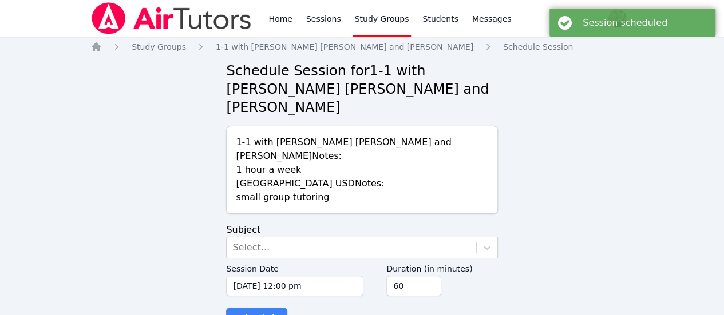
scroll to position [6, 0]
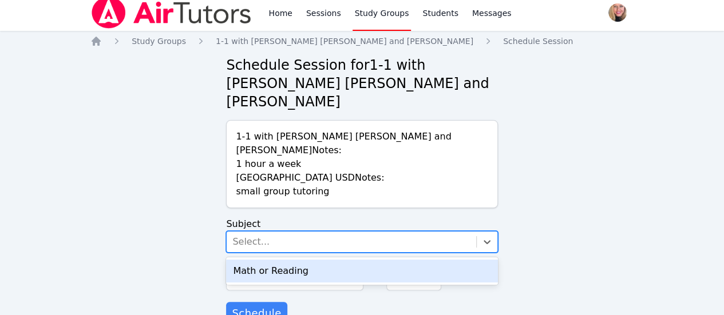
click at [379, 232] on div "Select..." at bounding box center [351, 242] width 249 height 21
click at [378, 260] on div "Math or Reading" at bounding box center [361, 271] width 271 height 23
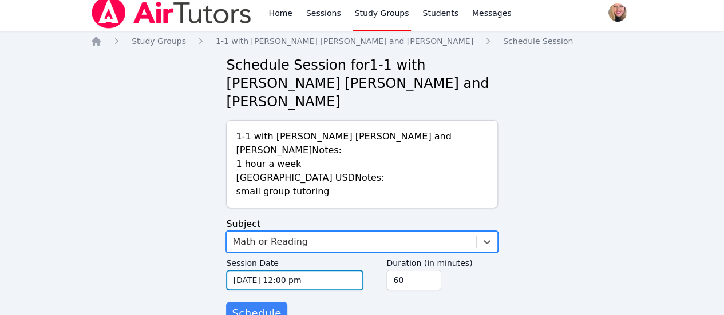
click at [347, 270] on input "[DATE] 12:00 pm" at bounding box center [294, 280] width 137 height 21
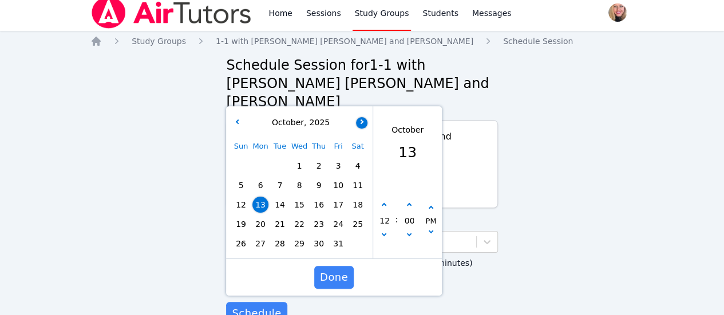
click at [361, 119] on icon "button" at bounding box center [361, 121] width 5 height 5
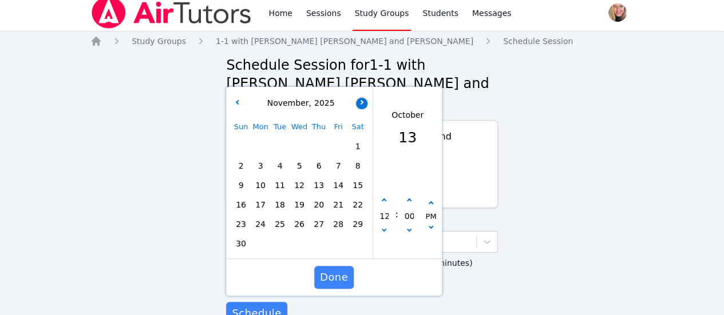
click at [362, 100] on icon "button" at bounding box center [361, 102] width 5 height 5
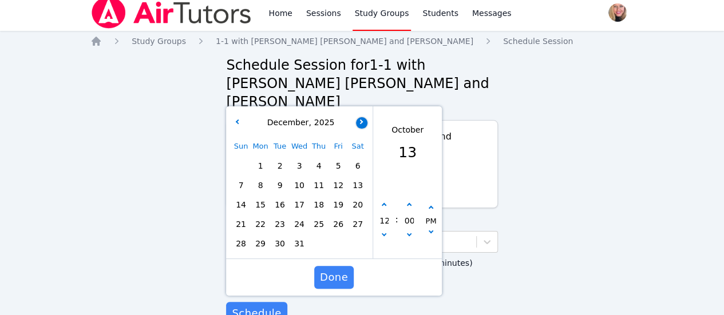
click at [361, 119] on icon "button" at bounding box center [361, 121] width 5 height 5
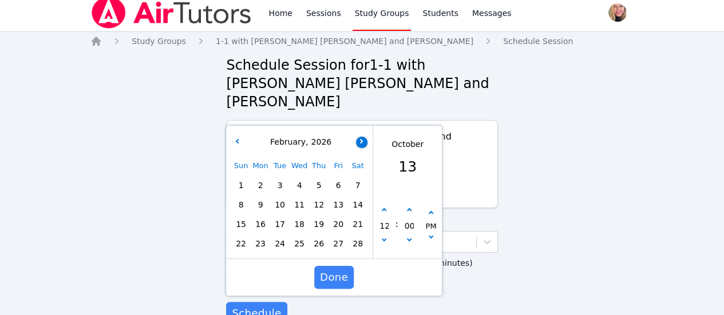
click at [363, 137] on button "button" at bounding box center [361, 142] width 11 height 11
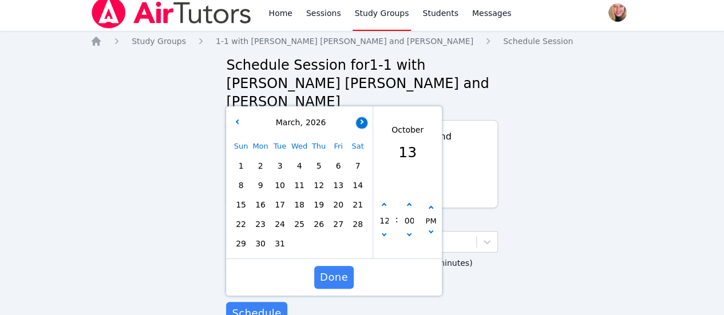
click at [363, 117] on button "button" at bounding box center [361, 122] width 11 height 11
click at [301, 177] on span "8" at bounding box center [299, 185] width 16 height 16
click at [381, 200] on button "button" at bounding box center [383, 205] width 11 height 11
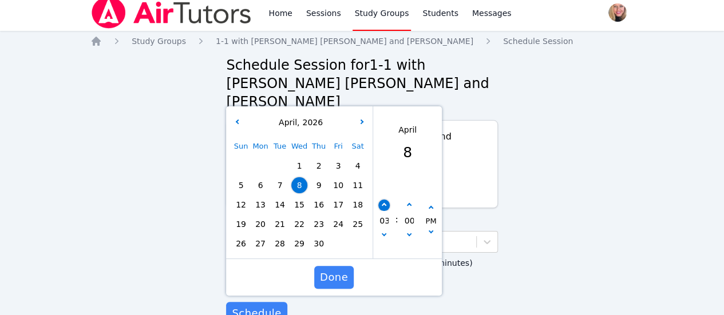
click at [381, 200] on button "button" at bounding box center [383, 205] width 11 height 11
click at [335, 270] on span "Done" at bounding box center [334, 278] width 28 height 16
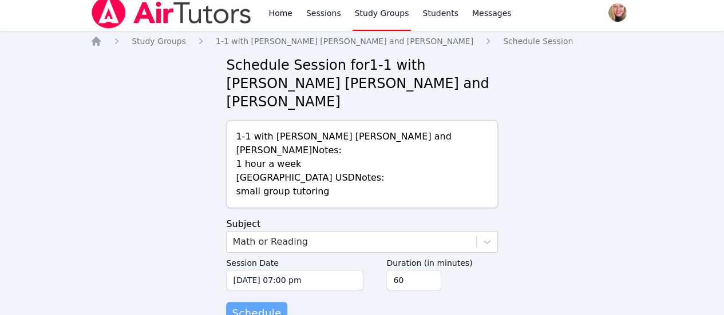
click at [262, 306] on span "Schedule" at bounding box center [256, 314] width 49 height 16
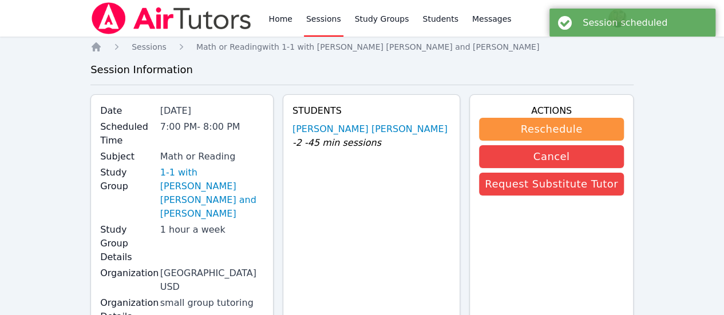
scroll to position [6, 0]
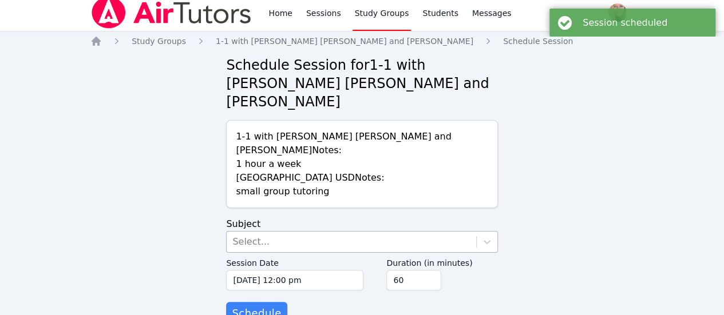
click at [297, 232] on div "Select..." at bounding box center [351, 242] width 249 height 21
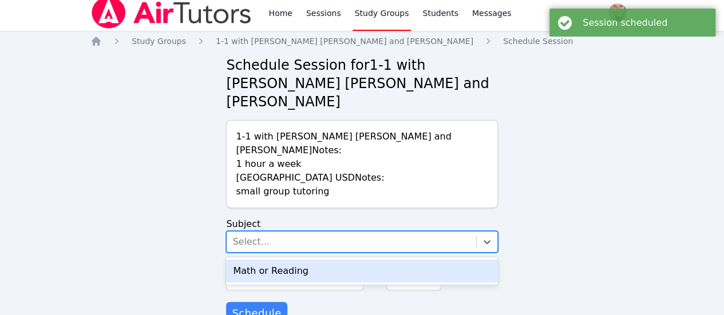
click at [305, 260] on div "Math or Reading" at bounding box center [361, 271] width 271 height 23
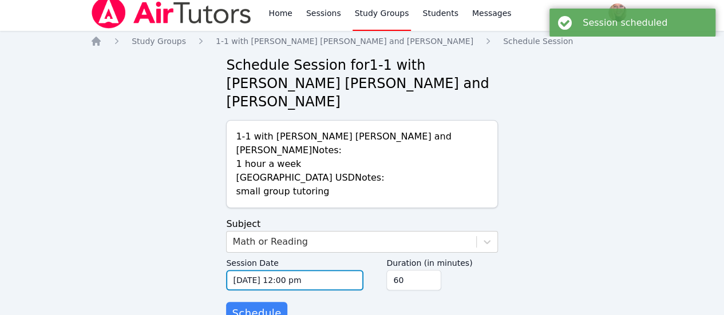
click at [309, 270] on input "[DATE] 12:00 pm" at bounding box center [294, 280] width 137 height 21
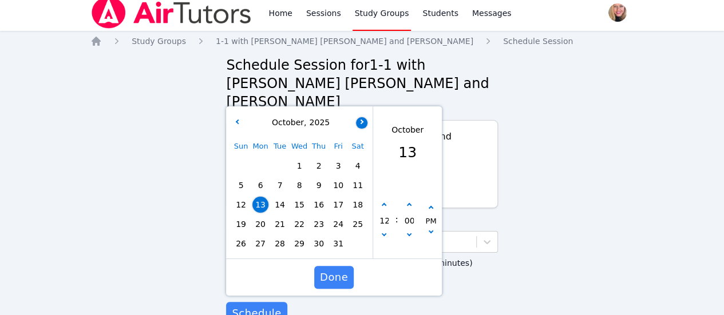
click at [361, 117] on button "button" at bounding box center [361, 122] width 11 height 11
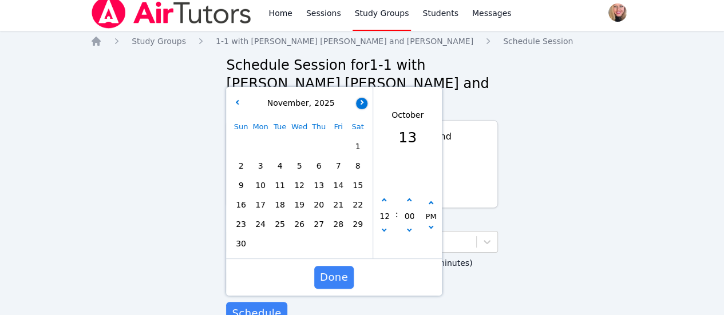
click at [362, 100] on icon "button" at bounding box center [361, 102] width 5 height 5
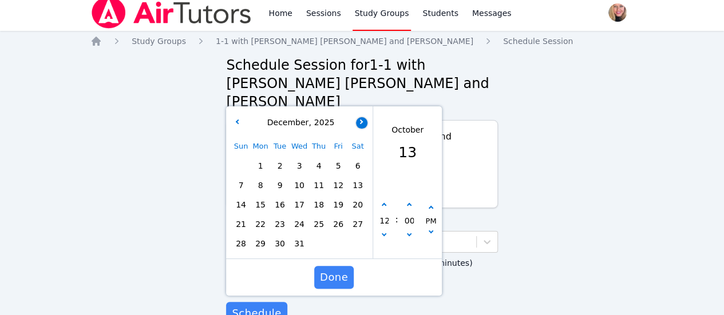
click at [361, 119] on icon "button" at bounding box center [361, 121] width 5 height 5
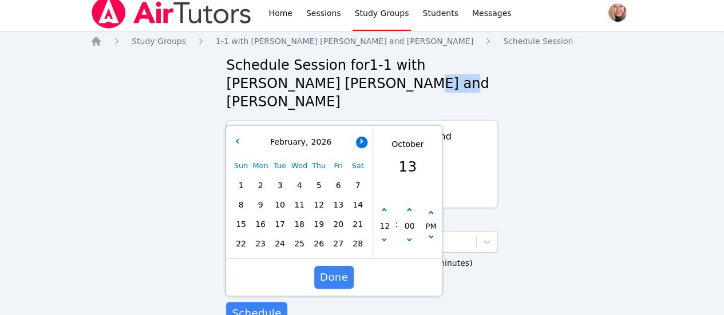
click at [361, 88] on h2 "Schedule Session for 1-1 with [PERSON_NAME] [PERSON_NAME] and [GEOGRAPHIC_DATA]…" at bounding box center [361, 83] width 271 height 55
click at [357, 137] on button "button" at bounding box center [361, 142] width 11 height 11
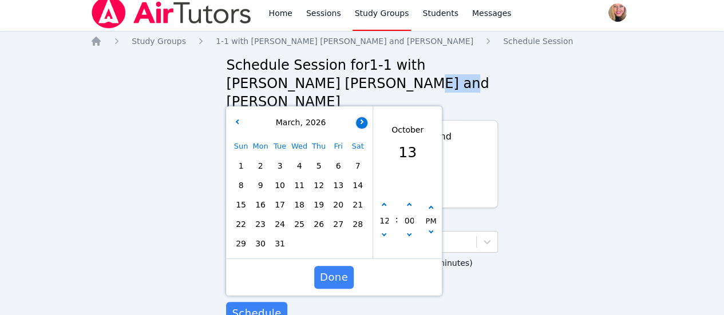
click at [365, 117] on button "button" at bounding box center [361, 122] width 11 height 11
click at [302, 197] on span "15" at bounding box center [299, 205] width 16 height 16
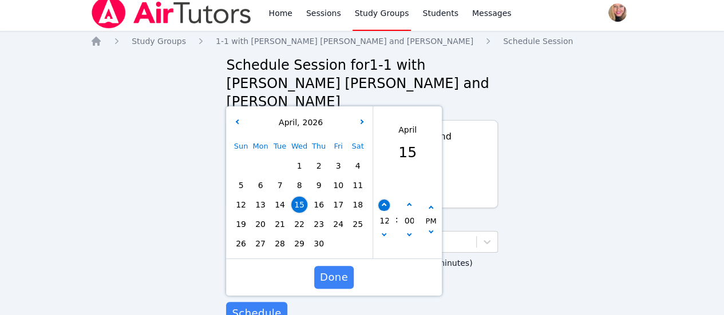
click at [386, 200] on button "button" at bounding box center [383, 205] width 11 height 11
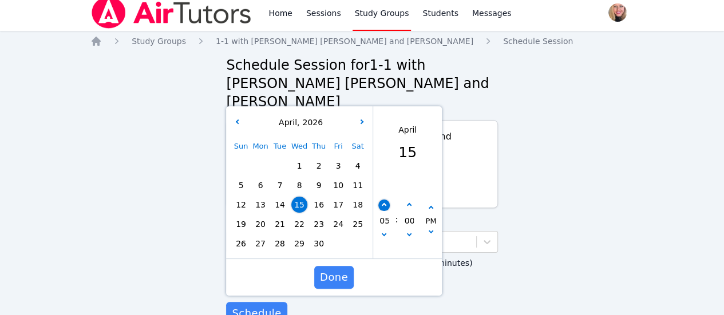
click at [386, 200] on button "button" at bounding box center [383, 205] width 11 height 11
click at [338, 270] on span "Done" at bounding box center [334, 278] width 28 height 16
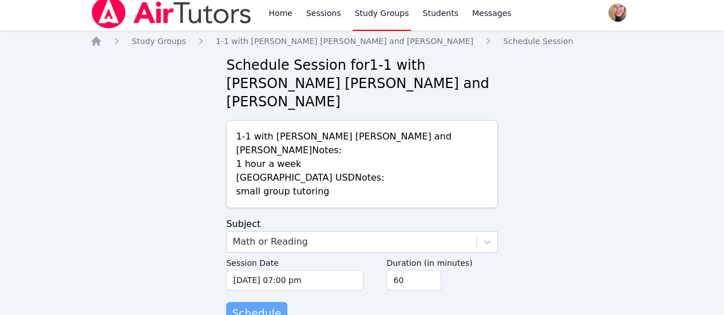
click at [261, 306] on span "Schedule" at bounding box center [256, 314] width 49 height 16
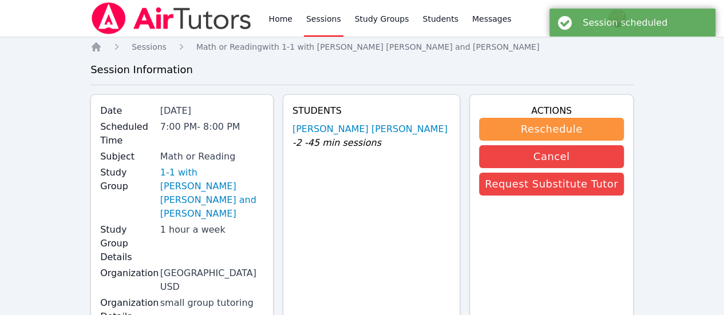
scroll to position [6, 0]
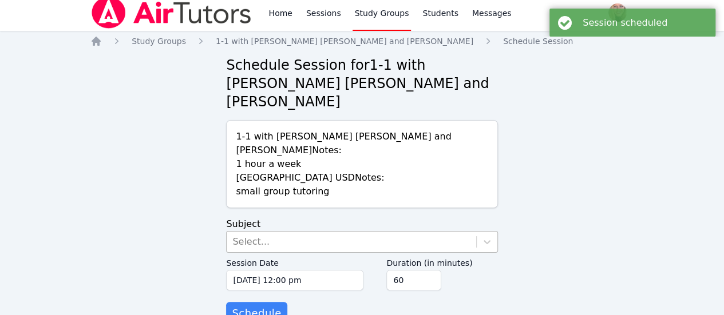
click at [327, 232] on div "Select..." at bounding box center [351, 242] width 249 height 21
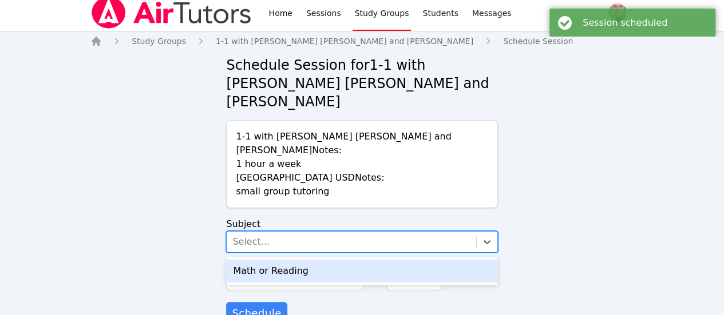
click at [338, 260] on div "Math or Reading" at bounding box center [361, 271] width 271 height 23
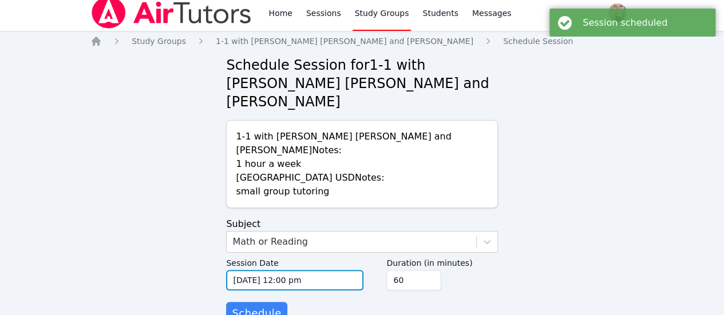
click at [338, 270] on input "[DATE] 12:00 pm" at bounding box center [294, 280] width 137 height 21
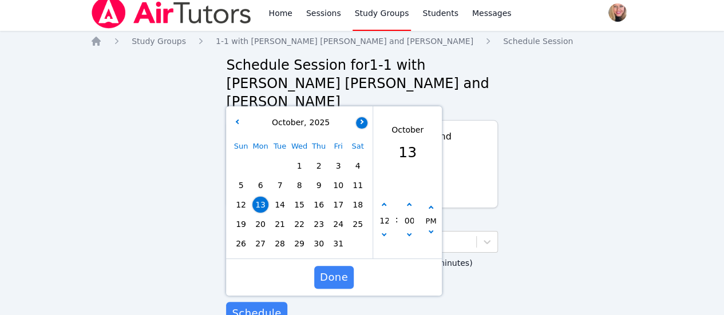
click at [358, 117] on button "button" at bounding box center [361, 122] width 11 height 11
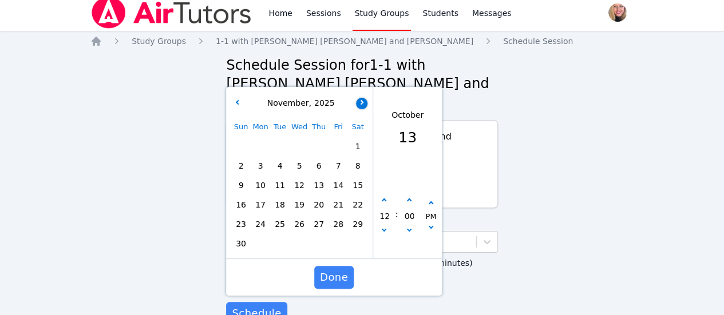
click at [363, 100] on icon "button" at bounding box center [361, 102] width 5 height 5
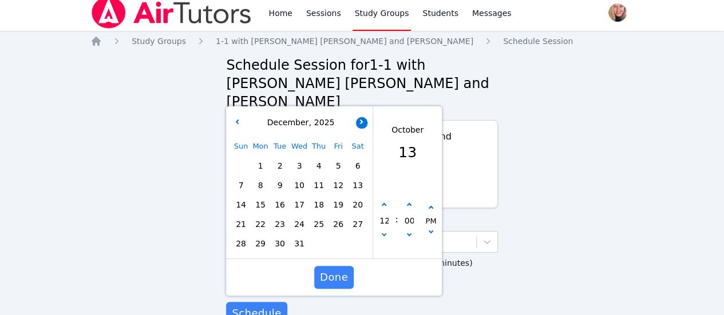
click at [363, 117] on button "button" at bounding box center [361, 122] width 11 height 11
click at [363, 119] on icon "button" at bounding box center [361, 121] width 5 height 5
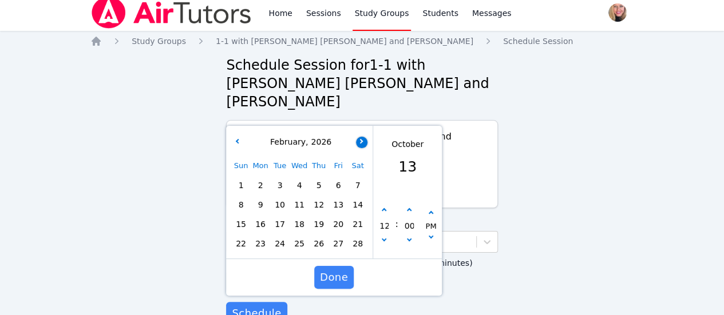
click at [363, 137] on button "button" at bounding box center [361, 142] width 11 height 11
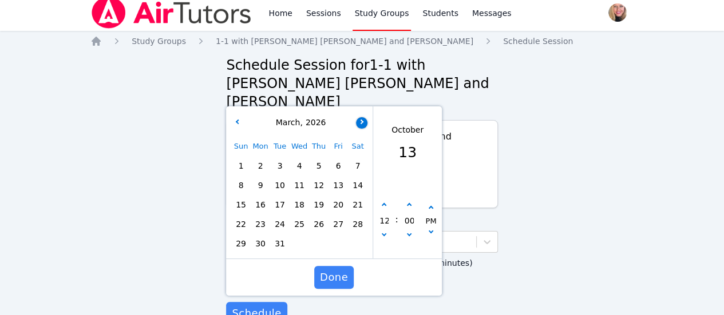
click at [361, 119] on icon "button" at bounding box center [361, 121] width 5 height 5
click at [301, 197] on span "15" at bounding box center [299, 205] width 16 height 16
click at [384, 203] on icon "button" at bounding box center [384, 205] width 5 height 5
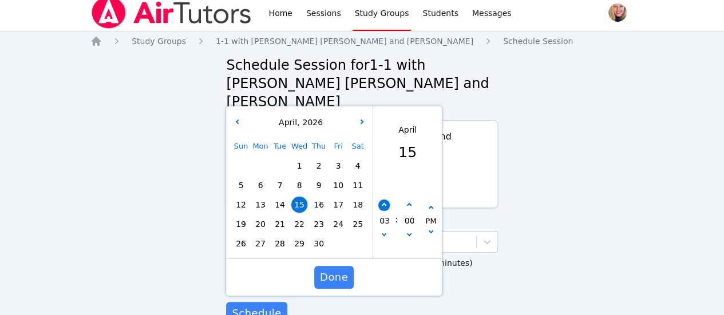
click at [384, 203] on icon "button" at bounding box center [384, 205] width 5 height 5
click at [345, 270] on span "Done" at bounding box center [334, 278] width 28 height 16
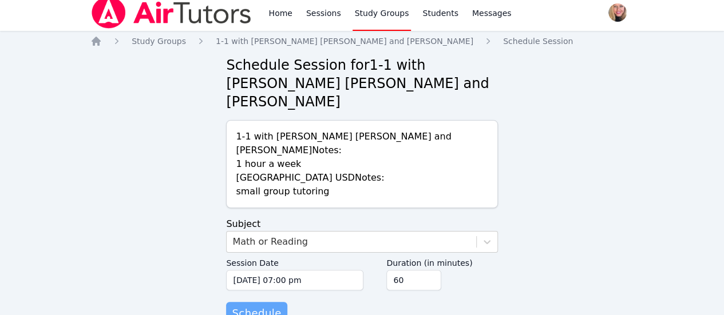
click at [268, 302] on button "Schedule" at bounding box center [256, 313] width 61 height 23
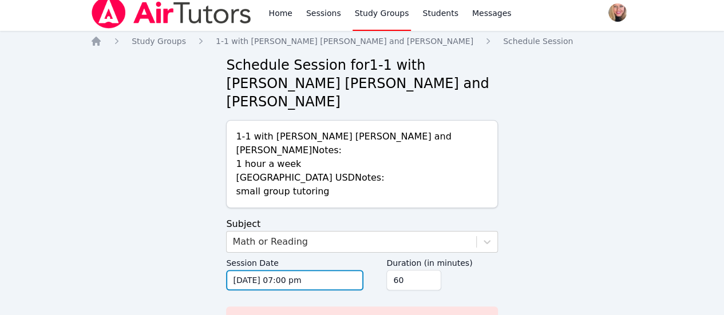
click at [333, 270] on input "[DATE] 07:00 pm" at bounding box center [294, 280] width 137 height 21
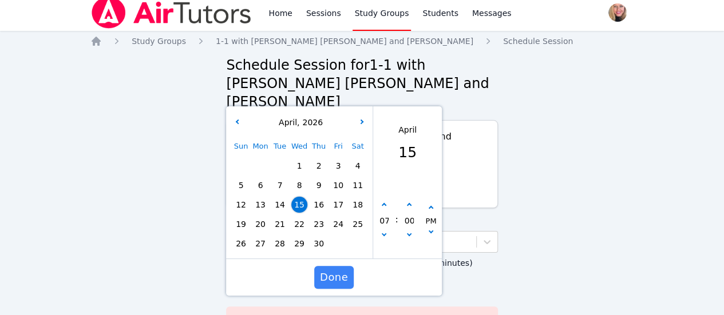
click at [303, 216] on span "22" at bounding box center [299, 224] width 16 height 16
click at [337, 270] on span "Done" at bounding box center [334, 278] width 28 height 16
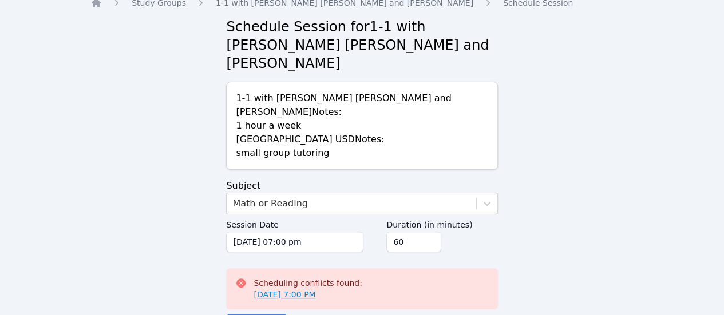
scroll to position [56, 0]
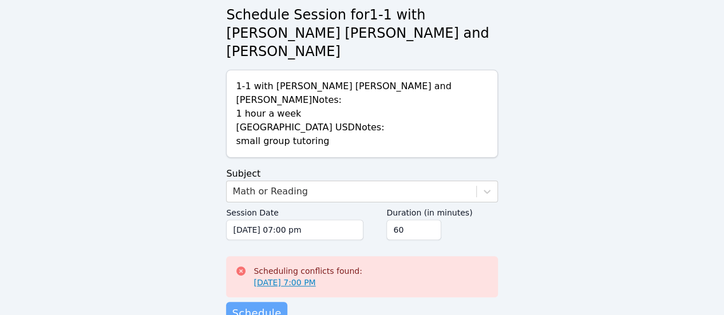
click at [262, 306] on span "Schedule" at bounding box center [256, 314] width 49 height 16
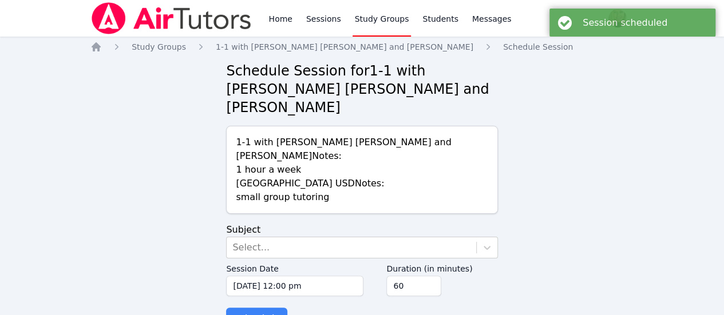
scroll to position [6, 0]
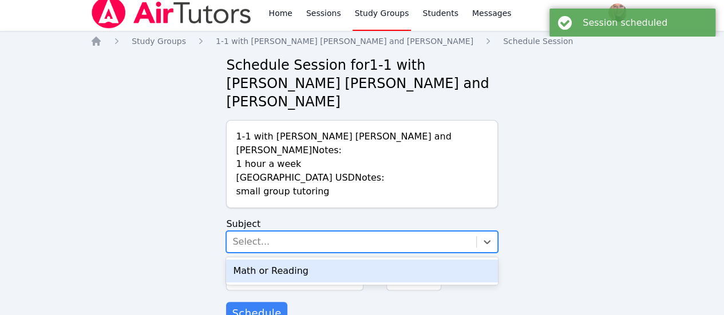
click at [339, 232] on div "Select..." at bounding box center [351, 242] width 249 height 21
click at [343, 260] on div "Math or Reading" at bounding box center [361, 271] width 271 height 23
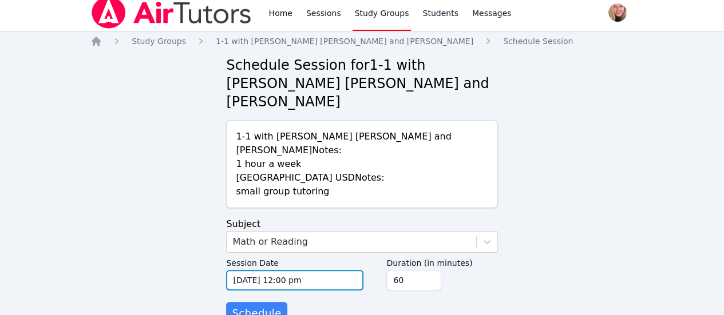
click at [326, 270] on input "[DATE] 12:00 pm" at bounding box center [294, 280] width 137 height 21
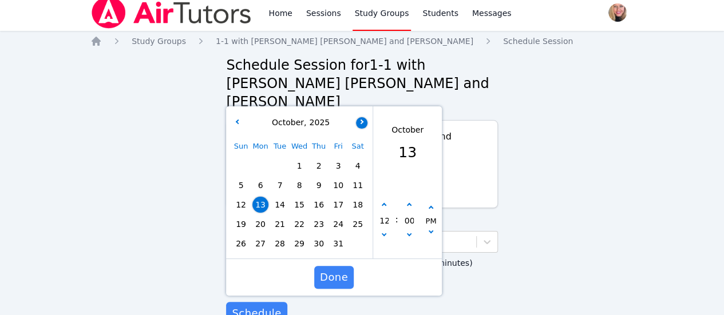
click at [359, 119] on icon "button" at bounding box center [361, 121] width 5 height 5
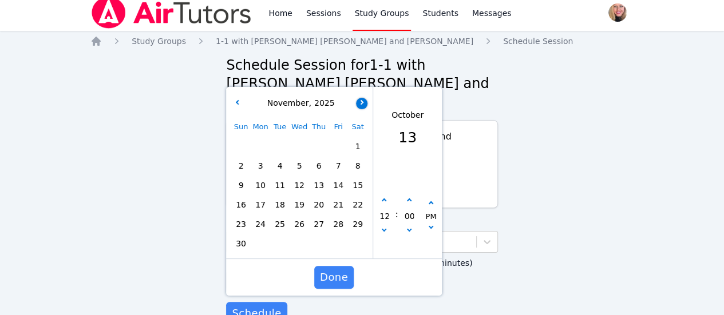
click at [359, 98] on button "button" at bounding box center [361, 103] width 11 height 11
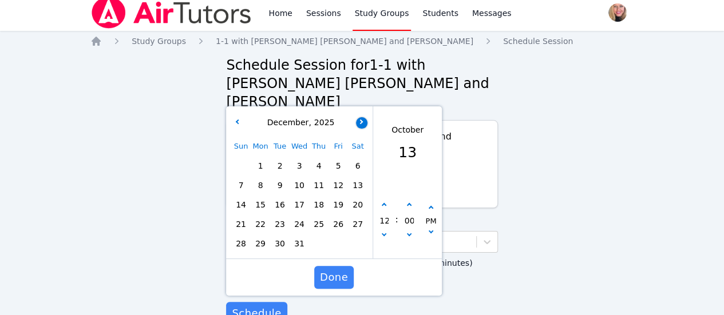
click at [361, 119] on icon "button" at bounding box center [361, 121] width 5 height 5
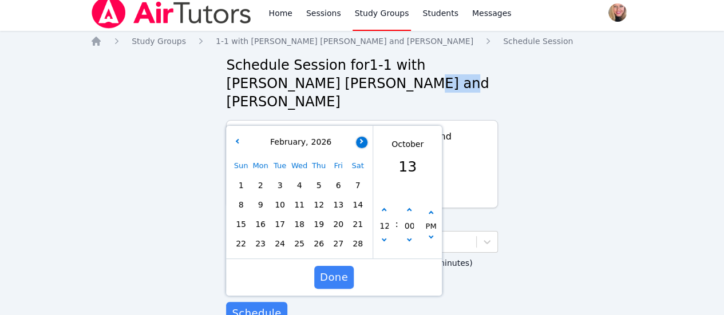
click at [361, 88] on h2 "Schedule Session for 1-1 with [PERSON_NAME] [PERSON_NAME] and [GEOGRAPHIC_DATA]…" at bounding box center [361, 83] width 271 height 55
click at [363, 137] on button "button" at bounding box center [361, 142] width 11 height 11
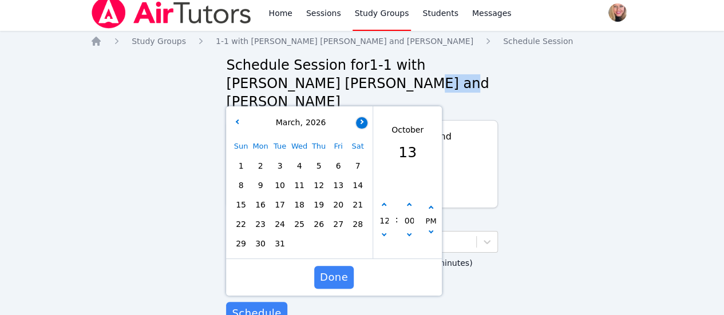
click at [357, 117] on button "button" at bounding box center [361, 122] width 11 height 11
click at [302, 216] on span "22" at bounding box center [299, 224] width 16 height 16
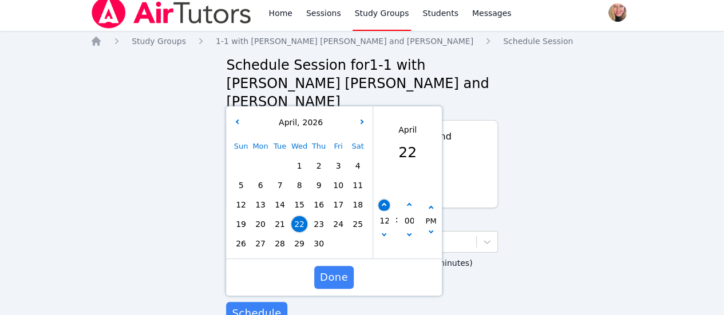
click at [382, 200] on button "button" at bounding box center [383, 205] width 11 height 11
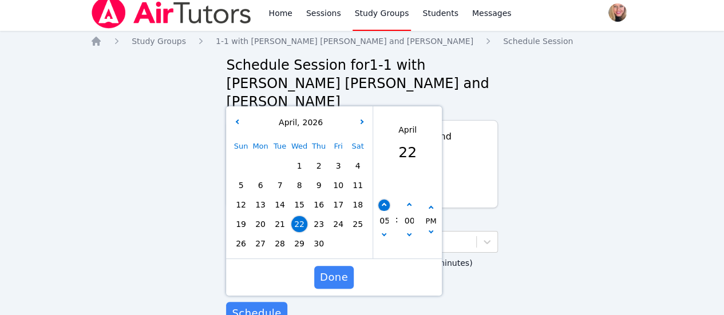
click at [382, 200] on button "button" at bounding box center [383, 205] width 11 height 11
click at [338, 270] on span "Done" at bounding box center [334, 278] width 28 height 16
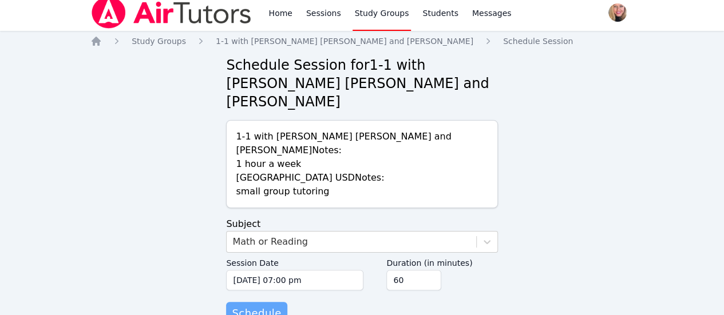
click at [256, 306] on span "Schedule" at bounding box center [256, 314] width 49 height 16
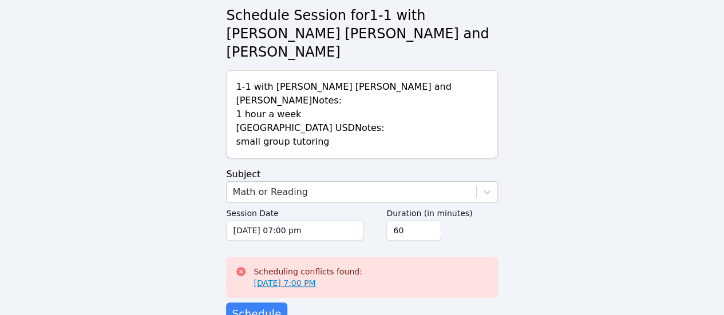
scroll to position [56, 0]
click at [305, 277] on link "[DATE] 7:00 PM" at bounding box center [285, 282] width 62 height 11
click at [256, 306] on span "Schedule" at bounding box center [256, 314] width 49 height 16
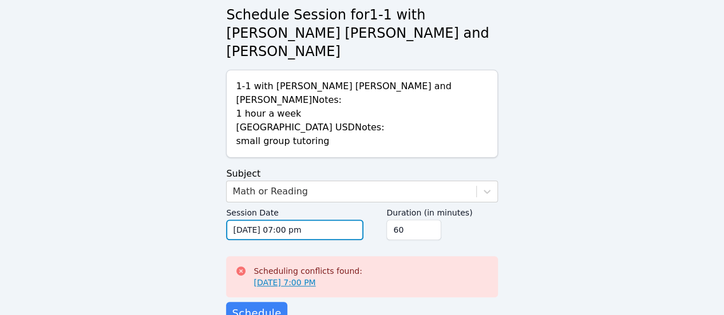
click at [286, 220] on input "[DATE] 07:00 pm" at bounding box center [294, 230] width 137 height 21
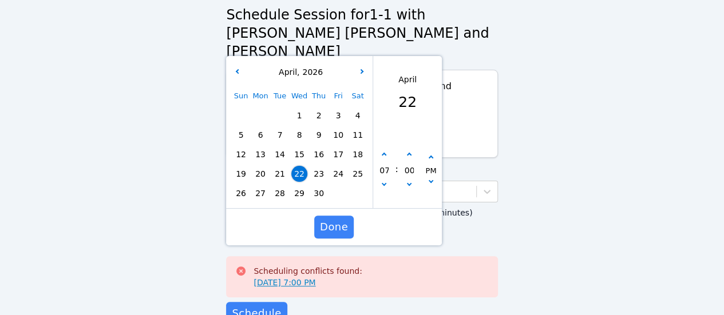
click at [300, 185] on span "29" at bounding box center [299, 193] width 16 height 16
click at [345, 219] on span "Done" at bounding box center [334, 227] width 28 height 16
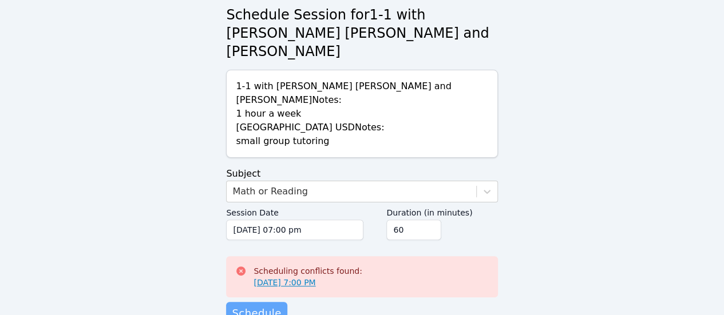
click at [266, 302] on button "Schedule" at bounding box center [256, 313] width 61 height 23
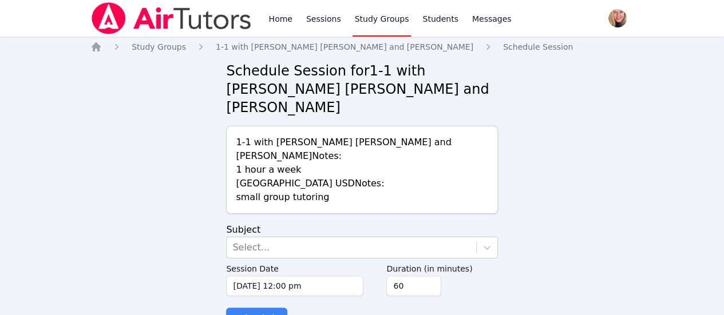
scroll to position [6, 0]
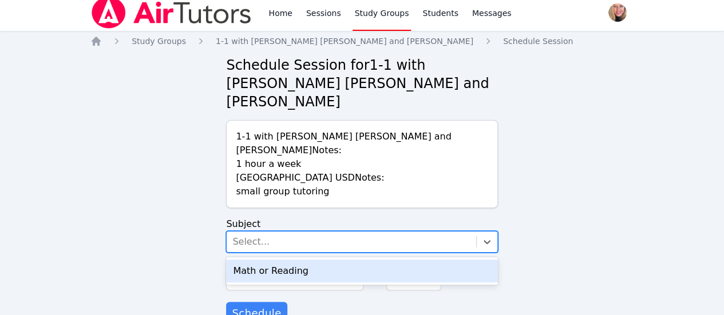
click at [282, 232] on div "Select..." at bounding box center [351, 242] width 249 height 21
click at [289, 260] on div "Math or Reading" at bounding box center [361, 271] width 271 height 23
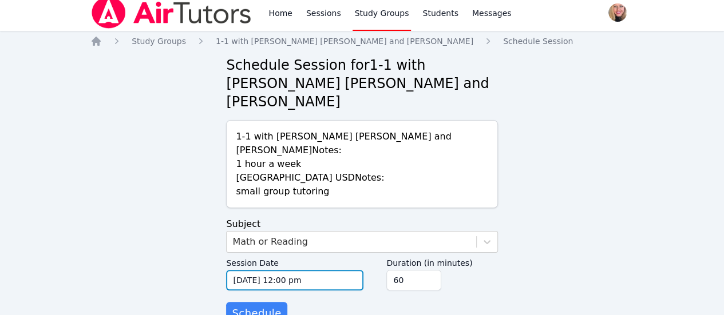
click at [304, 270] on input "[DATE] 12:00 pm" at bounding box center [294, 280] width 137 height 21
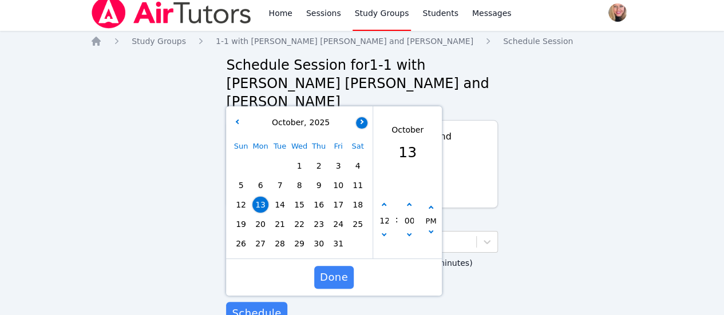
click at [361, 117] on button "button" at bounding box center [361, 122] width 11 height 11
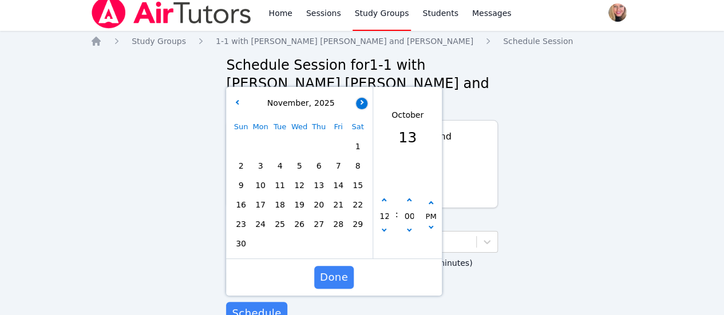
click at [362, 98] on button "button" at bounding box center [361, 103] width 11 height 11
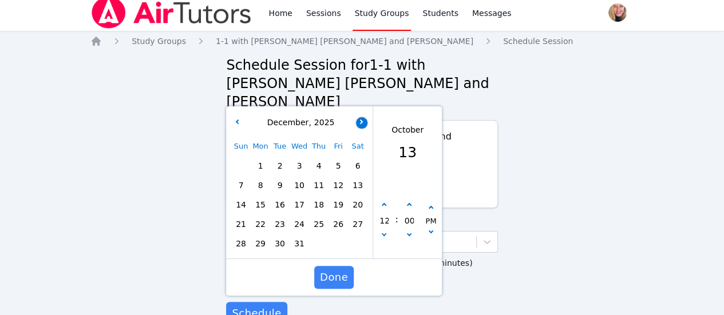
click at [362, 119] on icon "button" at bounding box center [361, 121] width 5 height 5
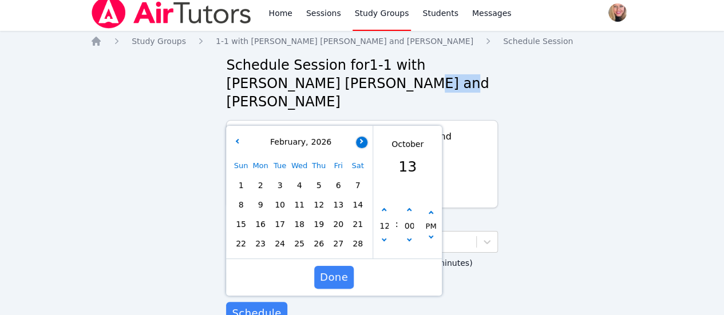
click at [362, 89] on h2 "Schedule Session for 1-1 with [PERSON_NAME] [PERSON_NAME] and [GEOGRAPHIC_DATA]…" at bounding box center [361, 83] width 271 height 55
click at [362, 137] on button "button" at bounding box center [361, 142] width 11 height 11
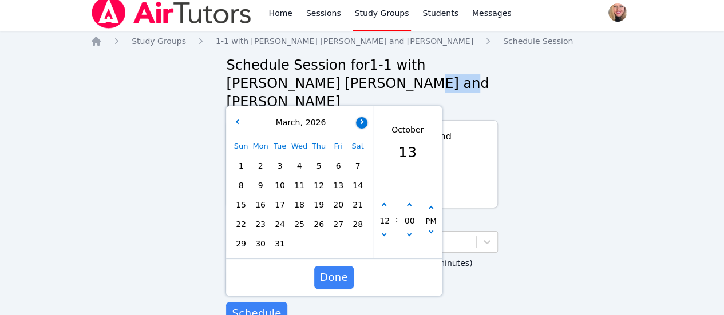
click at [362, 117] on button "button" at bounding box center [361, 122] width 11 height 11
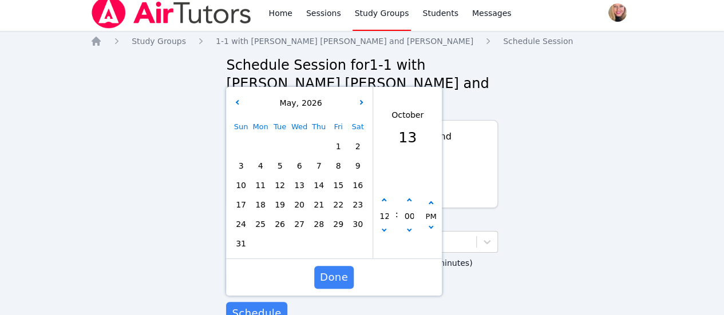
click at [302, 158] on span "6" at bounding box center [299, 166] width 16 height 16
click at [385, 195] on button "button" at bounding box center [383, 200] width 11 height 11
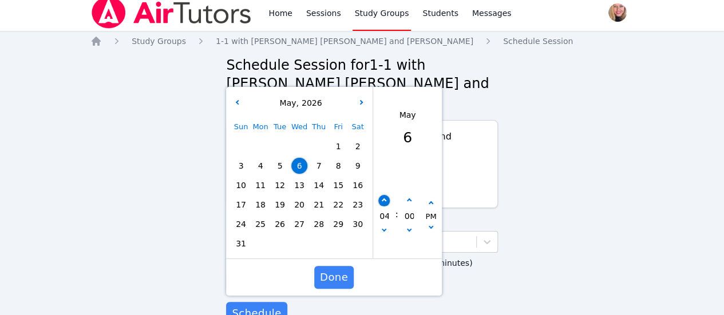
click at [385, 195] on button "button" at bounding box center [383, 200] width 11 height 11
click at [334, 270] on span "Done" at bounding box center [334, 278] width 28 height 16
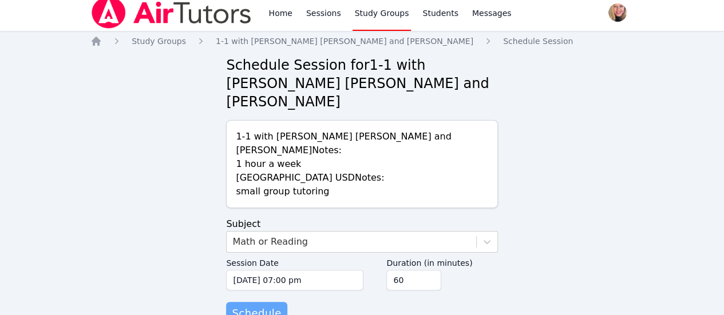
click at [261, 306] on span "Schedule" at bounding box center [256, 314] width 49 height 16
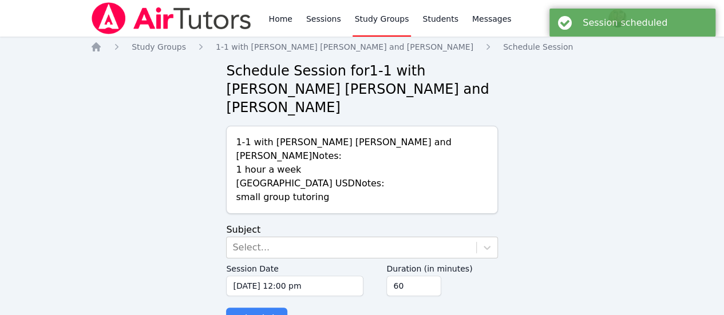
scroll to position [6, 0]
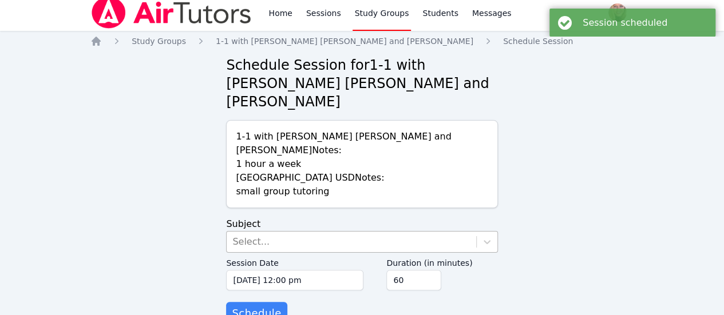
click at [268, 232] on div "Select..." at bounding box center [351, 242] width 249 height 21
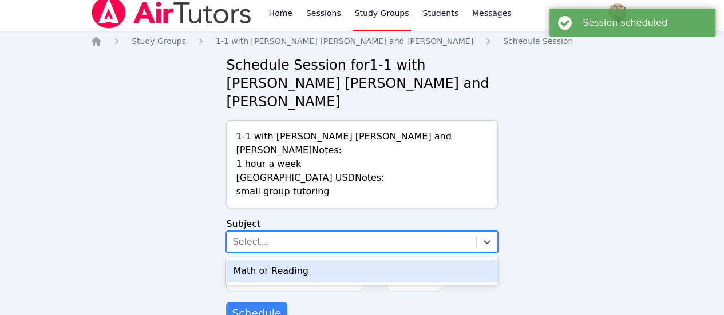
click at [276, 260] on div "Math or Reading" at bounding box center [361, 271] width 271 height 23
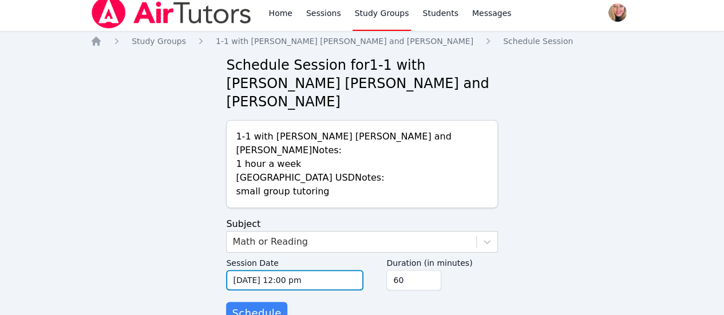
click at [297, 270] on input "[DATE] 12:00 pm" at bounding box center [294, 280] width 137 height 21
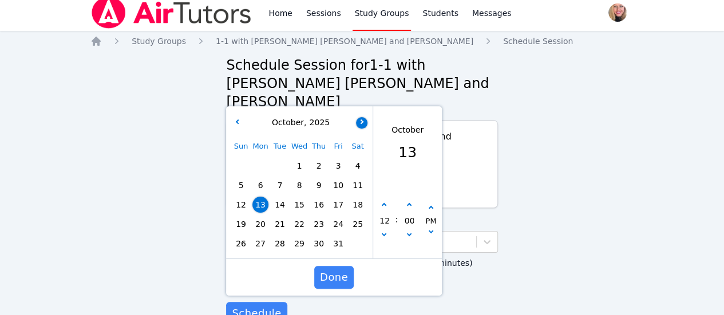
click at [361, 117] on button "button" at bounding box center [361, 122] width 11 height 11
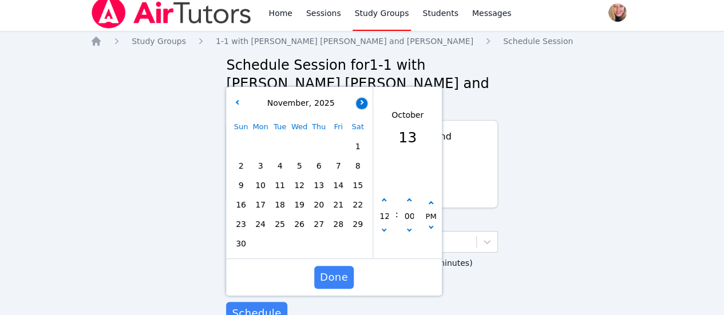
click at [361, 100] on icon "button" at bounding box center [361, 102] width 5 height 5
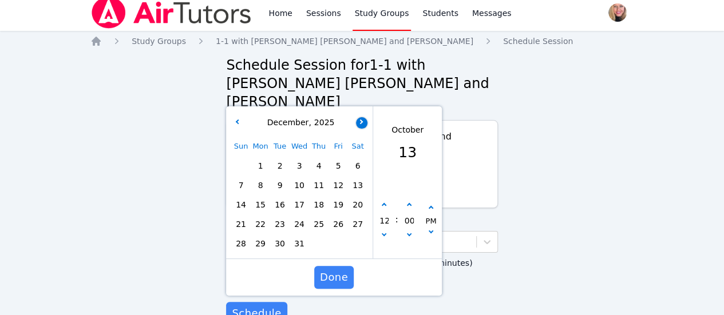
click at [362, 119] on icon "button" at bounding box center [361, 121] width 5 height 5
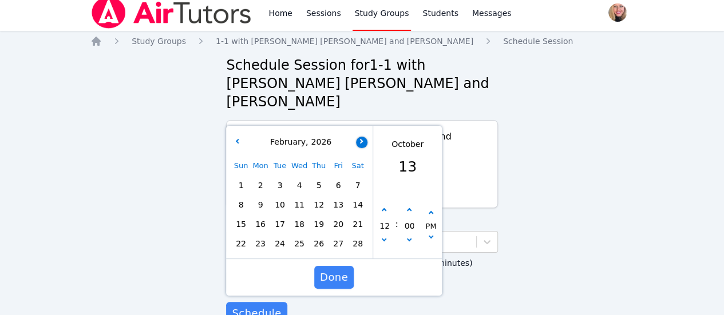
click at [361, 137] on button "button" at bounding box center [361, 142] width 11 height 11
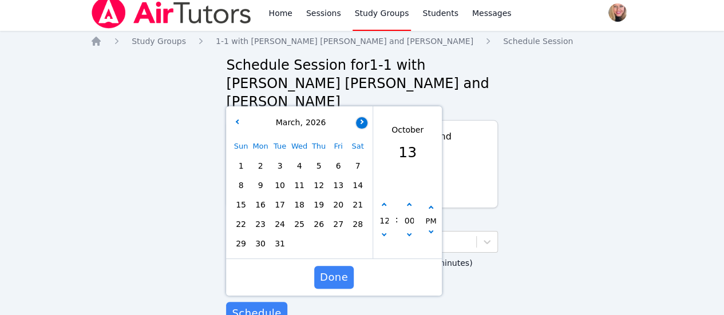
click at [365, 117] on button "button" at bounding box center [361, 122] width 11 height 11
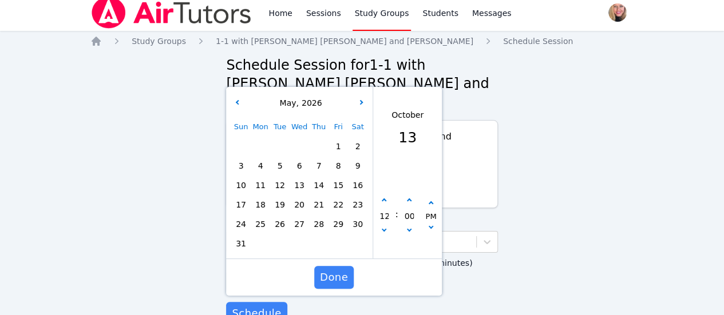
click at [303, 177] on span "13" at bounding box center [299, 185] width 16 height 16
click at [384, 199] on icon "button" at bounding box center [384, 201] width 5 height 5
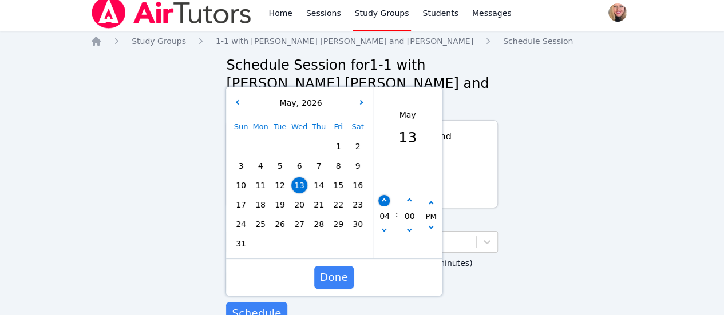
click at [384, 199] on icon "button" at bounding box center [384, 201] width 5 height 5
click at [332, 270] on span "Done" at bounding box center [334, 278] width 28 height 16
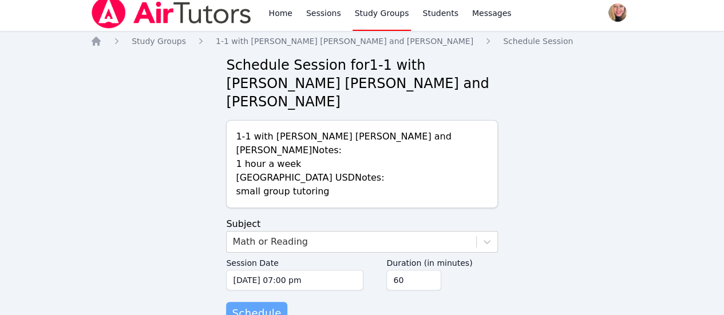
click at [254, 306] on span "Schedule" at bounding box center [256, 314] width 49 height 16
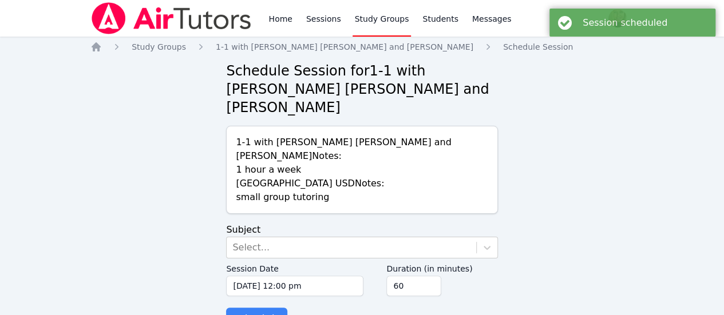
scroll to position [6, 0]
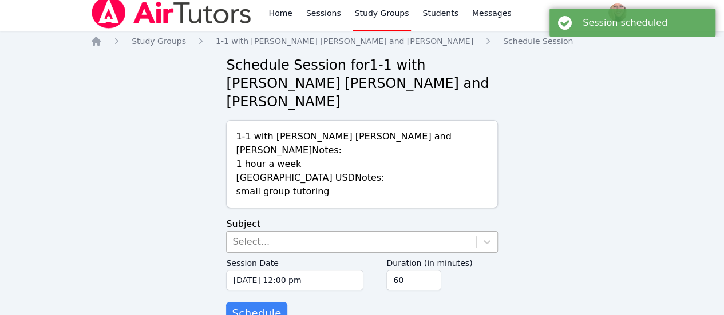
click at [268, 232] on div "Select..." at bounding box center [351, 242] width 249 height 21
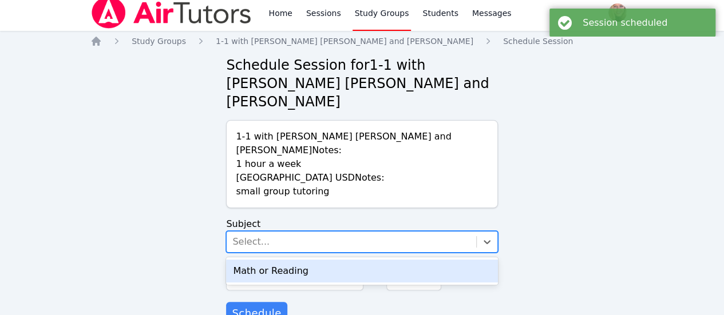
click at [306, 260] on div "Math or Reading" at bounding box center [361, 271] width 271 height 23
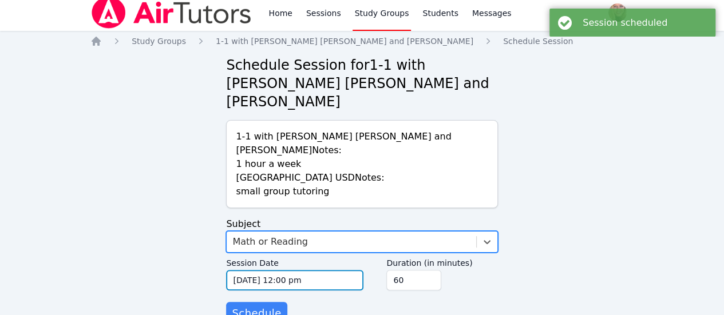
click at [311, 270] on input "[DATE] 12:00 pm" at bounding box center [294, 280] width 137 height 21
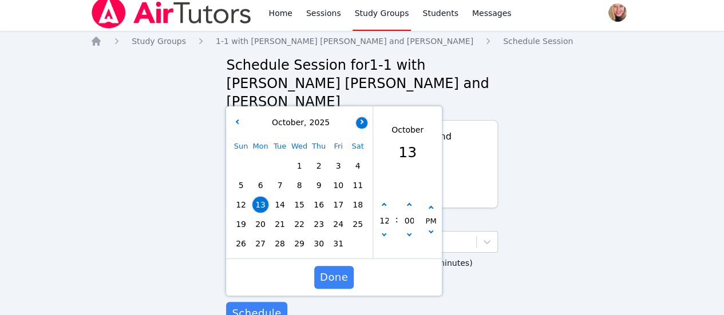
click at [359, 119] on icon "button" at bounding box center [361, 121] width 5 height 5
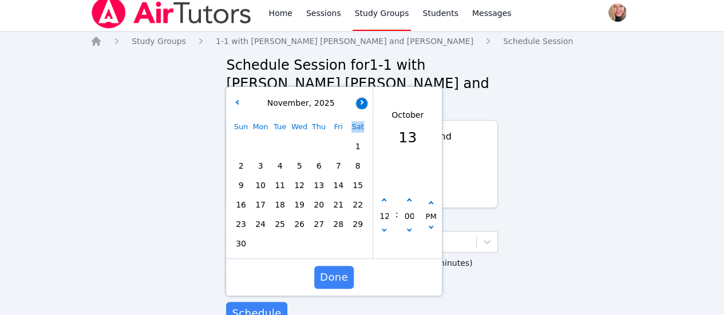
click at [359, 117] on div "Sat" at bounding box center [357, 126] width 19 height 19
click at [363, 100] on icon "button" at bounding box center [361, 102] width 5 height 5
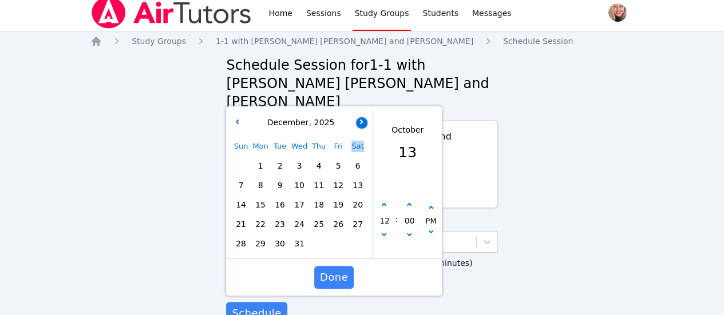
click at [364, 117] on button "button" at bounding box center [361, 122] width 11 height 11
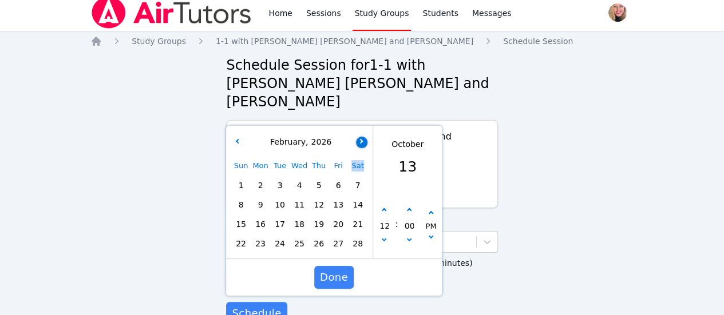
click at [360, 137] on button "button" at bounding box center [361, 142] width 11 height 11
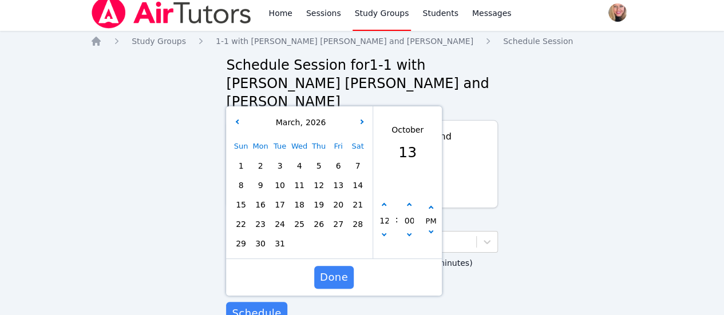
click at [364, 112] on div "[DATE]" at bounding box center [299, 123] width 142 height 22
click at [363, 117] on button "button" at bounding box center [361, 122] width 11 height 11
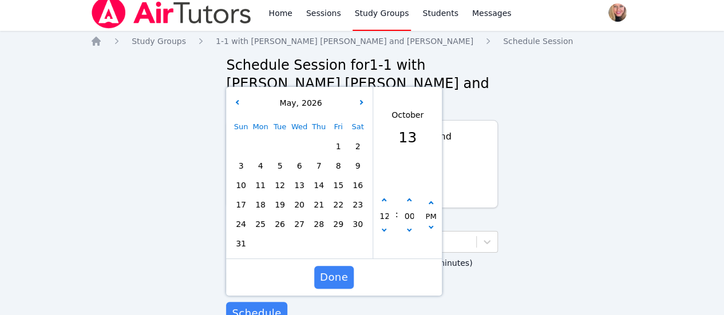
click at [301, 177] on span "13" at bounding box center [299, 185] width 16 height 16
click at [383, 195] on button "button" at bounding box center [383, 200] width 11 height 11
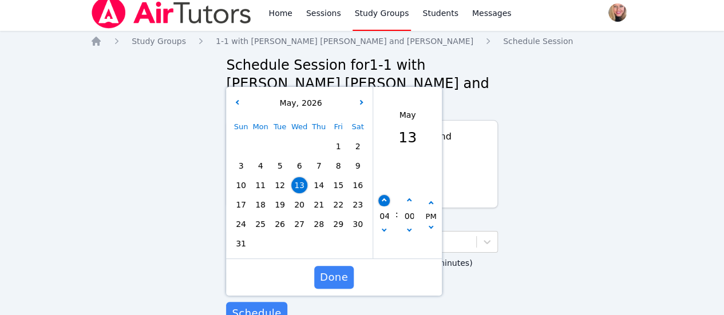
click at [383, 195] on button "button" at bounding box center [383, 200] width 11 height 11
click at [380, 226] on button "button" at bounding box center [383, 231] width 11 height 11
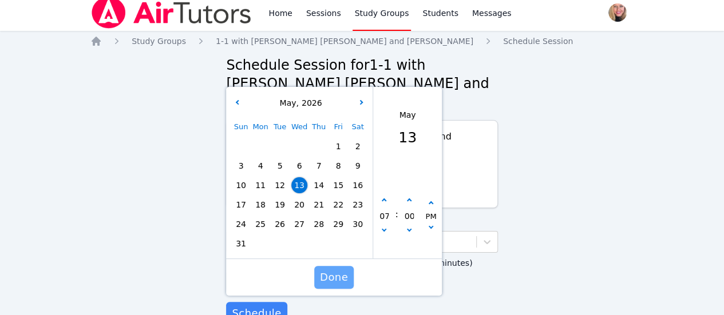
click at [331, 270] on span "Done" at bounding box center [334, 278] width 28 height 16
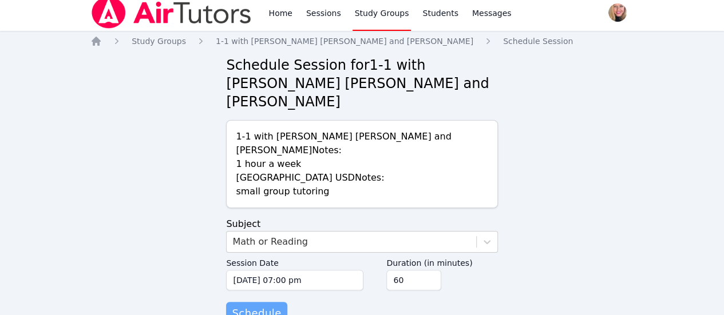
click at [274, 306] on span "Schedule" at bounding box center [256, 314] width 49 height 16
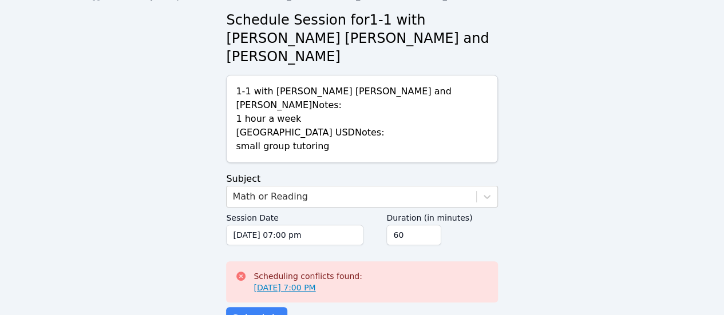
scroll to position [56, 0]
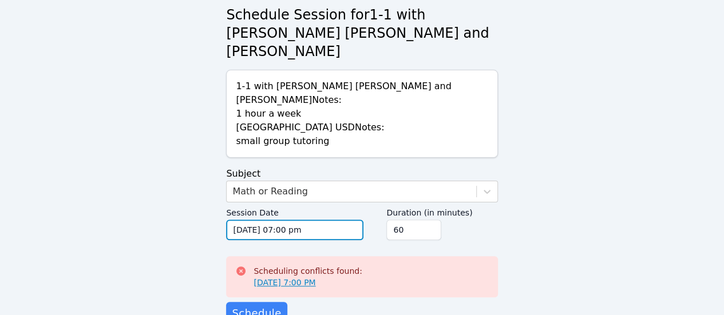
click at [319, 220] on input "[DATE] 07:00 pm" at bounding box center [294, 230] width 137 height 21
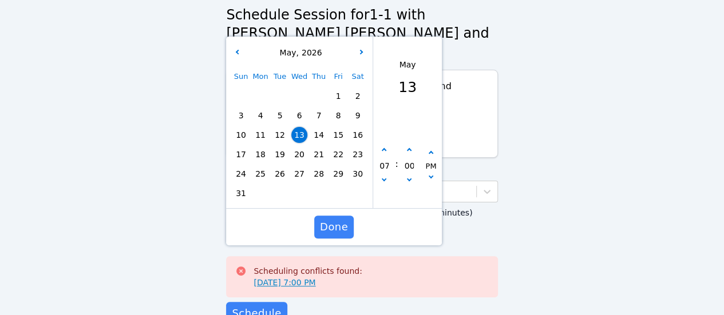
click at [301, 147] on span "20" at bounding box center [299, 155] width 16 height 16
click at [334, 219] on span "Done" at bounding box center [334, 227] width 28 height 16
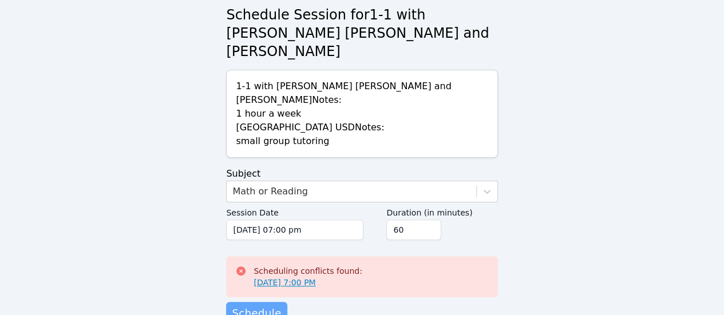
click at [272, 306] on span "Schedule" at bounding box center [256, 314] width 49 height 16
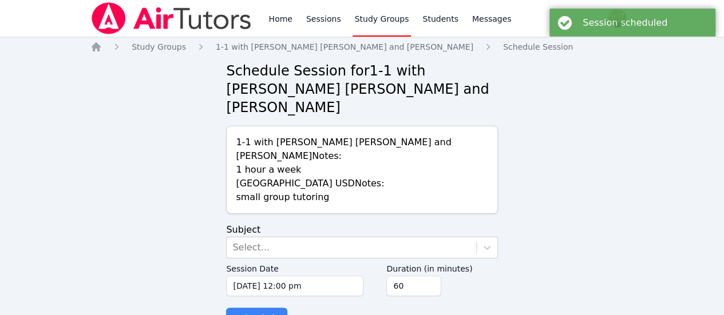
scroll to position [6, 0]
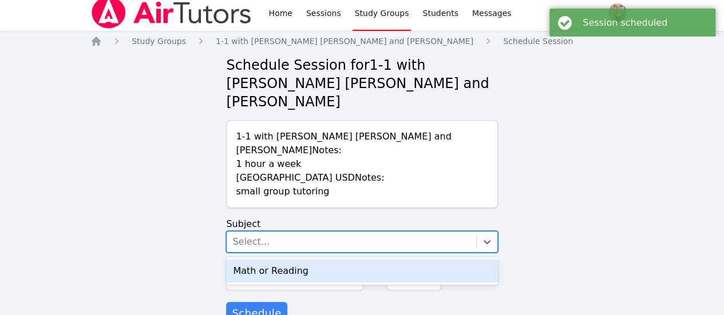
click at [272, 232] on div "Select..." at bounding box center [351, 242] width 249 height 21
click at [282, 260] on div "Math or Reading" at bounding box center [361, 271] width 271 height 23
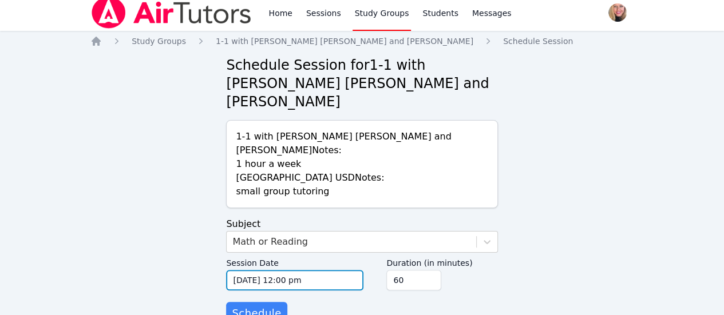
click at [314, 270] on input "[DATE] 12:00 pm" at bounding box center [294, 280] width 137 height 21
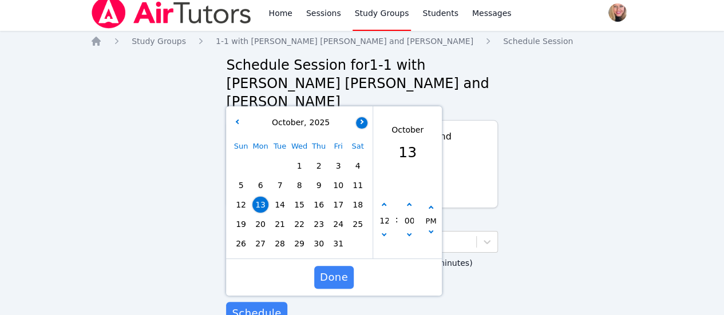
click at [362, 119] on icon "button" at bounding box center [361, 121] width 5 height 5
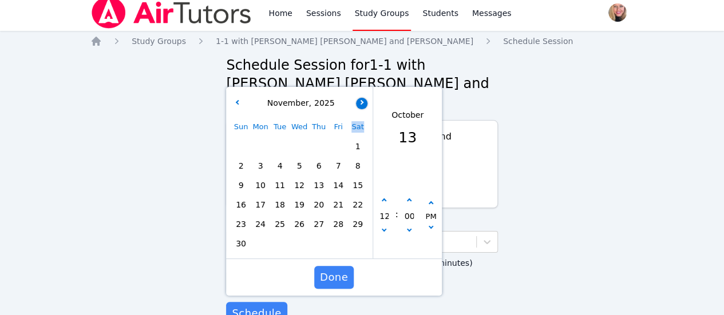
click at [362, 117] on div "Sat" at bounding box center [357, 126] width 19 height 19
click at [366, 98] on button "button" at bounding box center [361, 103] width 11 height 11
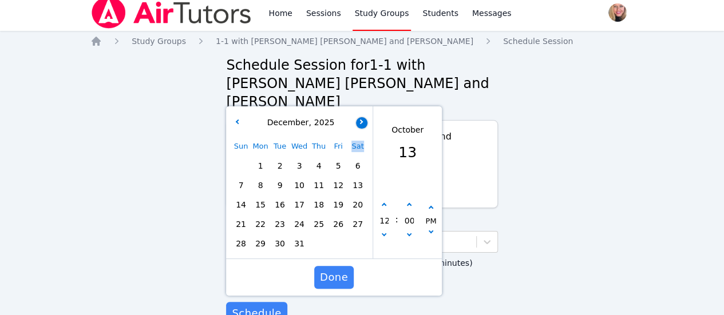
click at [363, 117] on button "button" at bounding box center [361, 122] width 11 height 11
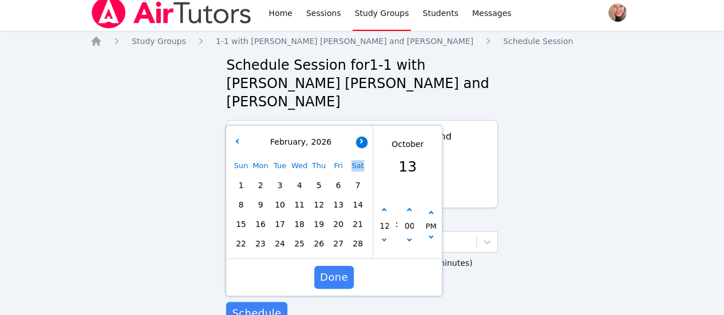
click at [362, 137] on button "button" at bounding box center [361, 142] width 11 height 11
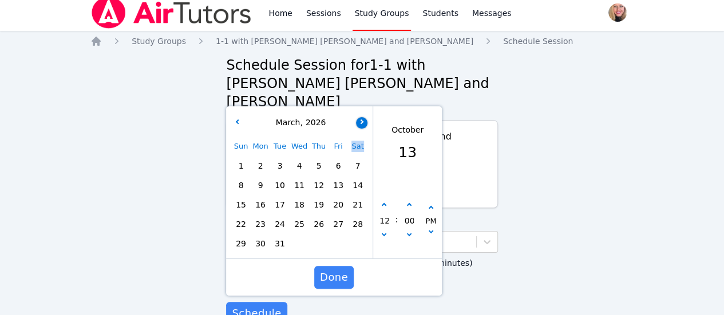
click at [365, 117] on button "button" at bounding box center [361, 122] width 11 height 11
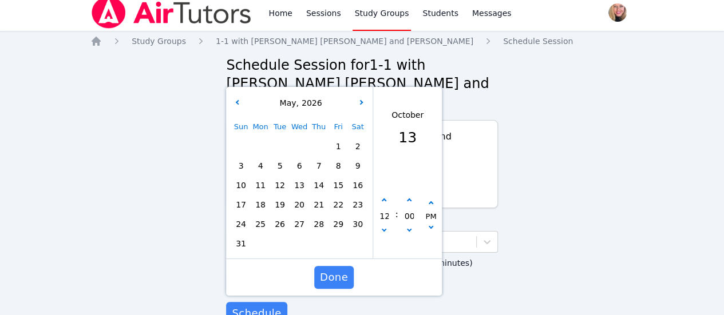
click at [298, 216] on span "27" at bounding box center [299, 224] width 16 height 16
click at [385, 199] on icon "button" at bounding box center [384, 201] width 5 height 5
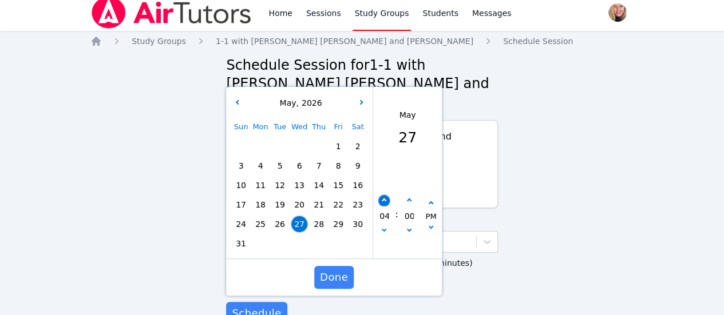
click at [385, 199] on icon "button" at bounding box center [384, 201] width 5 height 5
click at [345, 270] on span "Done" at bounding box center [334, 278] width 28 height 16
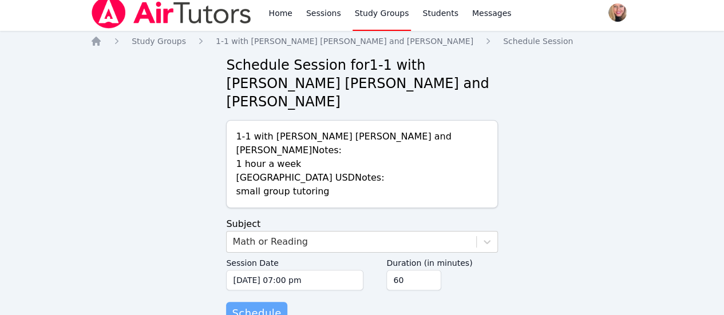
click at [264, 306] on span "Schedule" at bounding box center [256, 314] width 49 height 16
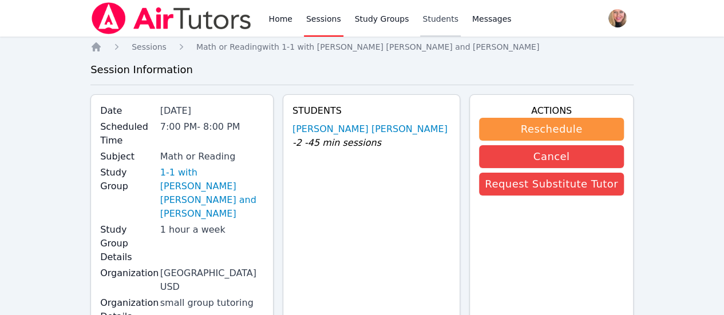
scroll to position [6, 0]
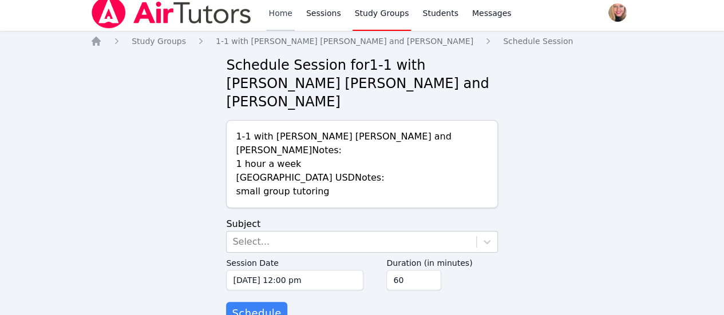
click at [280, 14] on link "Home" at bounding box center [280, 12] width 28 height 37
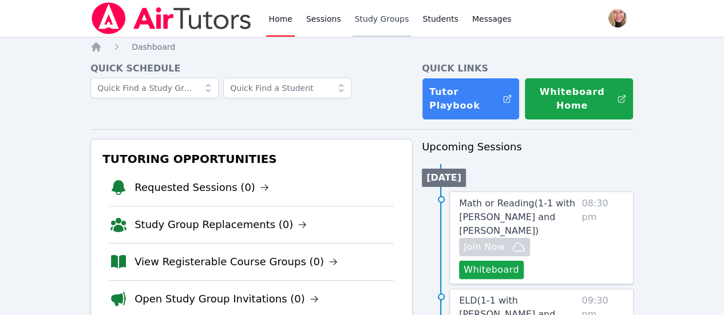
click at [363, 26] on link "Study Groups" at bounding box center [382, 18] width 59 height 37
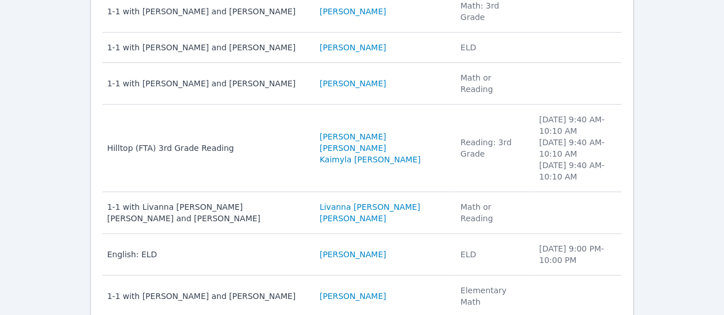
scroll to position [215, 0]
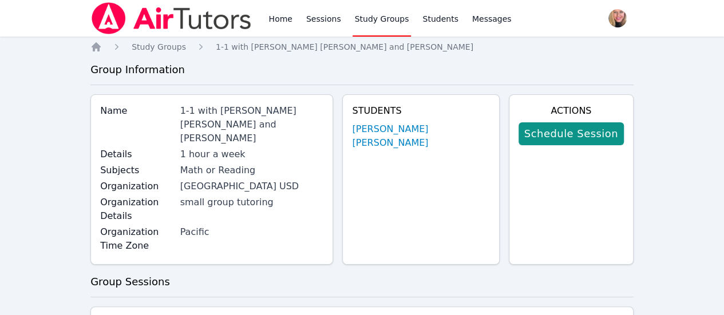
click at [185, 26] on img at bounding box center [171, 18] width 162 height 32
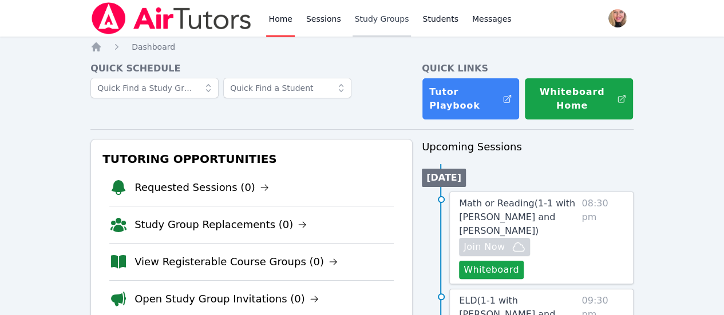
click at [384, 18] on link "Study Groups" at bounding box center [382, 18] width 59 height 37
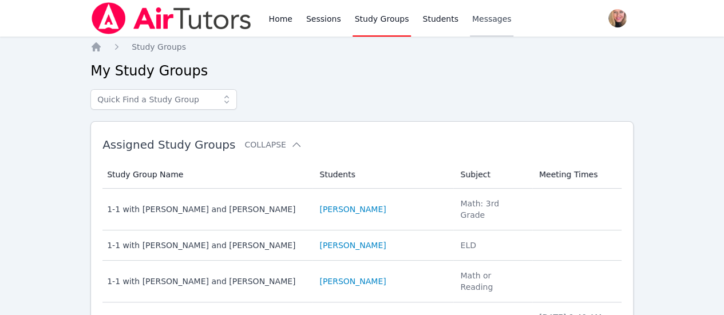
click at [477, 17] on span "Messages" at bounding box center [491, 18] width 39 height 11
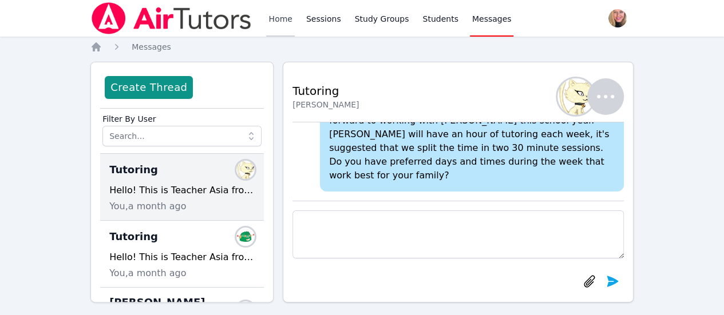
click at [282, 14] on link "Home" at bounding box center [280, 18] width 28 height 37
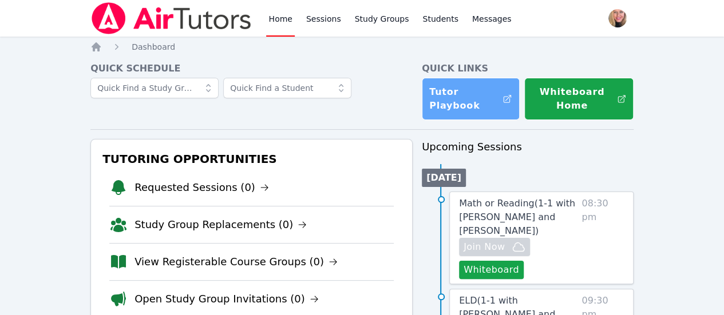
click at [488, 104] on link "Tutor Playbook" at bounding box center [471, 99] width 98 height 42
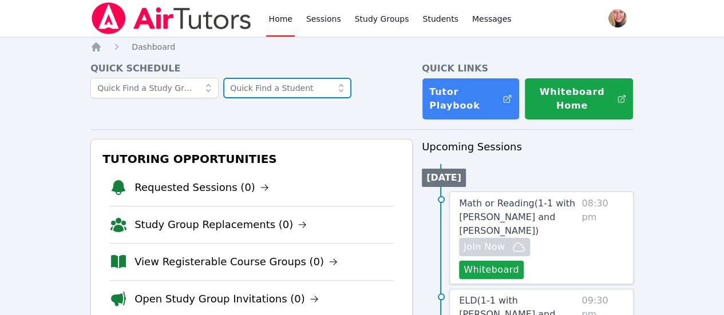
click at [340, 86] on input "text" at bounding box center [287, 88] width 128 height 21
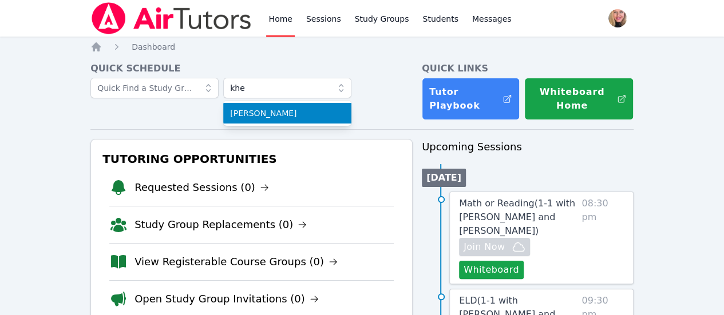
click at [337, 115] on span "[PERSON_NAME]" at bounding box center [287, 113] width 114 height 11
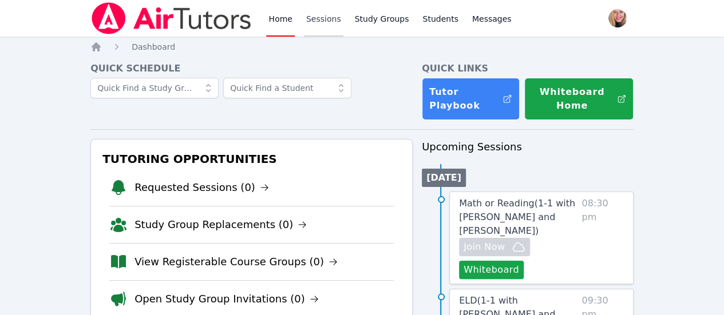
click at [327, 22] on link "Sessions" at bounding box center [323, 18] width 39 height 37
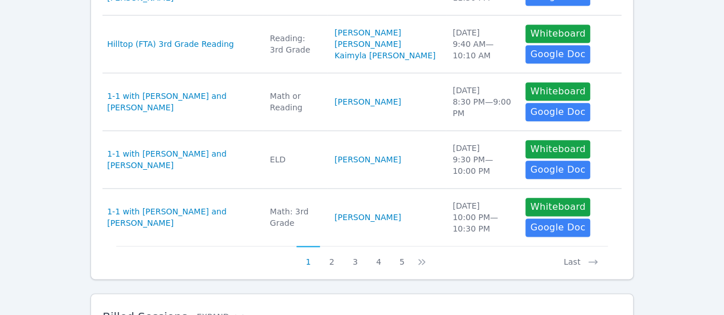
scroll to position [627, 0]
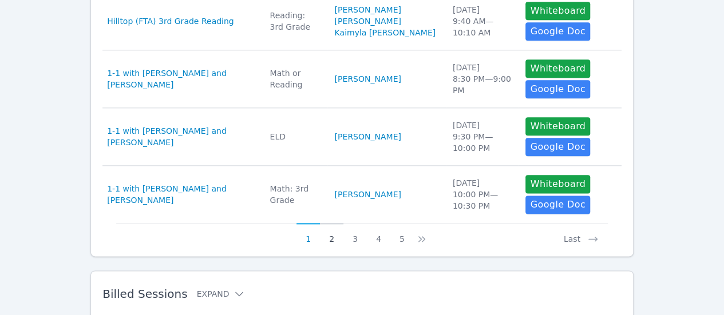
click at [335, 235] on button "2" at bounding box center [331, 234] width 23 height 22
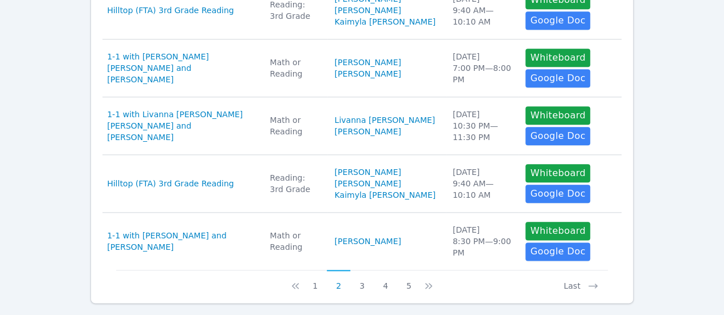
scroll to position [672, 0]
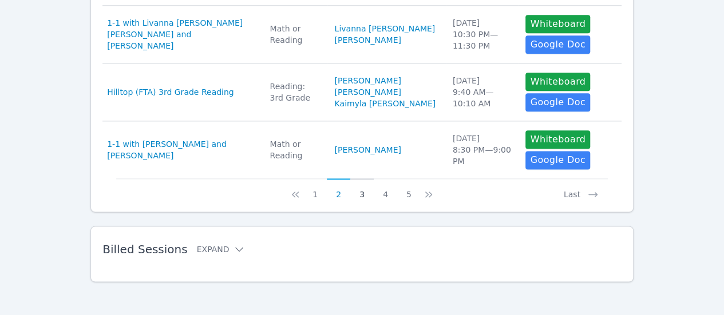
click at [358, 194] on button "3" at bounding box center [361, 190] width 23 height 22
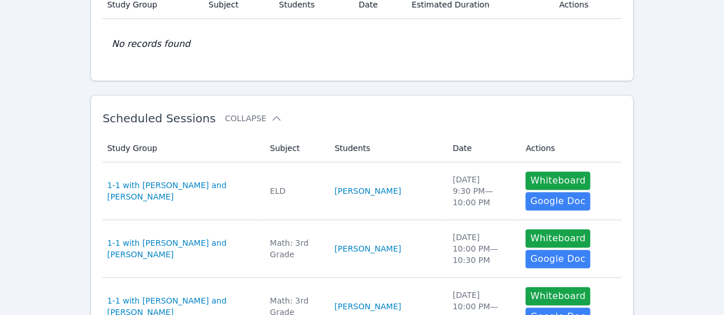
scroll to position [0, 0]
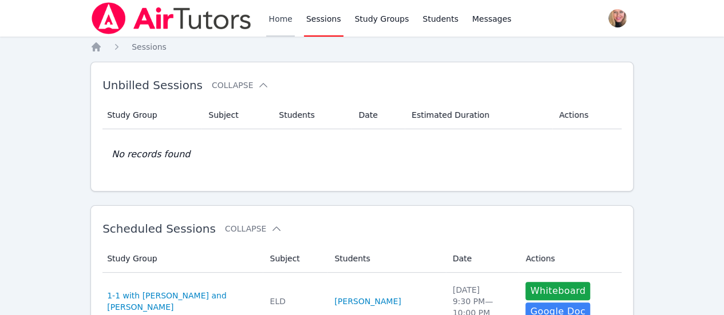
click at [285, 19] on link "Home" at bounding box center [280, 18] width 28 height 37
